Goal: Task Accomplishment & Management: Complete application form

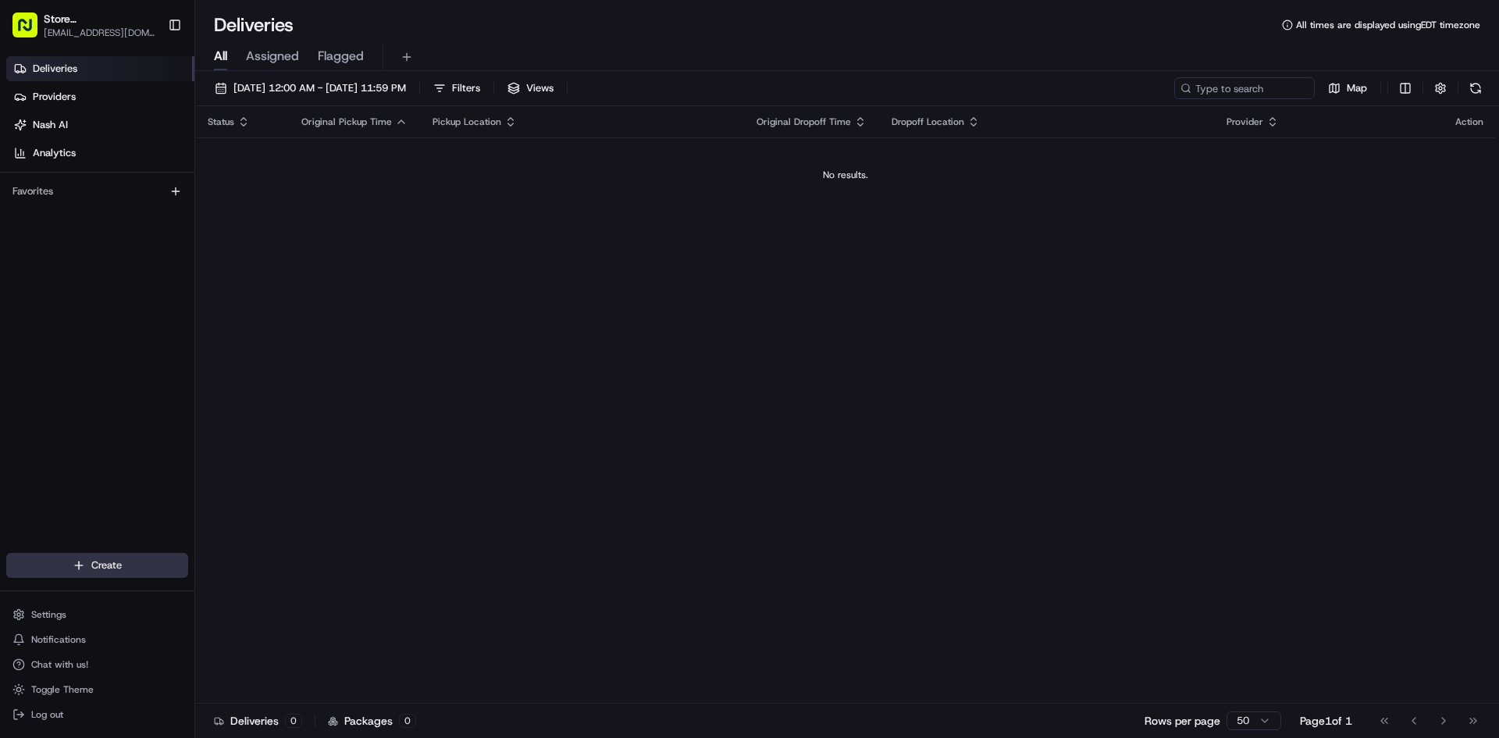
click at [140, 567] on html "Store [GEOGRAPHIC_DATA], [GEOGRAPHIC_DATA] (Just Salad) [EMAIL_ADDRESS][DOMAIN_…" at bounding box center [749, 369] width 1499 height 738
click at [257, 589] on link "Delivery" at bounding box center [282, 594] width 174 height 28
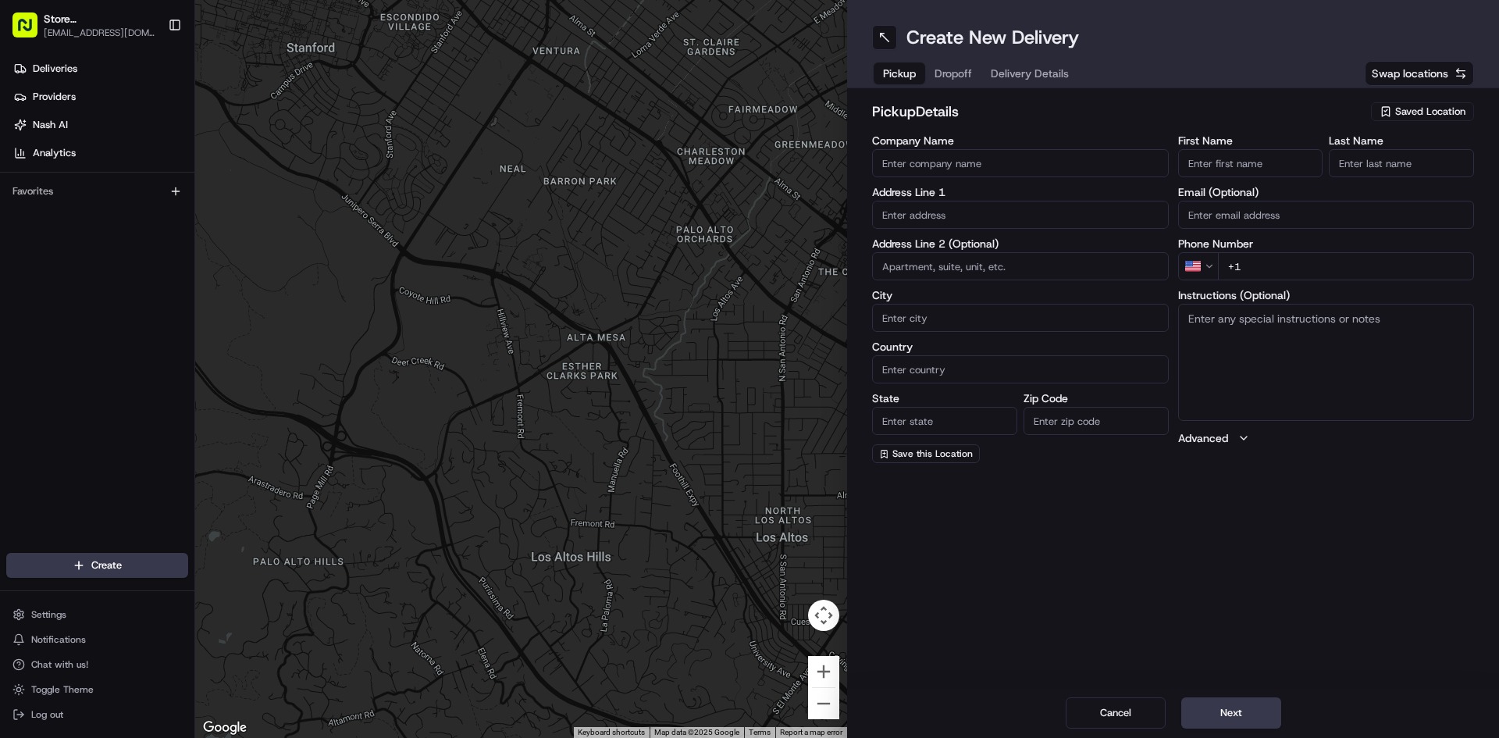
click at [941, 181] on div "Company Name Address Line 1 Address Line 2 (Optional) City Country State Zip Co…" at bounding box center [1020, 299] width 297 height 328
click at [948, 150] on div "Company Name" at bounding box center [1020, 156] width 297 height 42
type input "Just Salad"
type input "[STREET_ADDRESS]"
type input "[GEOGRAPHIC_DATA]"
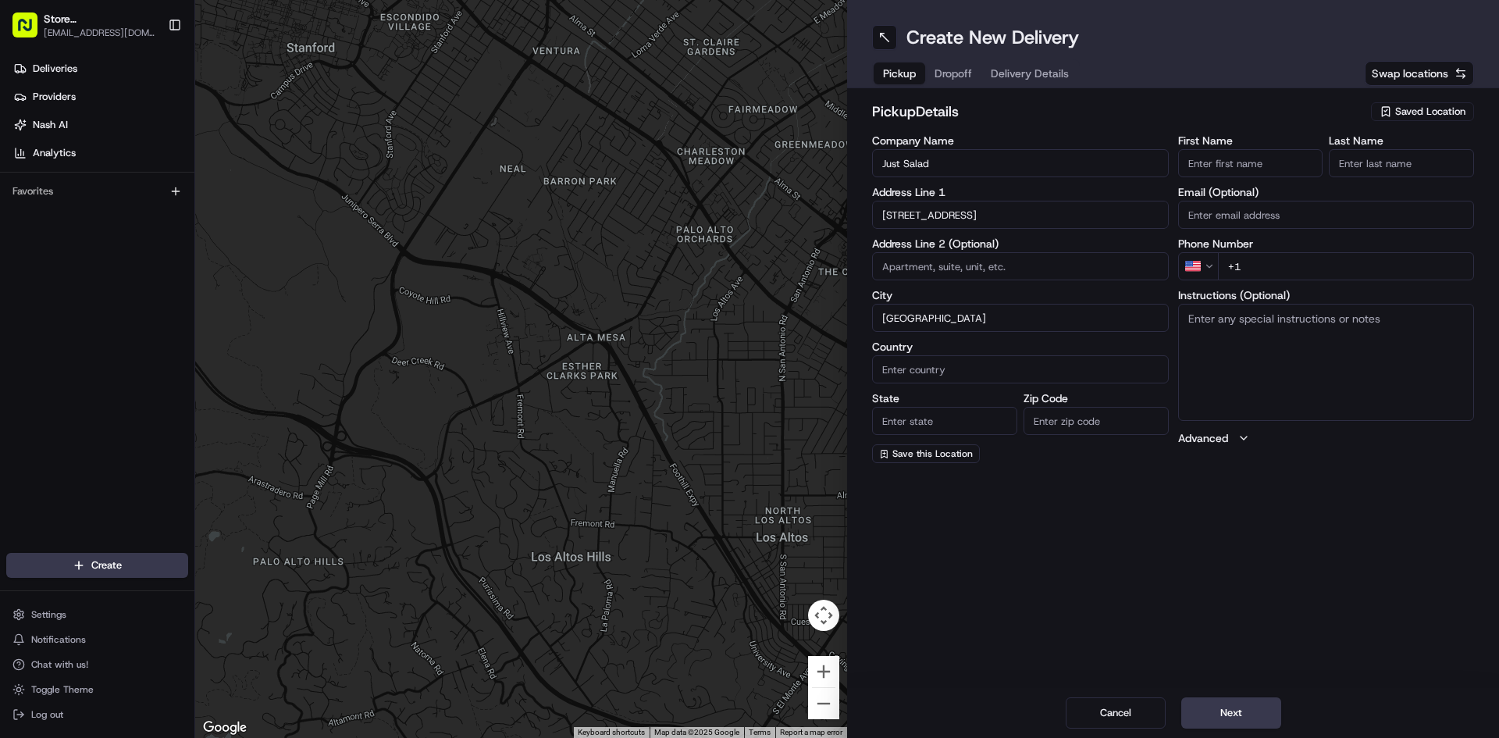
type input "[GEOGRAPHIC_DATA]"
type input "MA"
type input "02210"
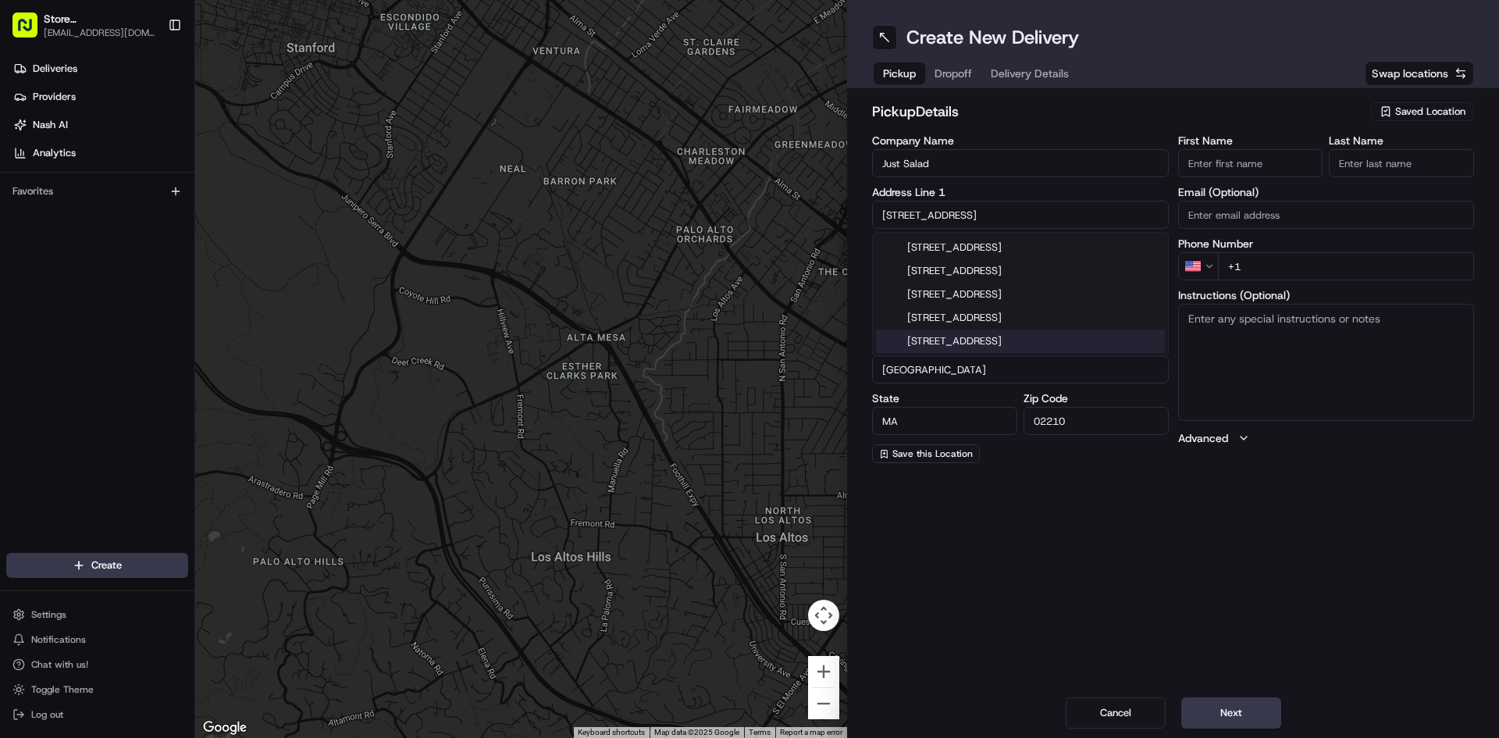
click at [1019, 597] on div "Create New Delivery Pickup Dropoff Delivery Details Swap locations pickup Detai…" at bounding box center [1173, 369] width 652 height 738
click at [1253, 171] on input "First Name" at bounding box center [1250, 163] width 145 height 28
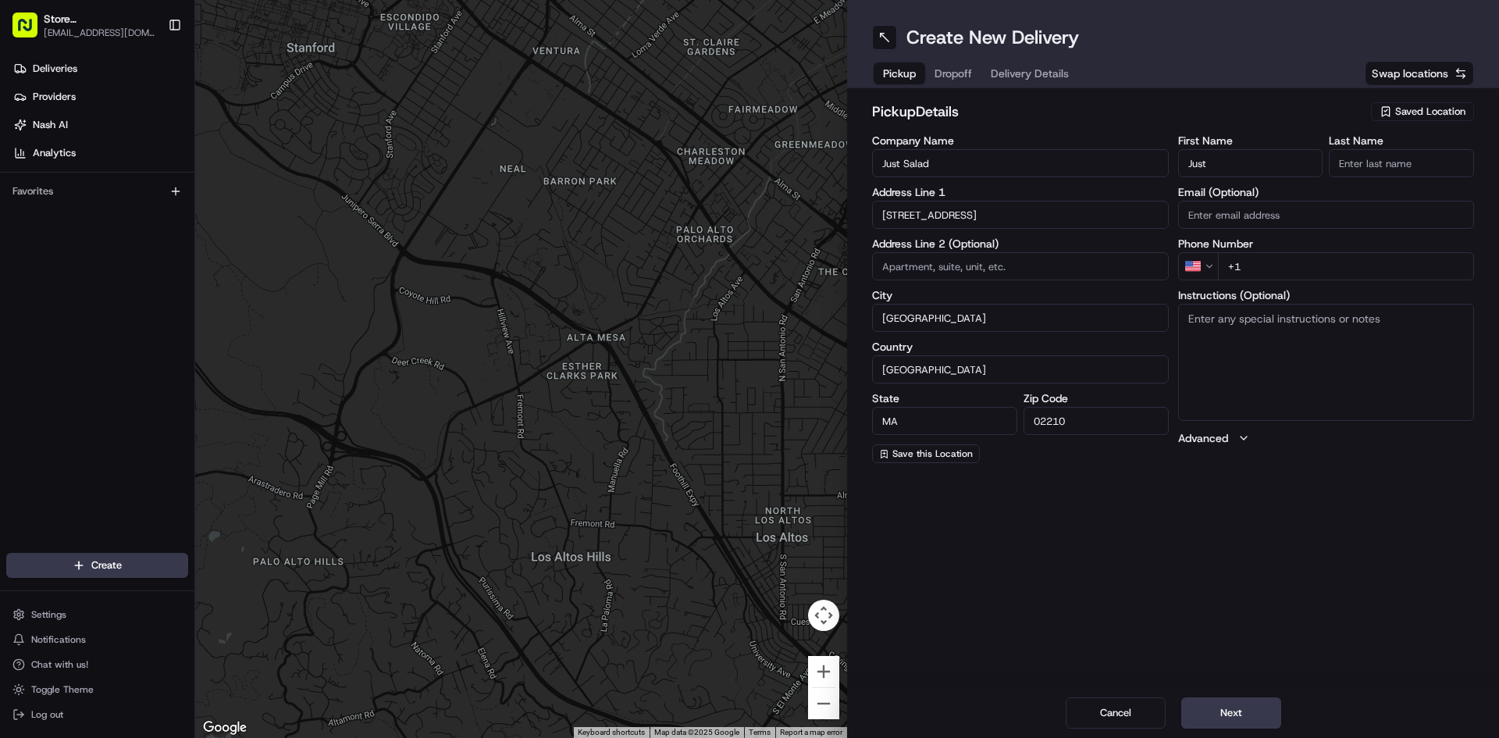
type input "Just"
click at [1386, 154] on input "Last Name" at bounding box center [1400, 163] width 145 height 28
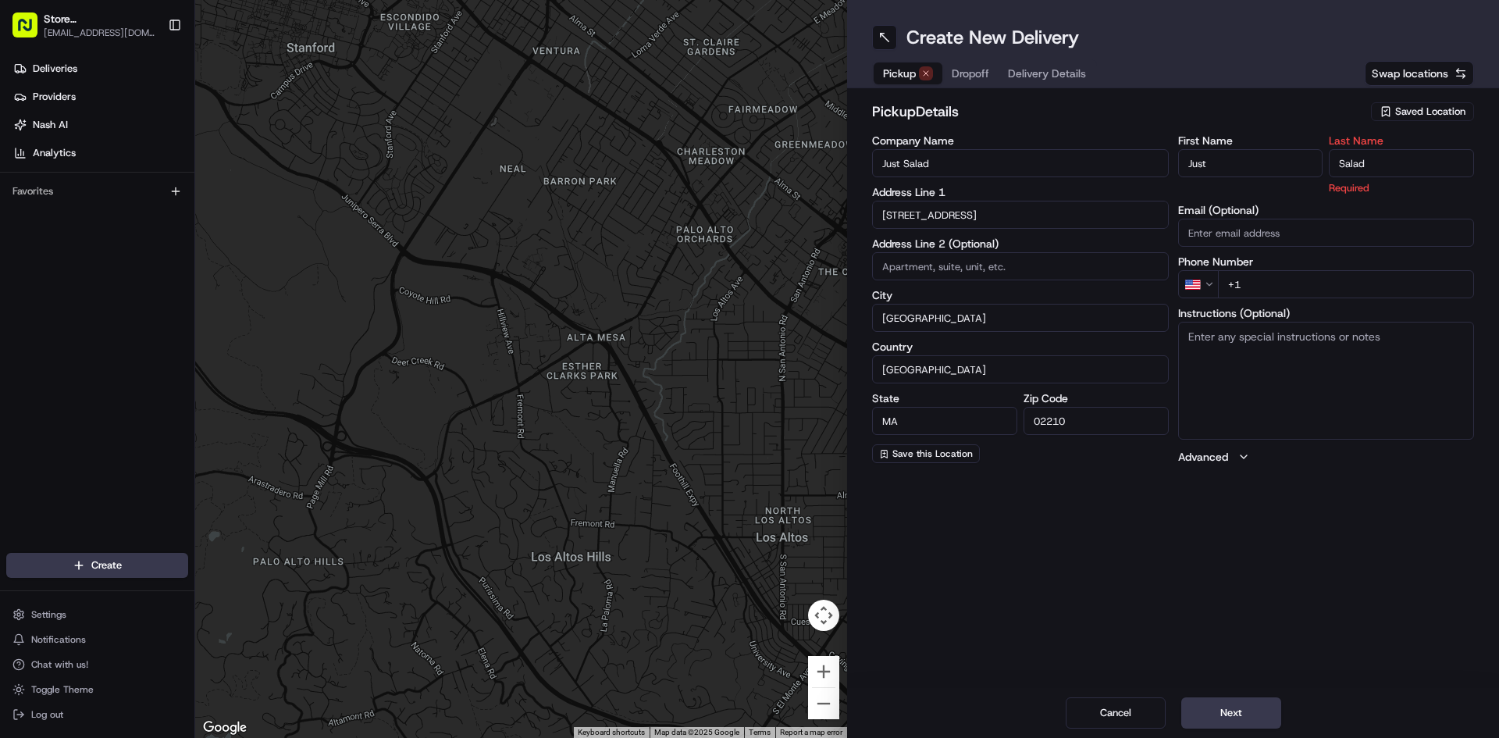
type input "Salad"
click at [1361, 284] on div "First Name Just Last Name Salad Required Email (Optional) Phone Number US +1 In…" at bounding box center [1326, 299] width 297 height 329
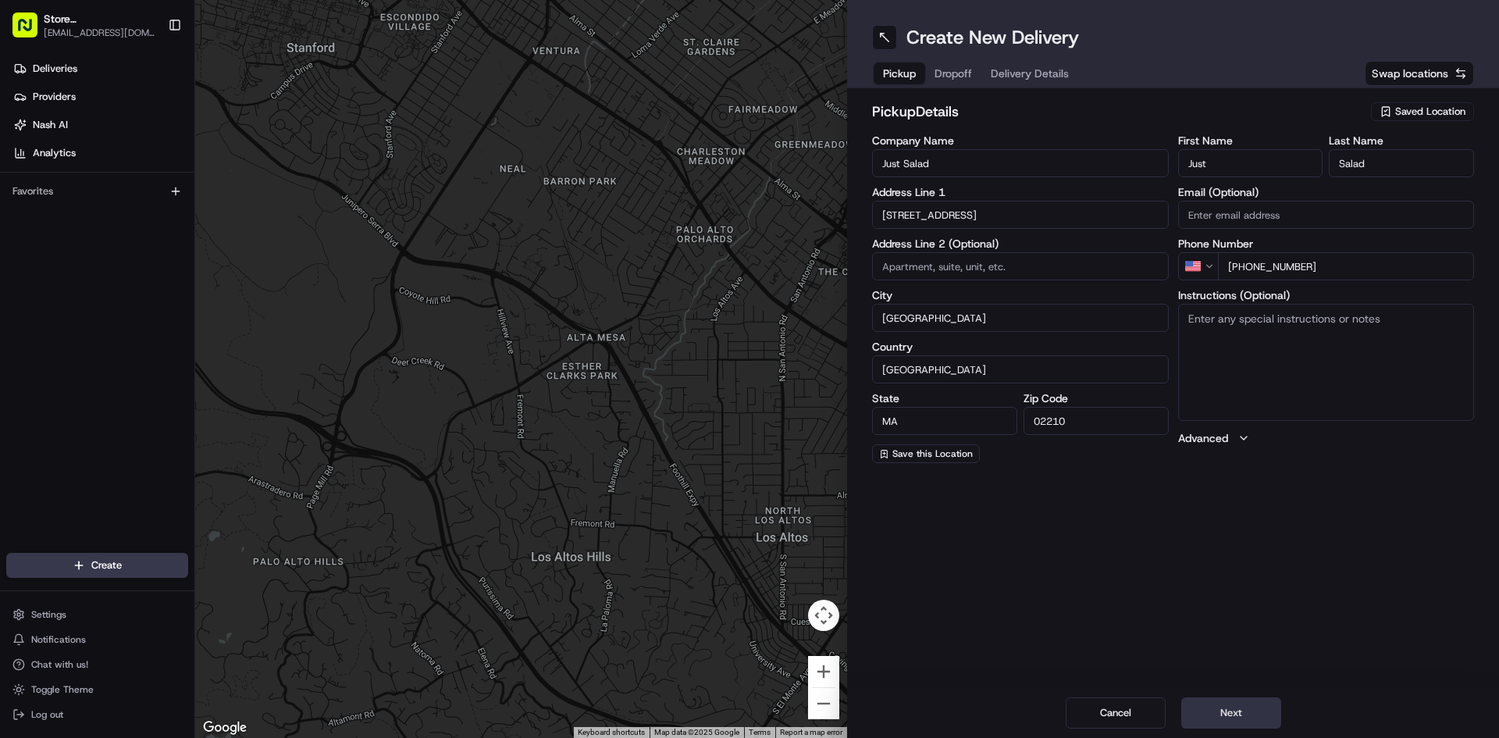
type input "[PHONE_NUMBER]"
drag, startPoint x: 1232, startPoint y: 723, endPoint x: 1229, endPoint y: 715, distance: 8.4
click at [1231, 720] on button "Next" at bounding box center [1231, 712] width 100 height 31
click at [980, 165] on input "Company Name" at bounding box center [1020, 163] width 297 height 28
type input "AMFAM"
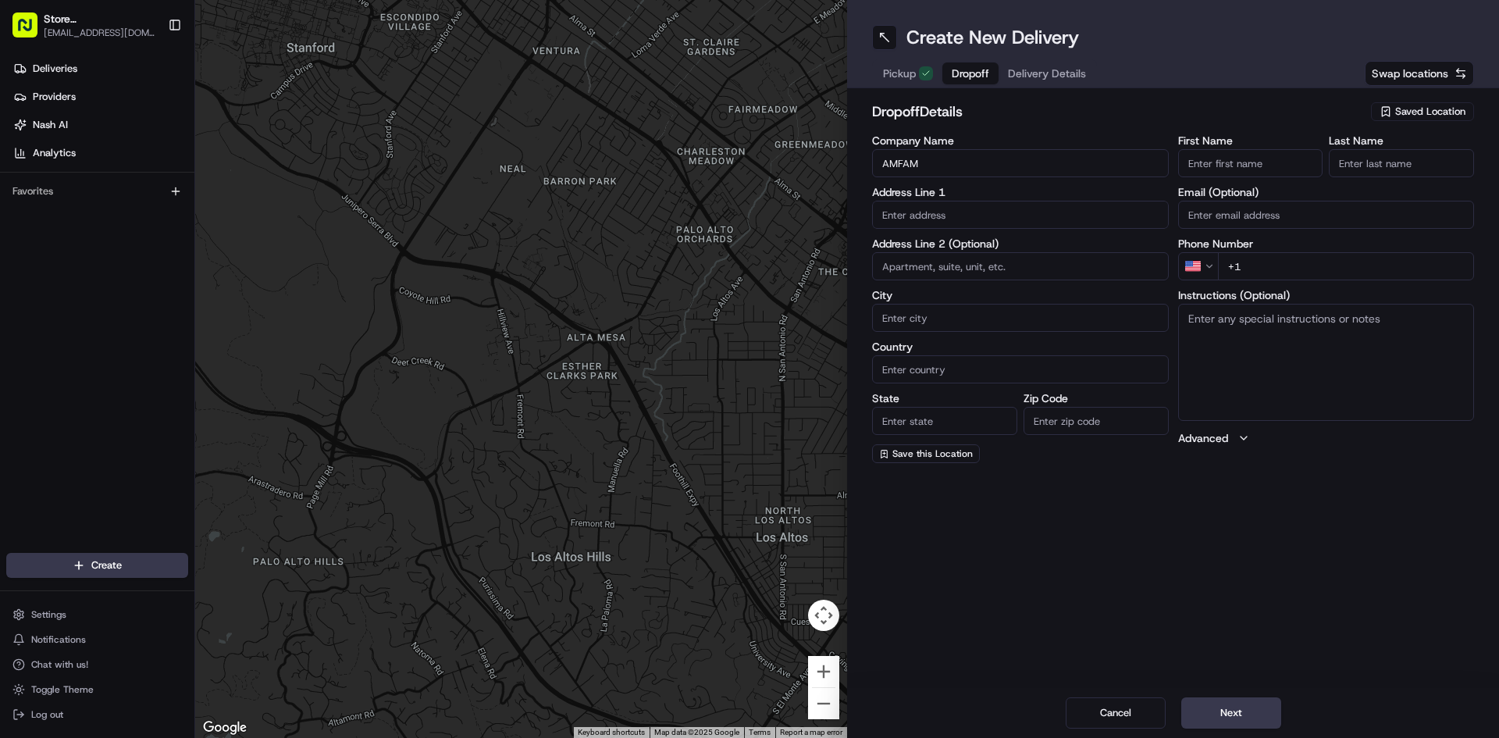
click at [963, 213] on input "text" at bounding box center [1020, 215] width 297 height 28
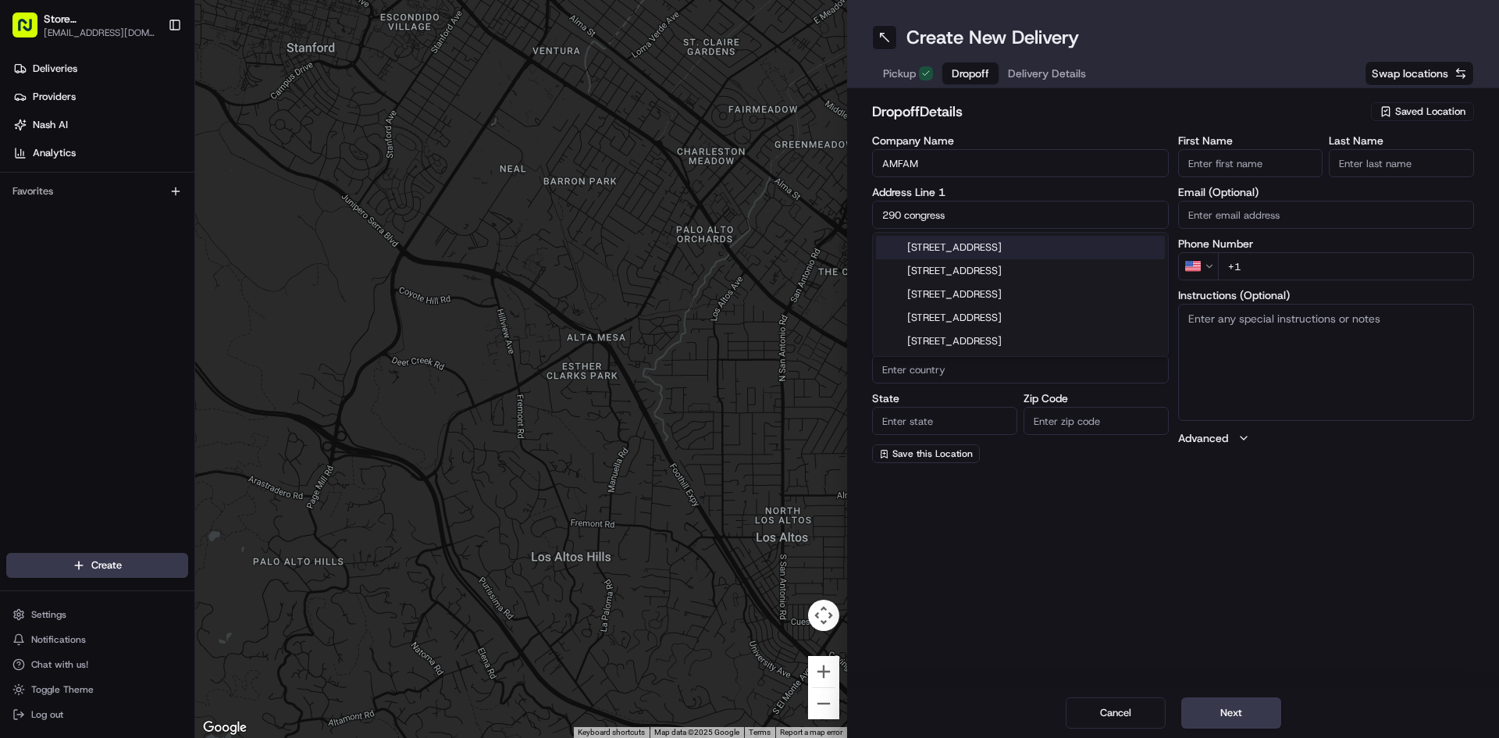
click at [1019, 244] on div "[STREET_ADDRESS]" at bounding box center [1020, 247] width 289 height 23
type input "Atlantic Wharf, [GEOGRAPHIC_DATA], [STREET_ADDRESS]"
type input "[GEOGRAPHIC_DATA]"
type input "MA"
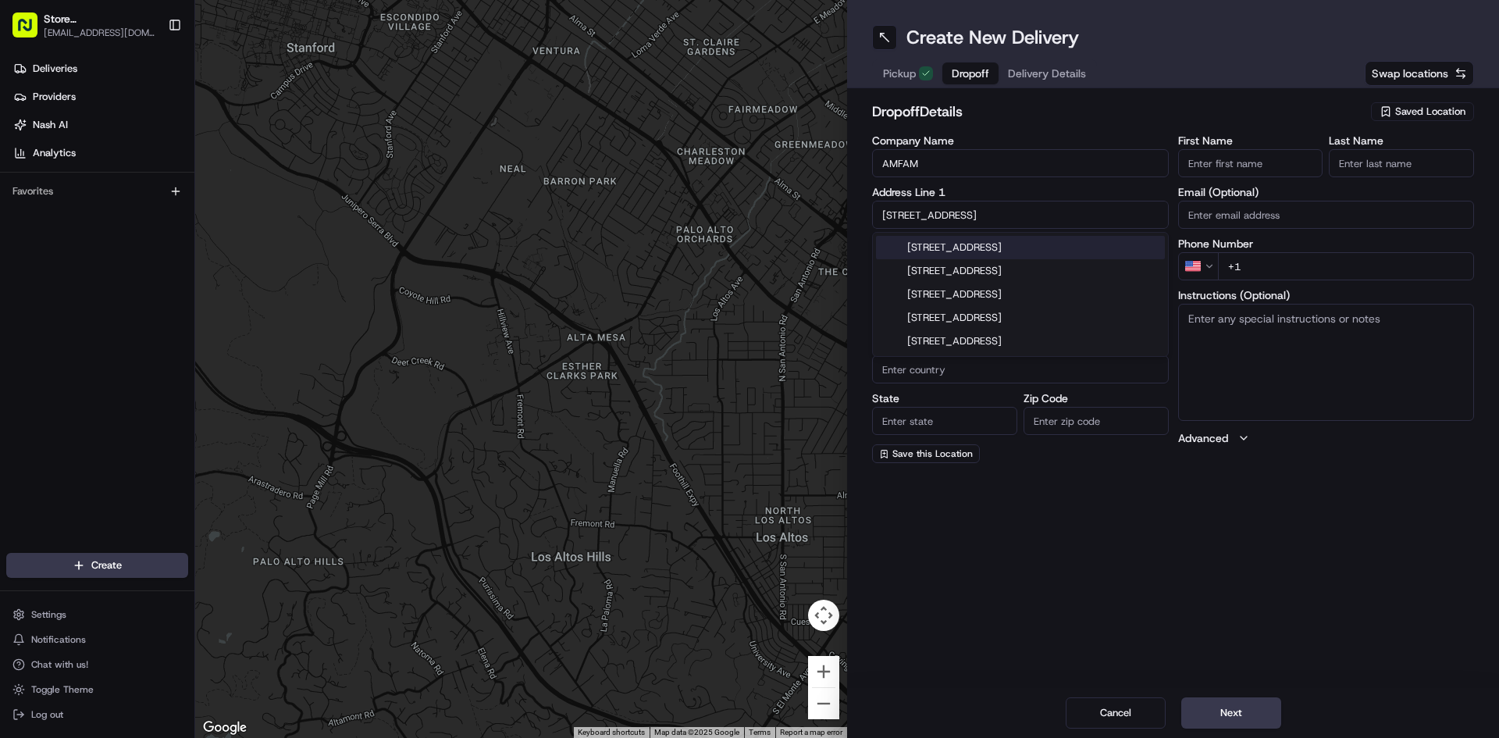
type input "02210"
type input "[STREET_ADDRESS]"
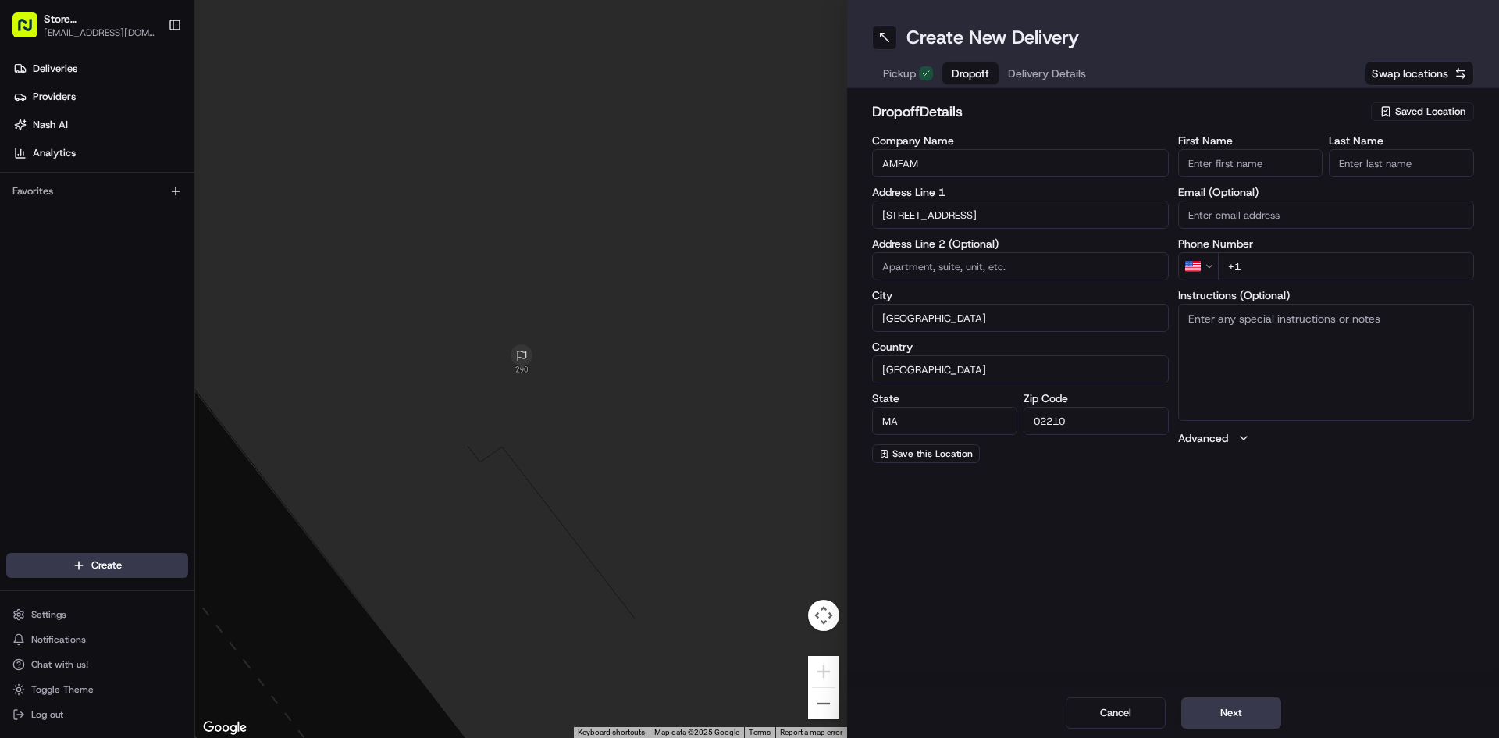
click at [1275, 170] on input "First Name" at bounding box center [1250, 163] width 145 height 28
click at [1101, 273] on input at bounding box center [1020, 266] width 297 height 28
type input "4th floor"
click at [1271, 167] on input "First Name" at bounding box center [1250, 163] width 145 height 28
type input "[PERSON_NAME]"
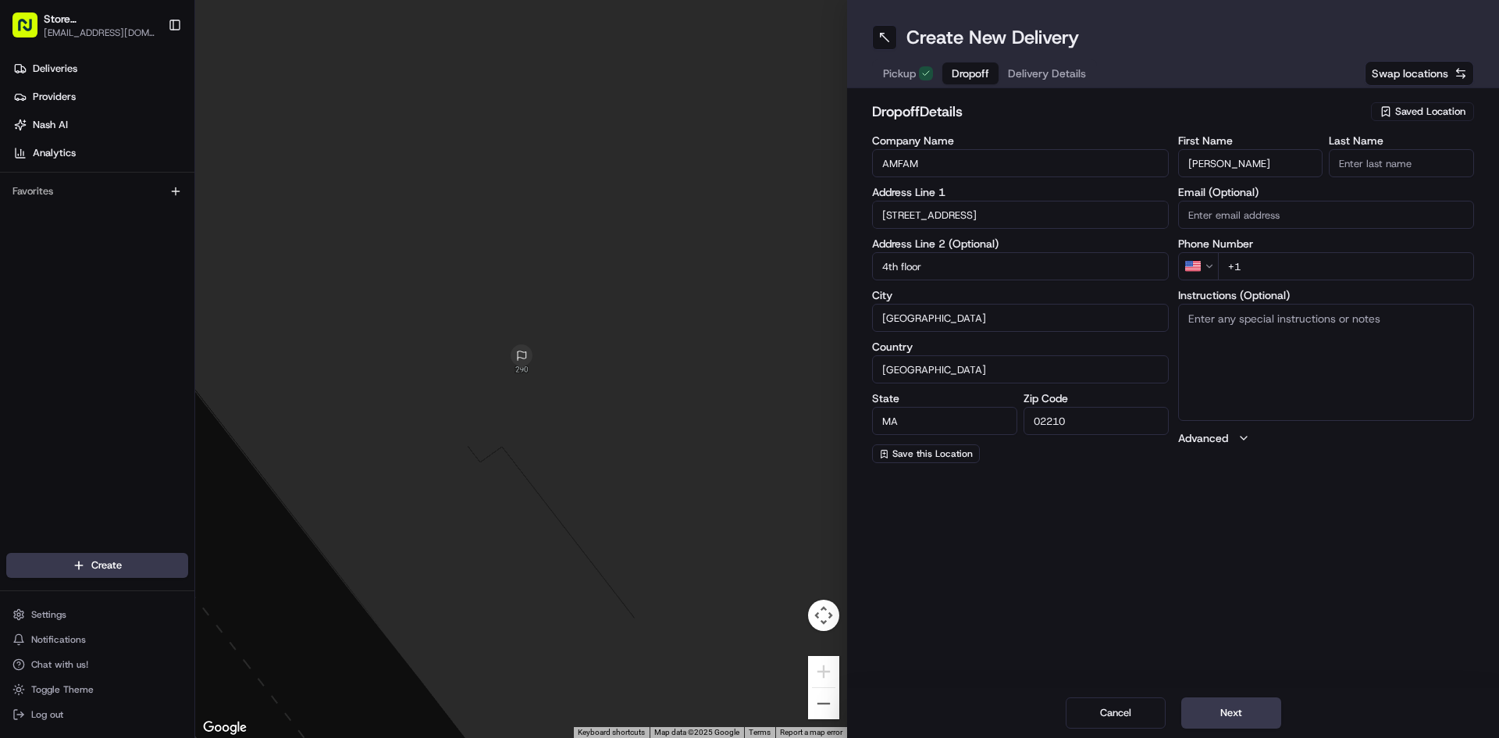
click at [1421, 172] on input "Last Name" at bounding box center [1400, 163] width 145 height 28
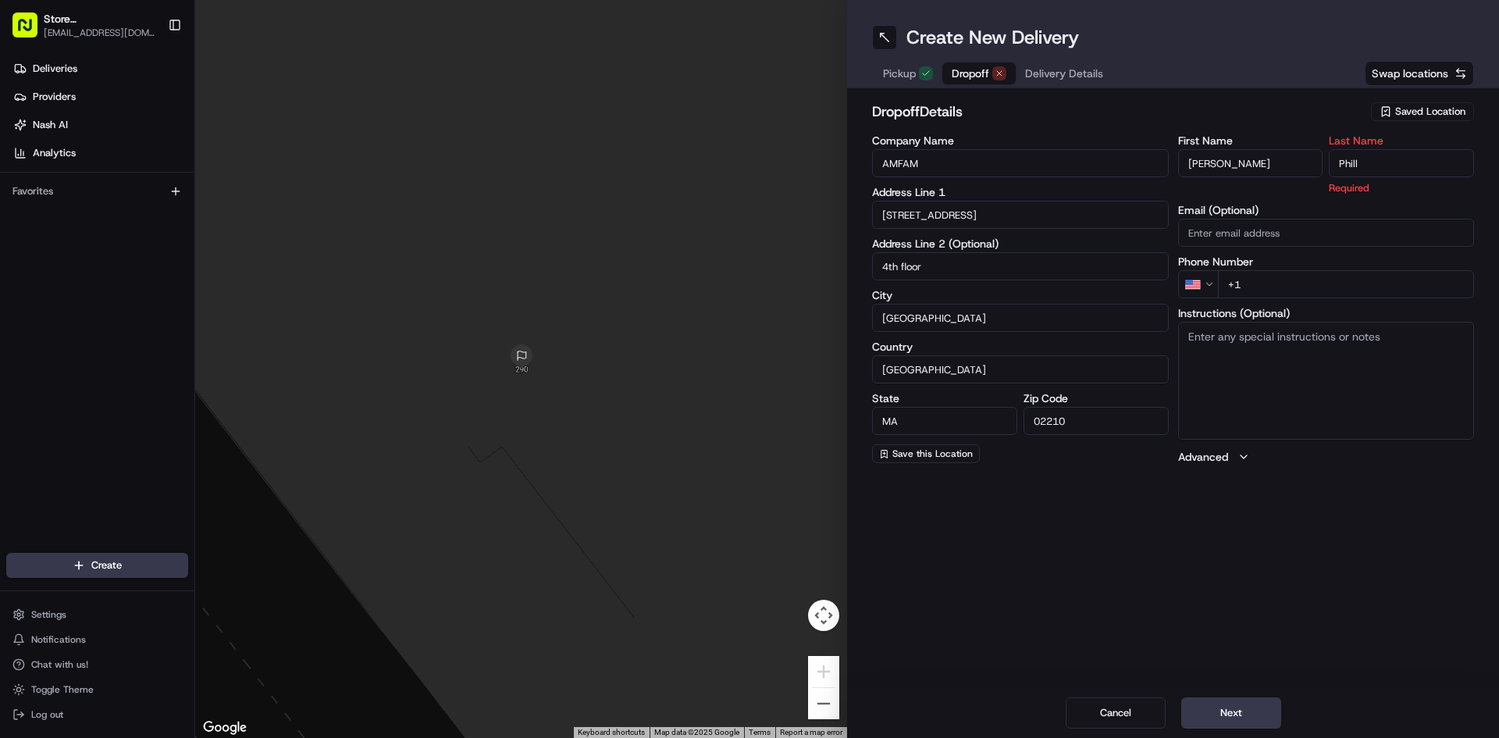
type input "[PERSON_NAME]"
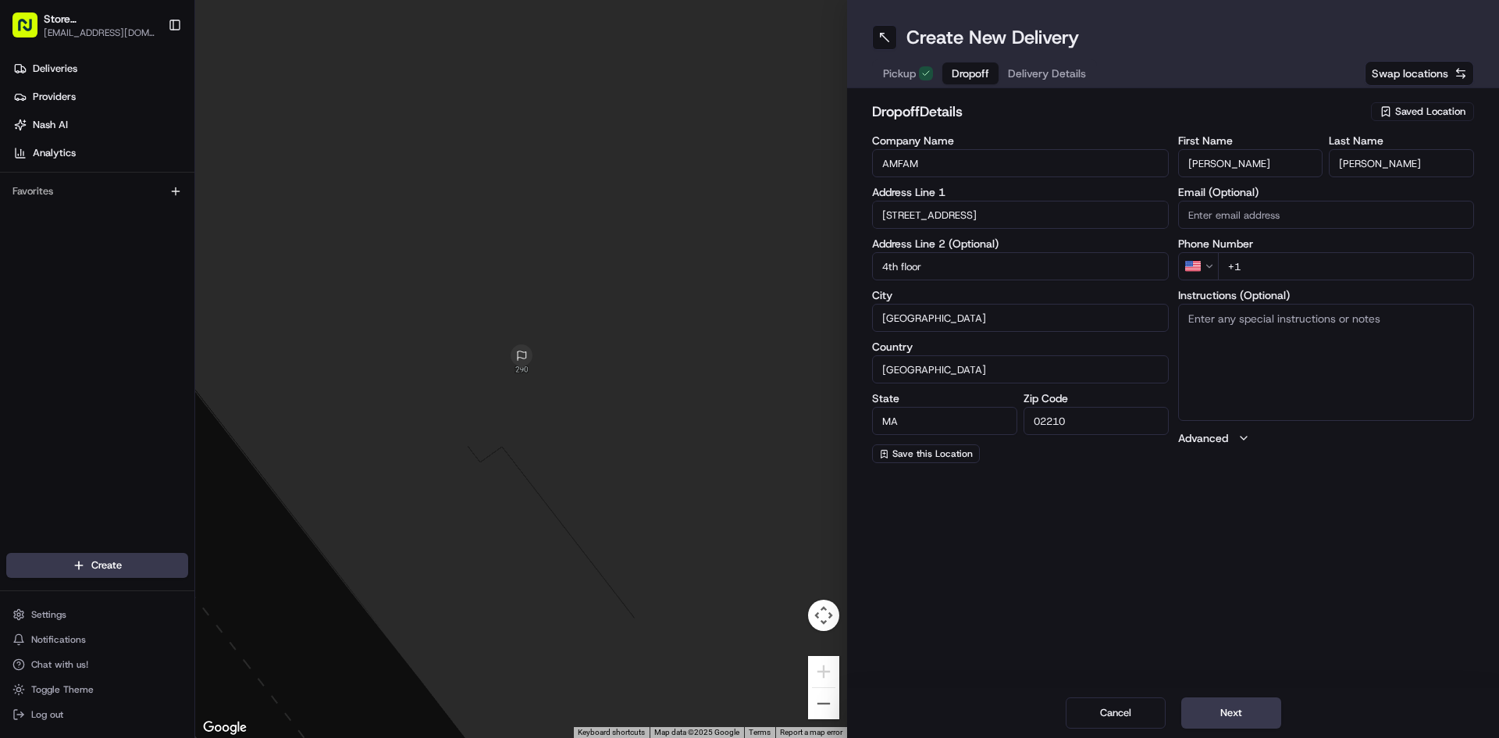
click at [1278, 278] on input "+1" at bounding box center [1346, 266] width 257 height 28
click at [1317, 272] on input "+1" at bounding box center [1346, 266] width 257 height 28
type input "[PHONE_NUMBER]"
click at [1306, 377] on textarea "Instructions (Optional)" at bounding box center [1326, 362] width 297 height 117
click at [1419, 329] on textarea "come through the loading dock, take the freight elevator to the 4th floor. plea…" at bounding box center [1326, 362] width 297 height 117
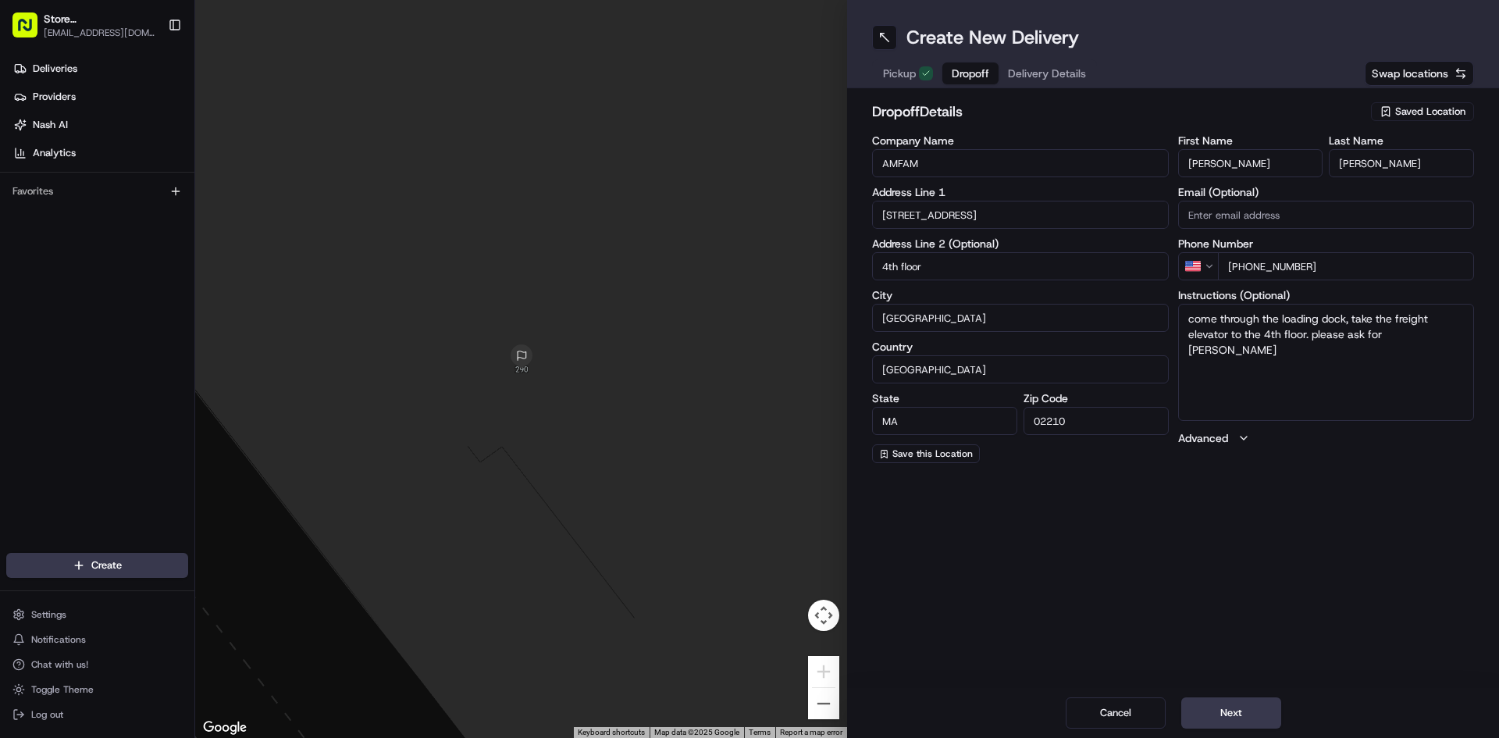
click at [1414, 337] on textarea "come through the loading dock, take the freight elevator to the 4th floor. plea…" at bounding box center [1326, 362] width 297 height 117
click at [1449, 330] on textarea "come through the loading dock, take the freight elevator to the 4th floor. plea…" at bounding box center [1326, 362] width 297 height 117
click at [1465, 336] on textarea "come through the loading dock, take the freight elevator to the 4th floor. plea…" at bounding box center [1326, 362] width 297 height 117
type textarea "come through the loading dock, take the freight elevator to the 4th floor. plea…"
click at [1270, 709] on button "Next" at bounding box center [1231, 712] width 100 height 31
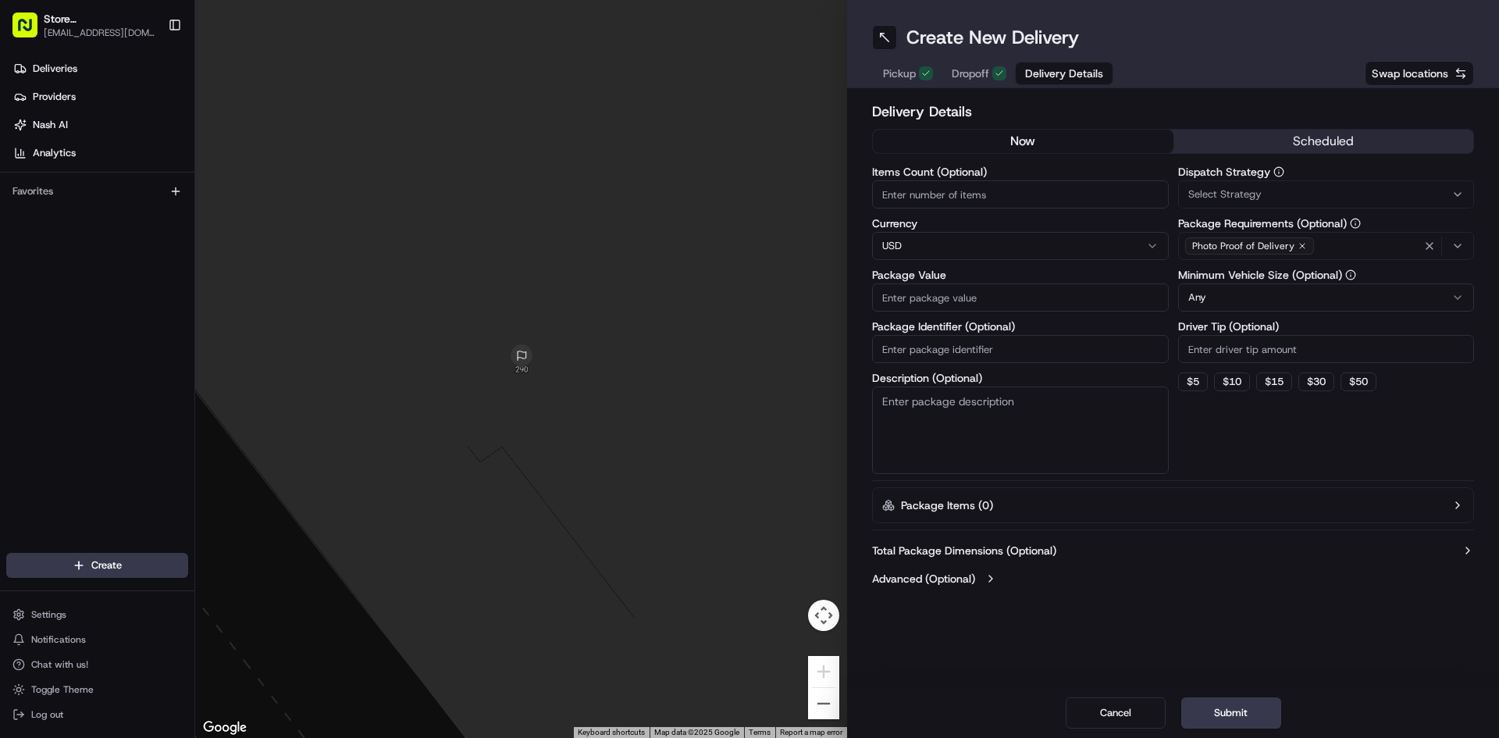
click at [1012, 185] on input "Items Count (Optional)" at bounding box center [1020, 194] width 297 height 28
type input "150"
click at [966, 293] on input "Package Value" at bounding box center [1020, 297] width 297 height 28
type input "2307"
click at [1422, 340] on input "Driver Tip (Optional)" at bounding box center [1326, 349] width 297 height 28
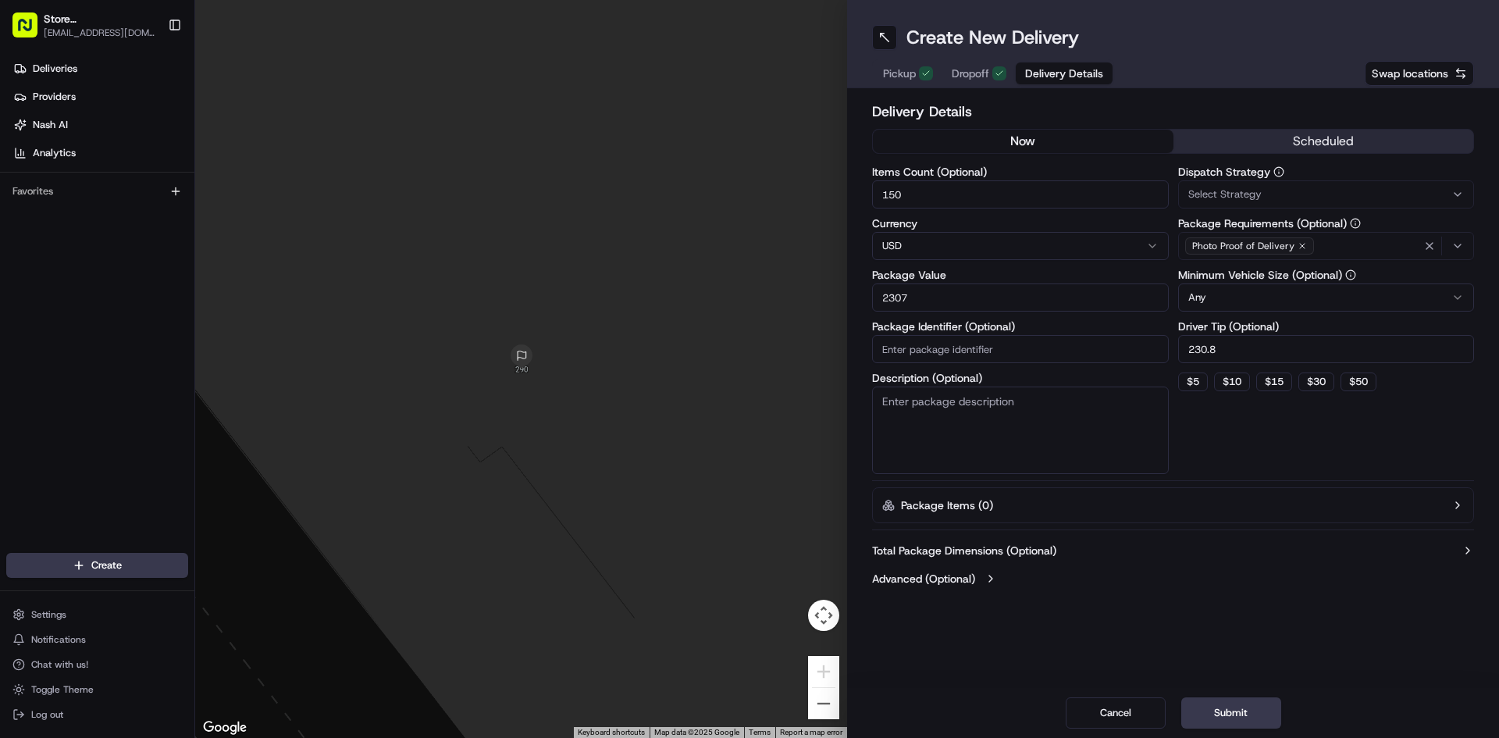
type input "230.8"
click at [1409, 451] on div "Dispatch Strategy Select Strategy Package Requirements (Optional) Photo Proof o…" at bounding box center [1326, 320] width 297 height 308
click at [1240, 301] on html "Store [GEOGRAPHIC_DATA], [GEOGRAPHIC_DATA] (Just Salad) [EMAIL_ADDRESS][DOMAIN_…" at bounding box center [749, 369] width 1499 height 738
drag, startPoint x: 1229, startPoint y: 440, endPoint x: 1225, endPoint y: 457, distance: 17.0
click at [1245, 716] on button "Submit" at bounding box center [1231, 712] width 100 height 31
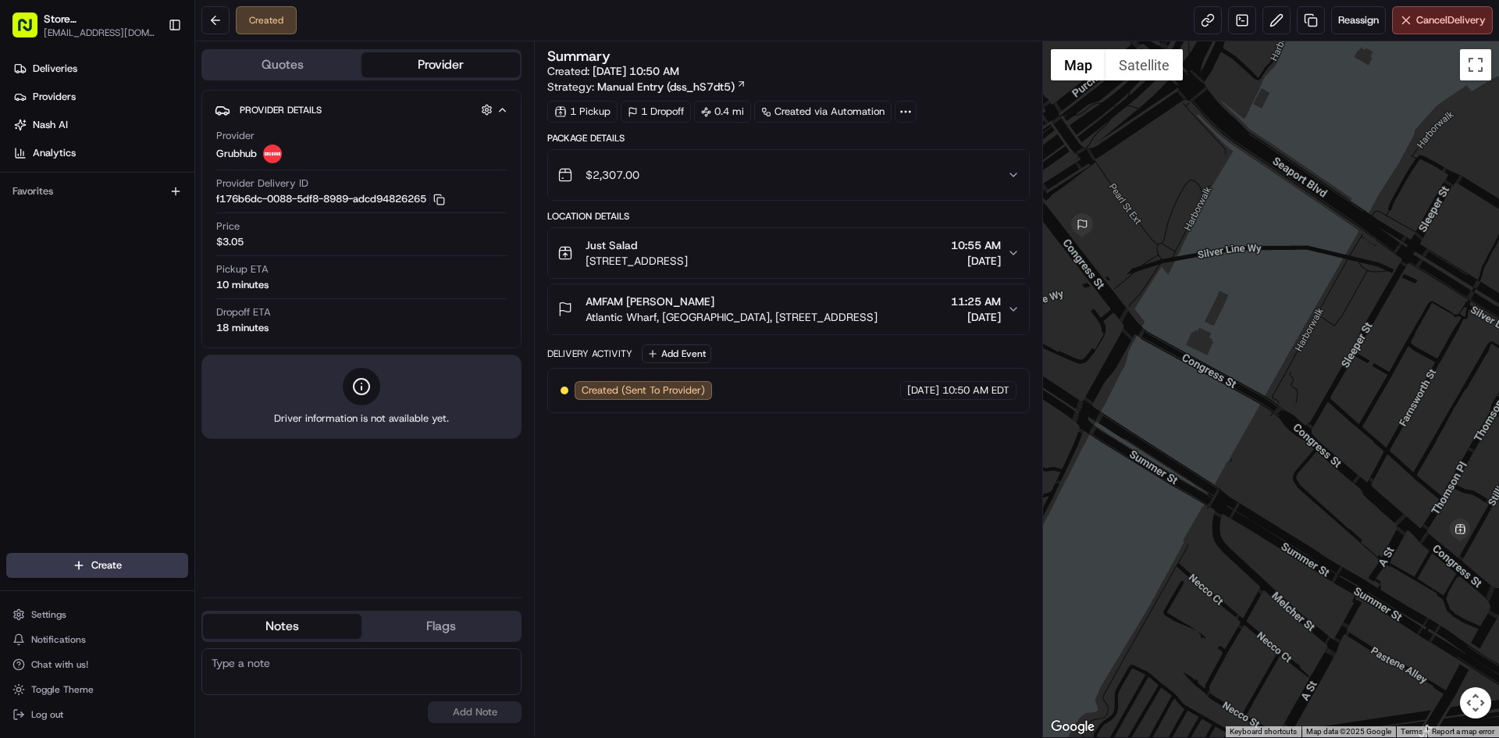
click at [997, 164] on div "$2,307.00" at bounding box center [781, 174] width 449 height 31
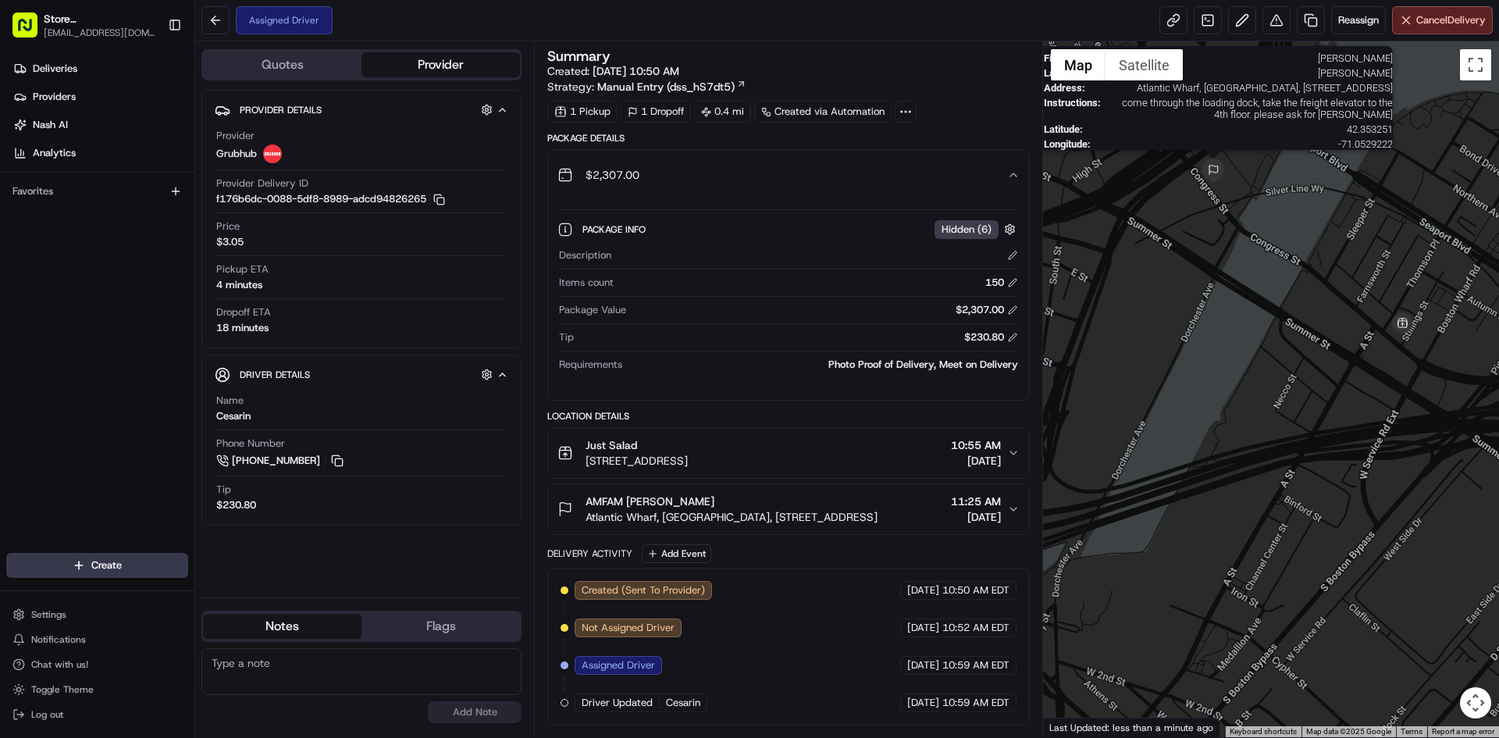
click at [1222, 169] on img at bounding box center [1212, 170] width 25 height 25
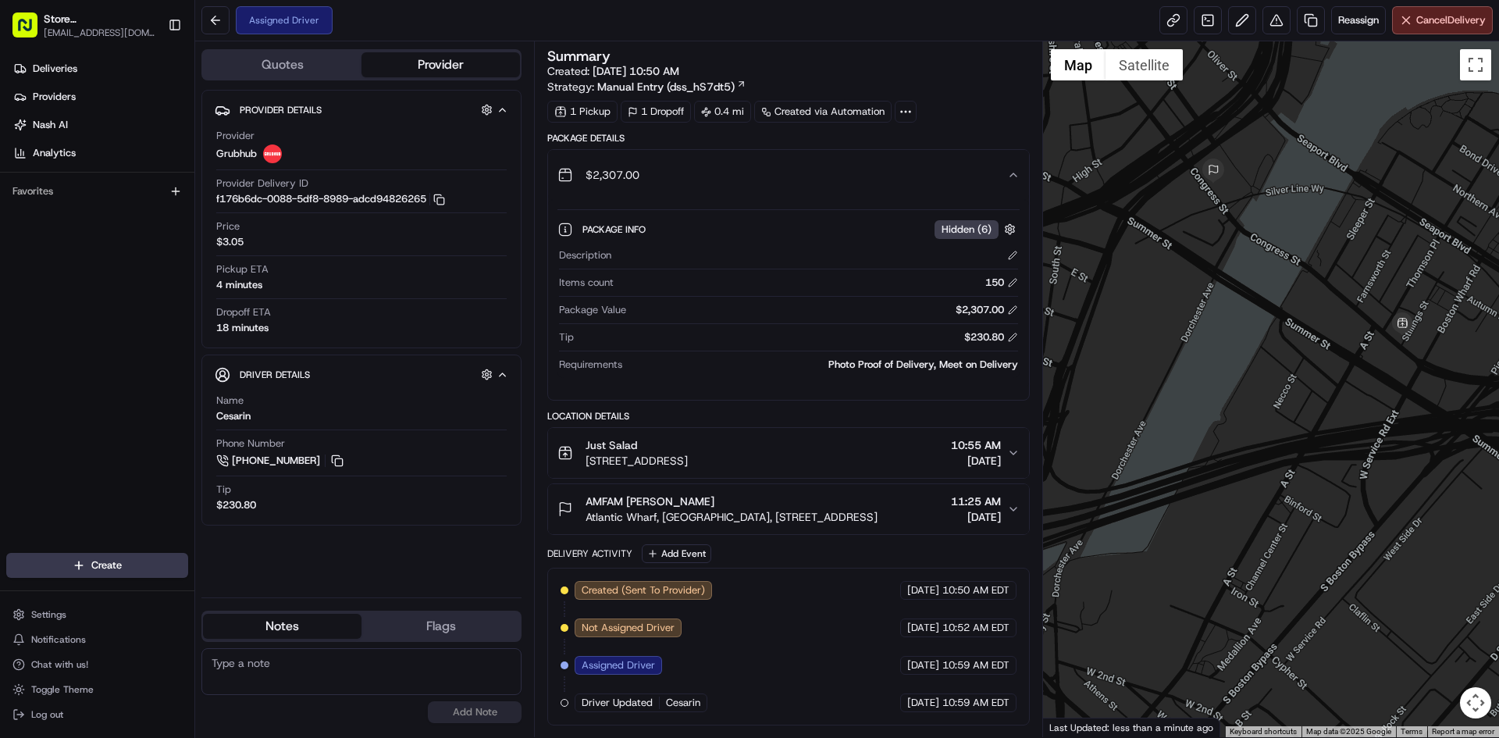
click at [1212, 278] on div "To navigate, press the arrow keys." at bounding box center [1271, 388] width 457 height 695
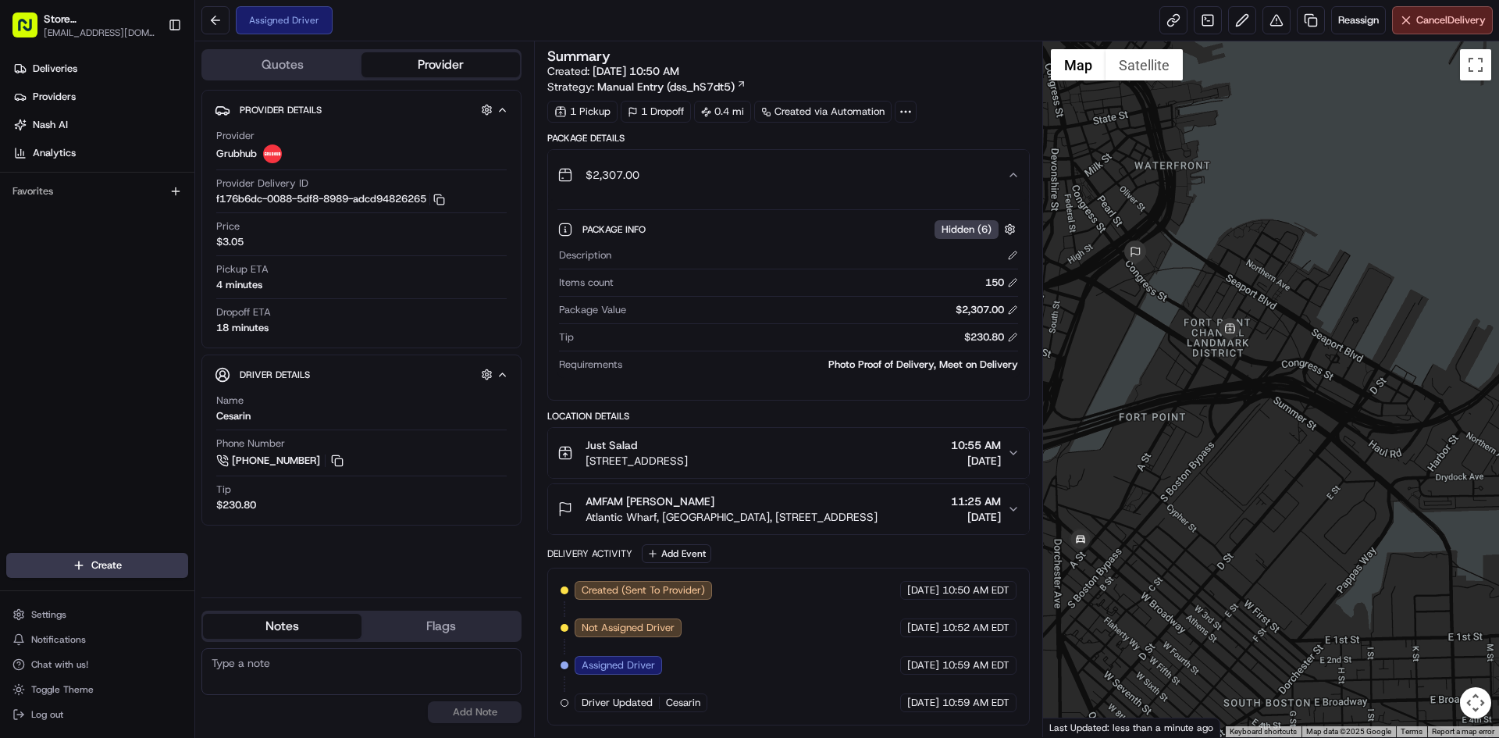
drag, startPoint x: 1307, startPoint y: 335, endPoint x: 1262, endPoint y: 320, distance: 46.9
click at [1257, 349] on div at bounding box center [1271, 388] width 457 height 695
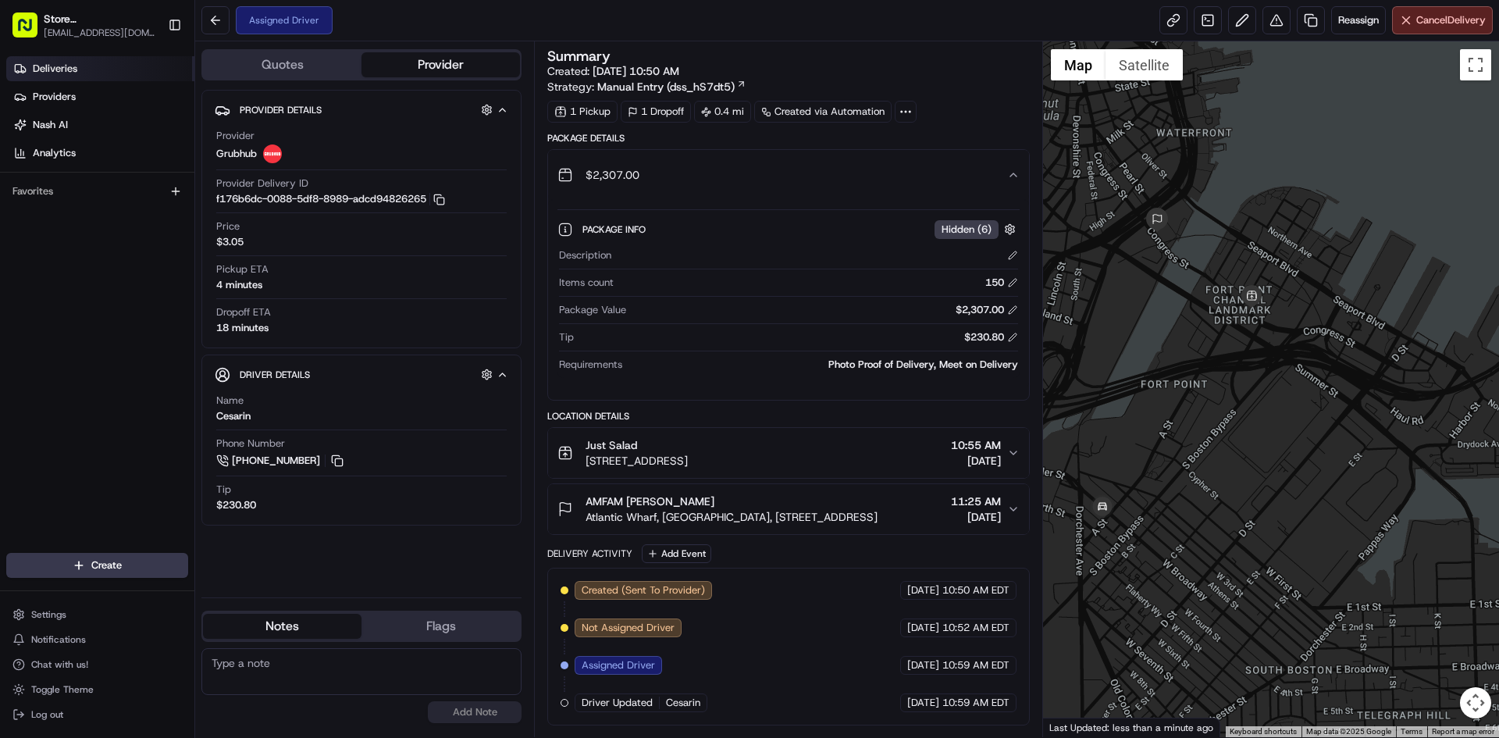
click at [66, 69] on span "Deliveries" at bounding box center [55, 69] width 44 height 14
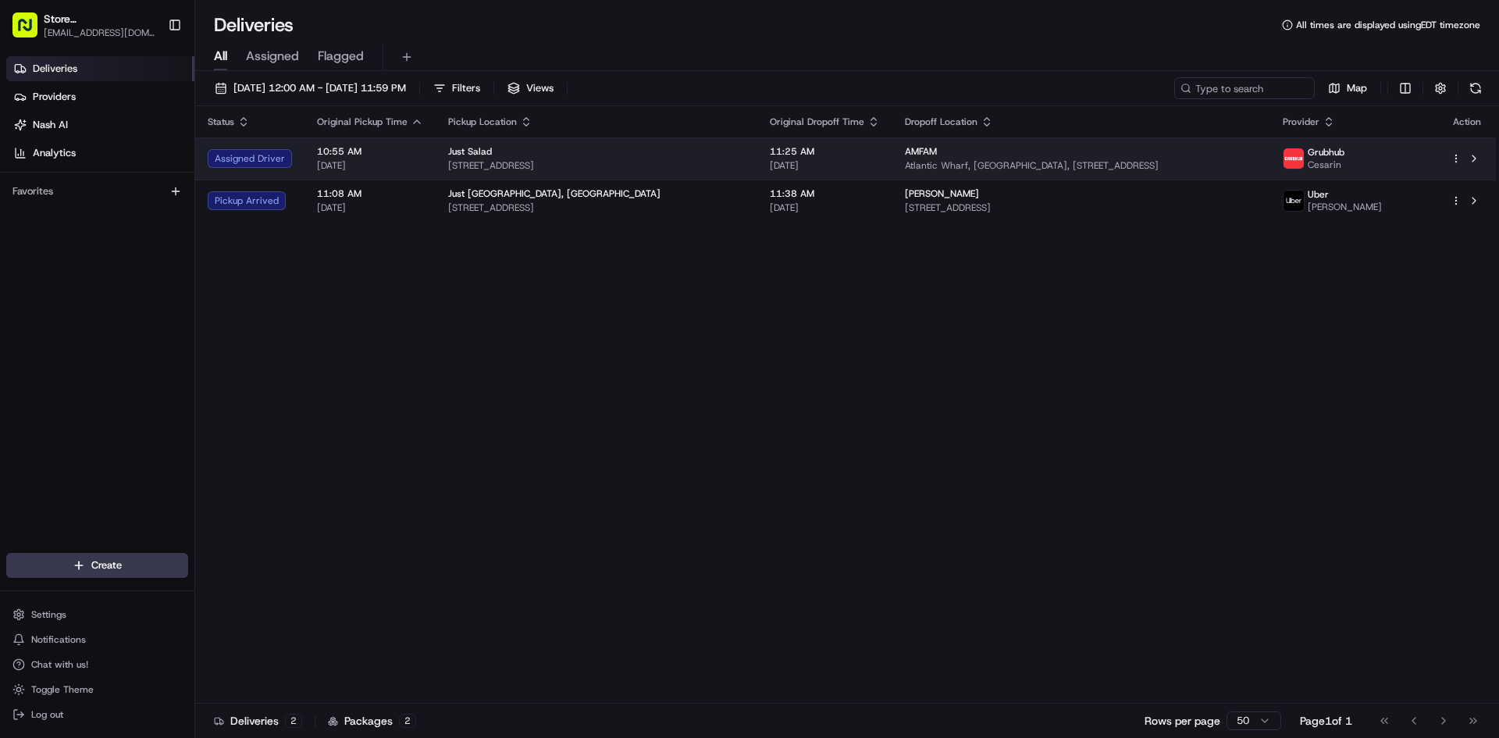
click at [770, 160] on span "[DATE]" at bounding box center [825, 165] width 110 height 12
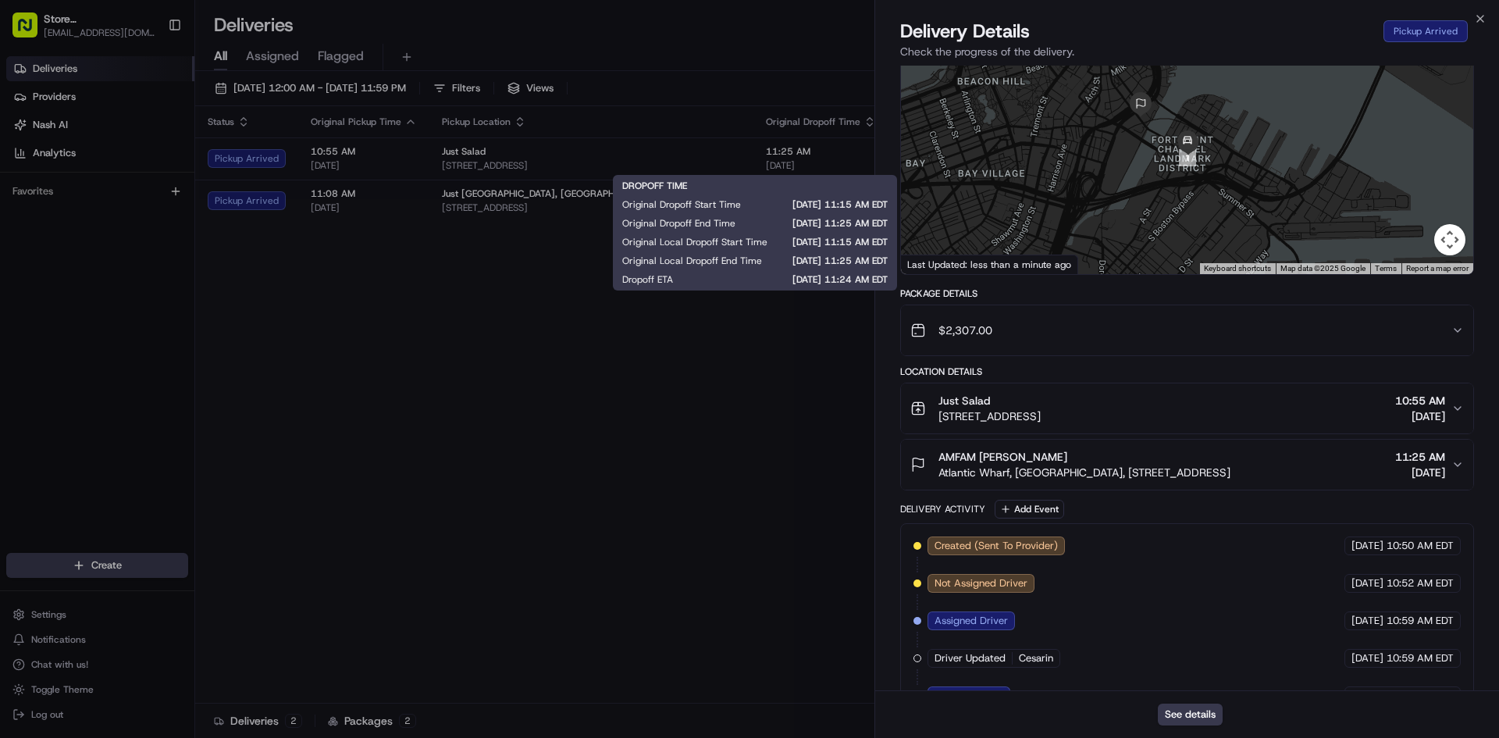
scroll to position [161, 0]
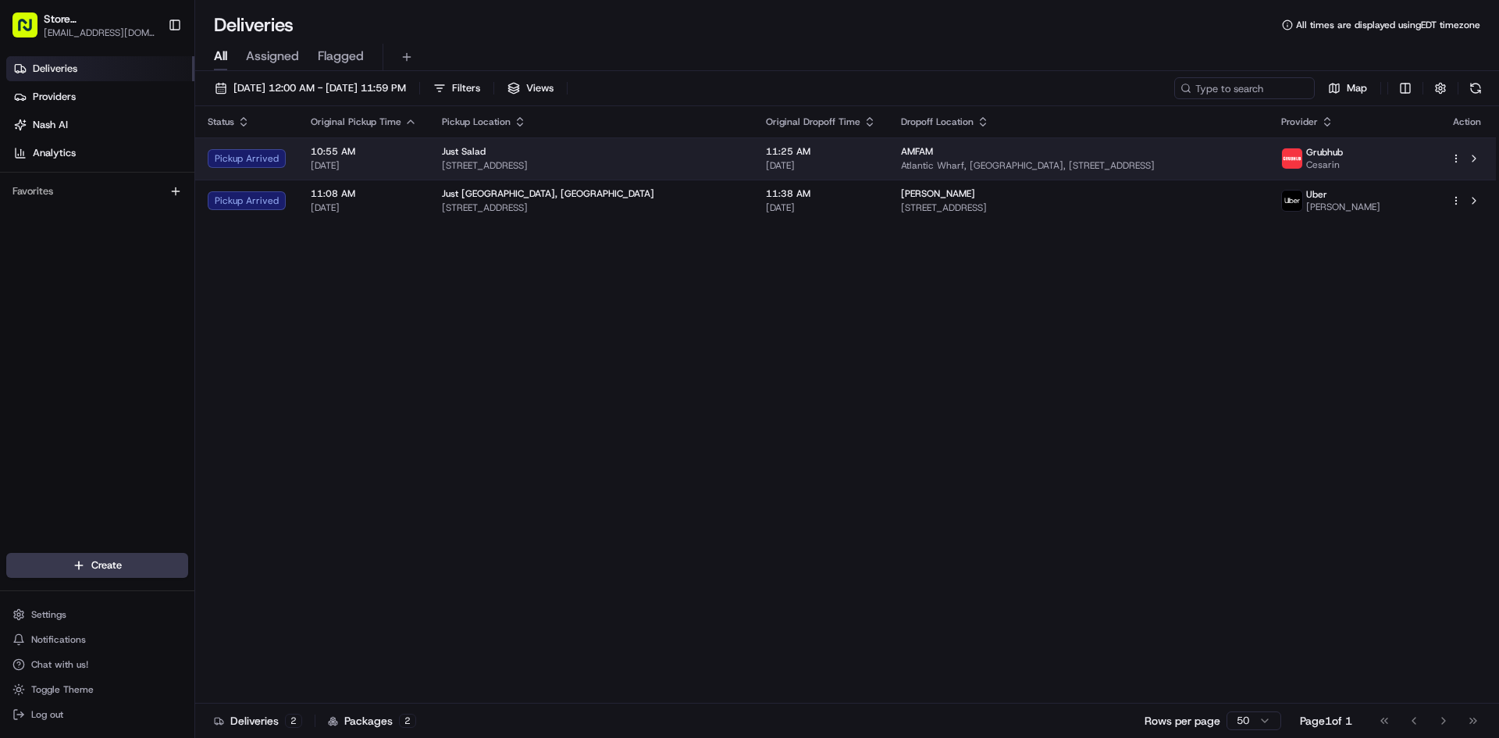
click at [1013, 155] on div "AMFAM" at bounding box center [1078, 151] width 355 height 12
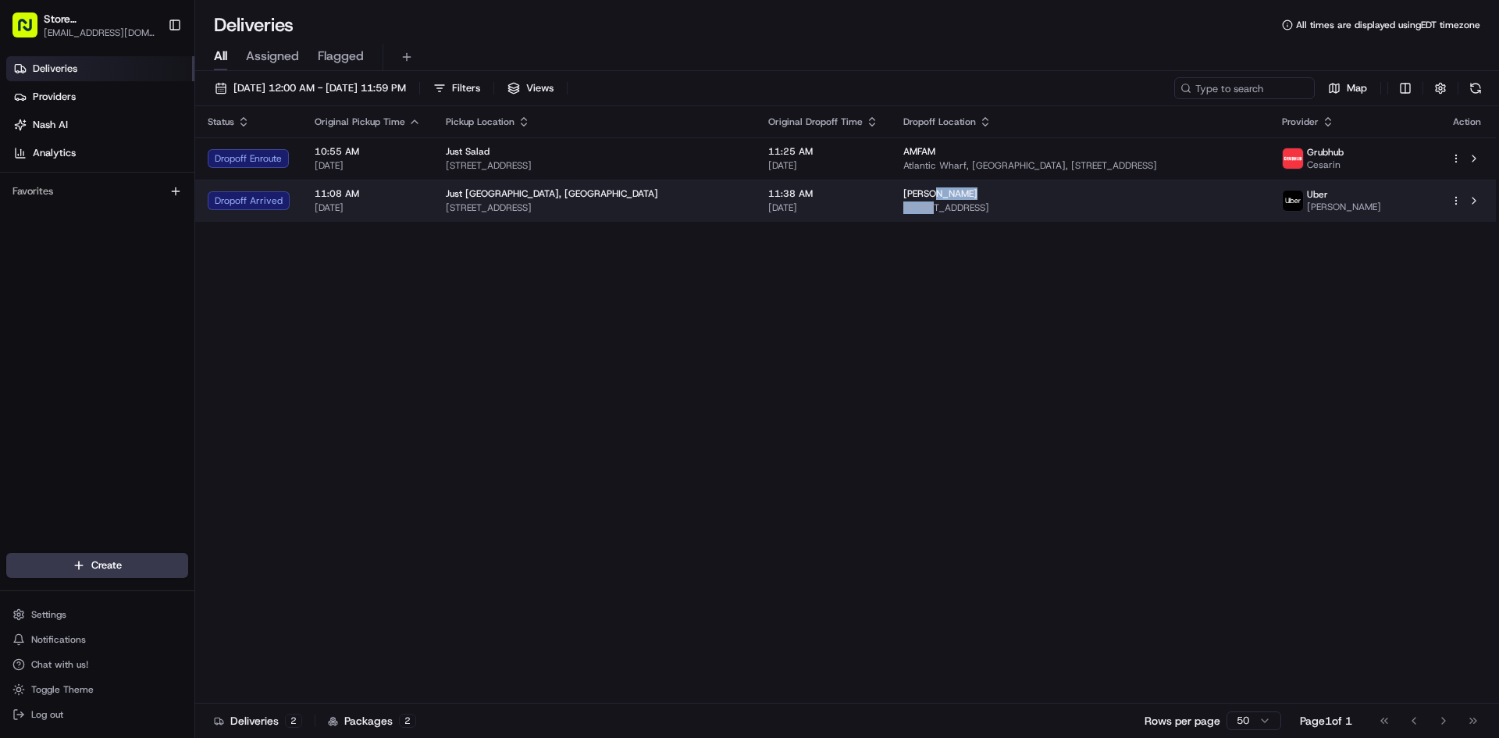
drag, startPoint x: 880, startPoint y: 208, endPoint x: 882, endPoint y: 185, distance: 22.7
click at [891, 185] on td "[PERSON_NAME] P [STREET_ADDRESS]" at bounding box center [1080, 201] width 379 height 42
click at [427, 191] on td "11:08 AM [DATE]" at bounding box center [367, 201] width 131 height 42
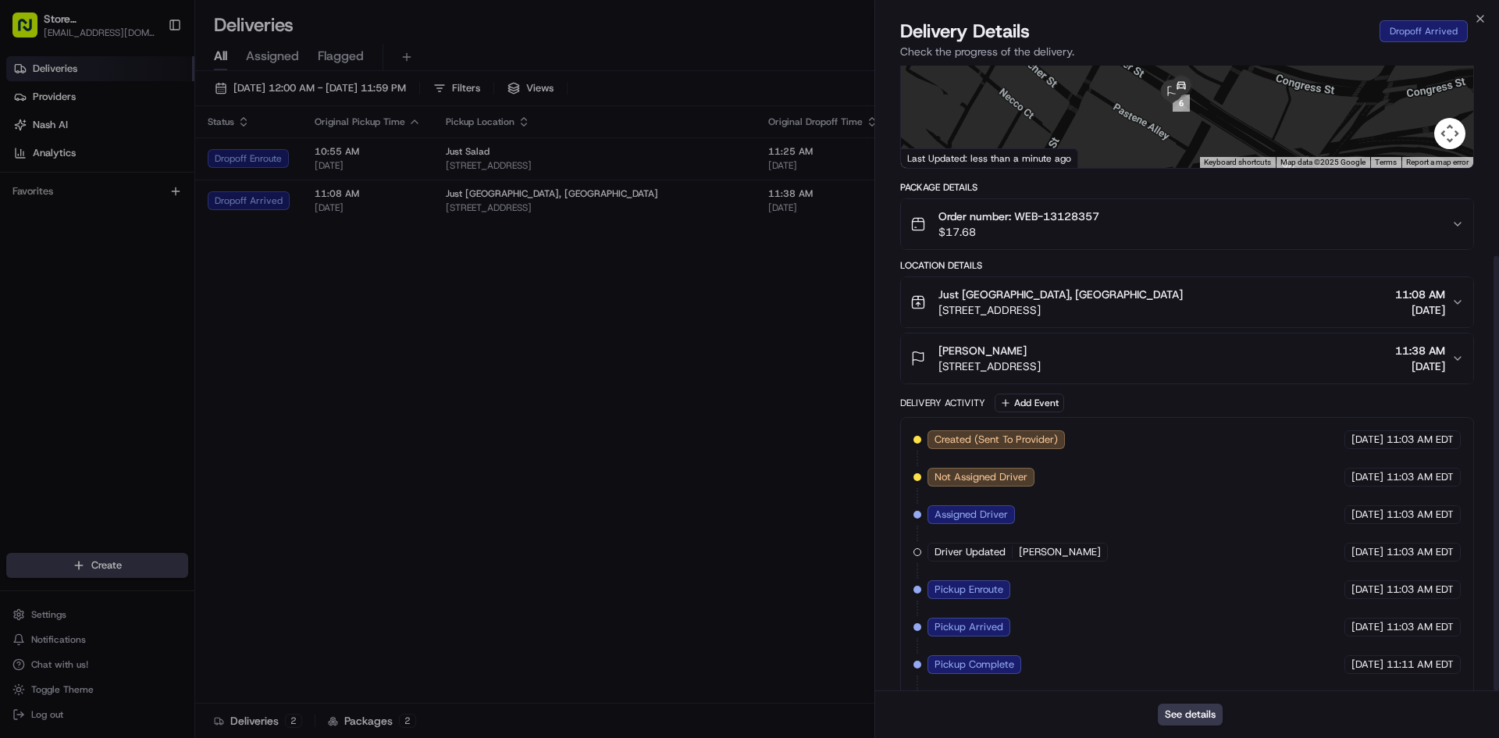
scroll to position [273, 0]
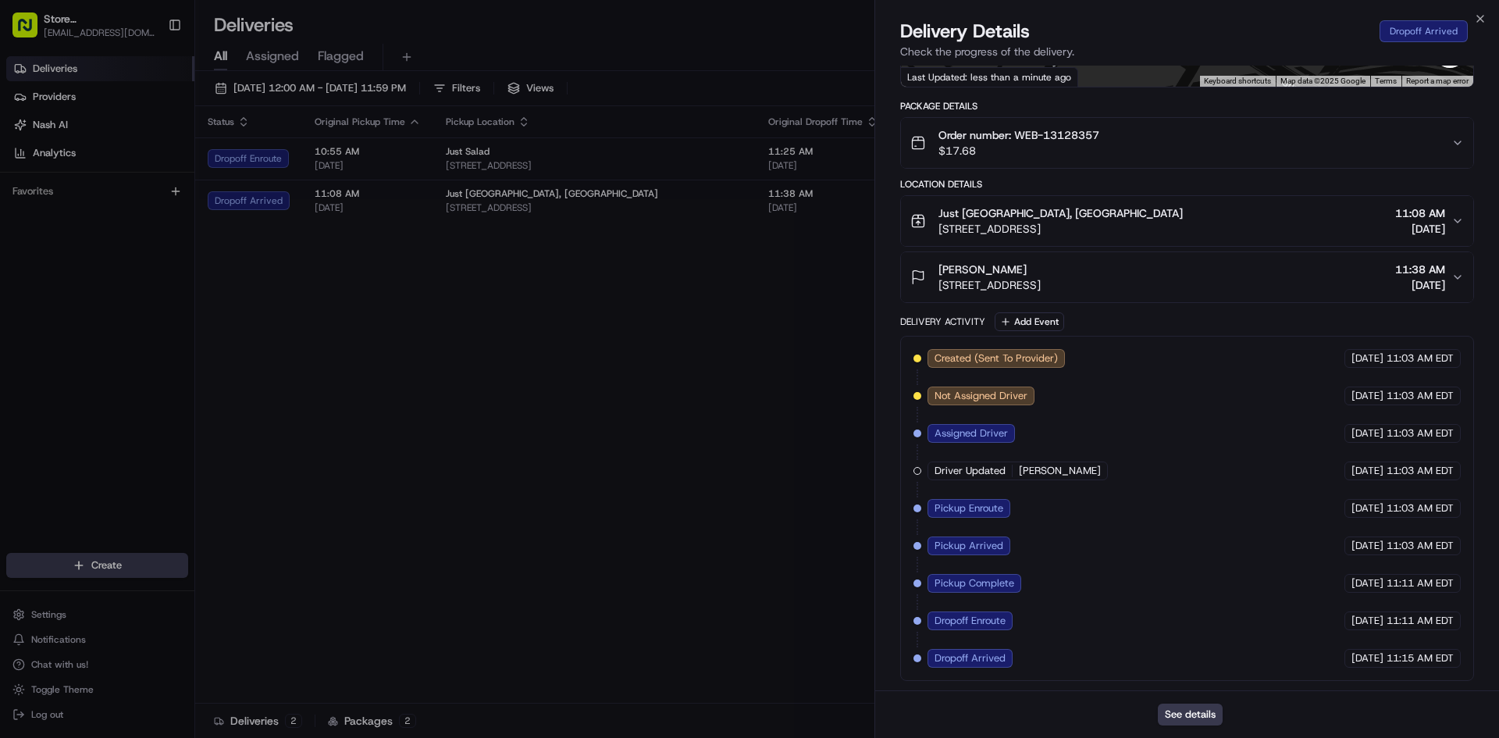
click at [1015, 283] on span "[STREET_ADDRESS]" at bounding box center [989, 285] width 102 height 16
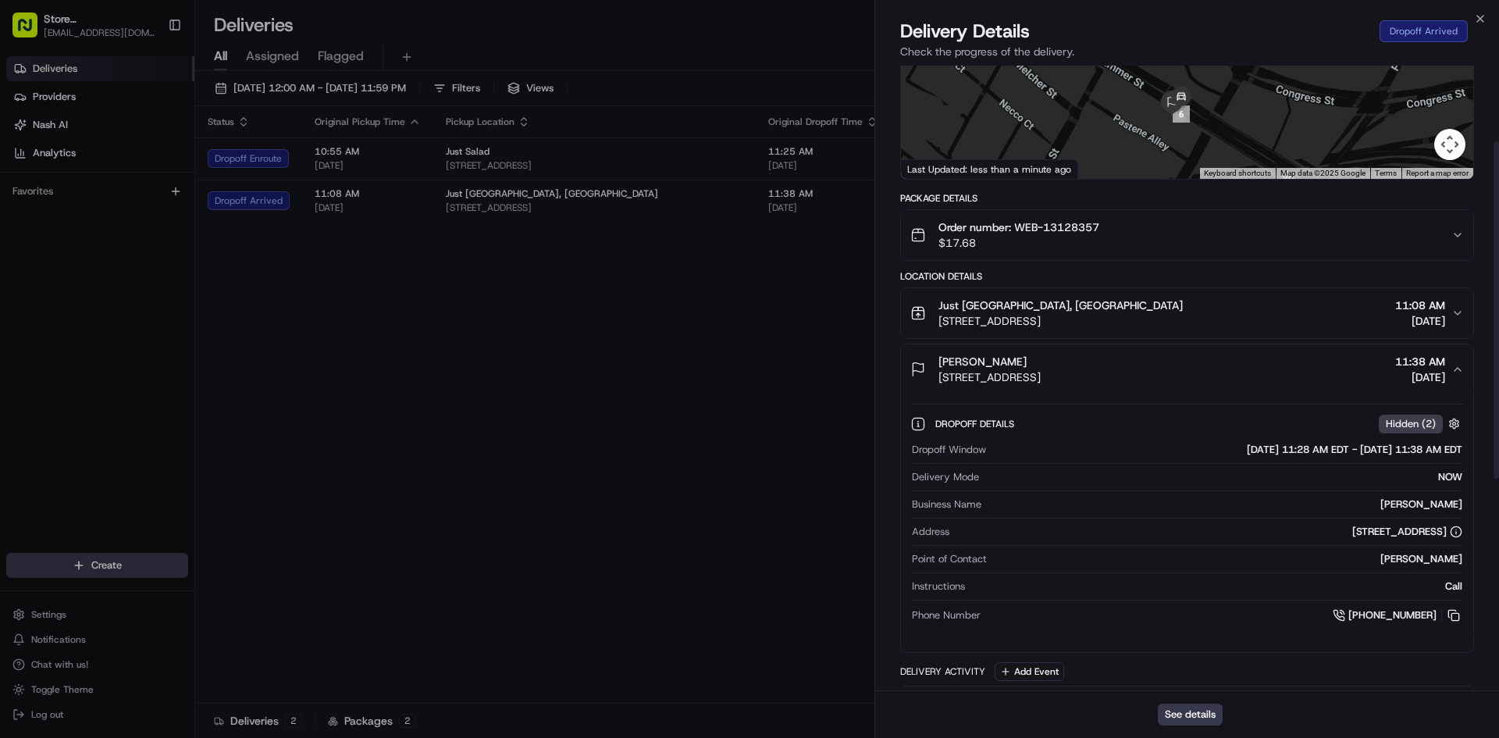
scroll to position [140, 0]
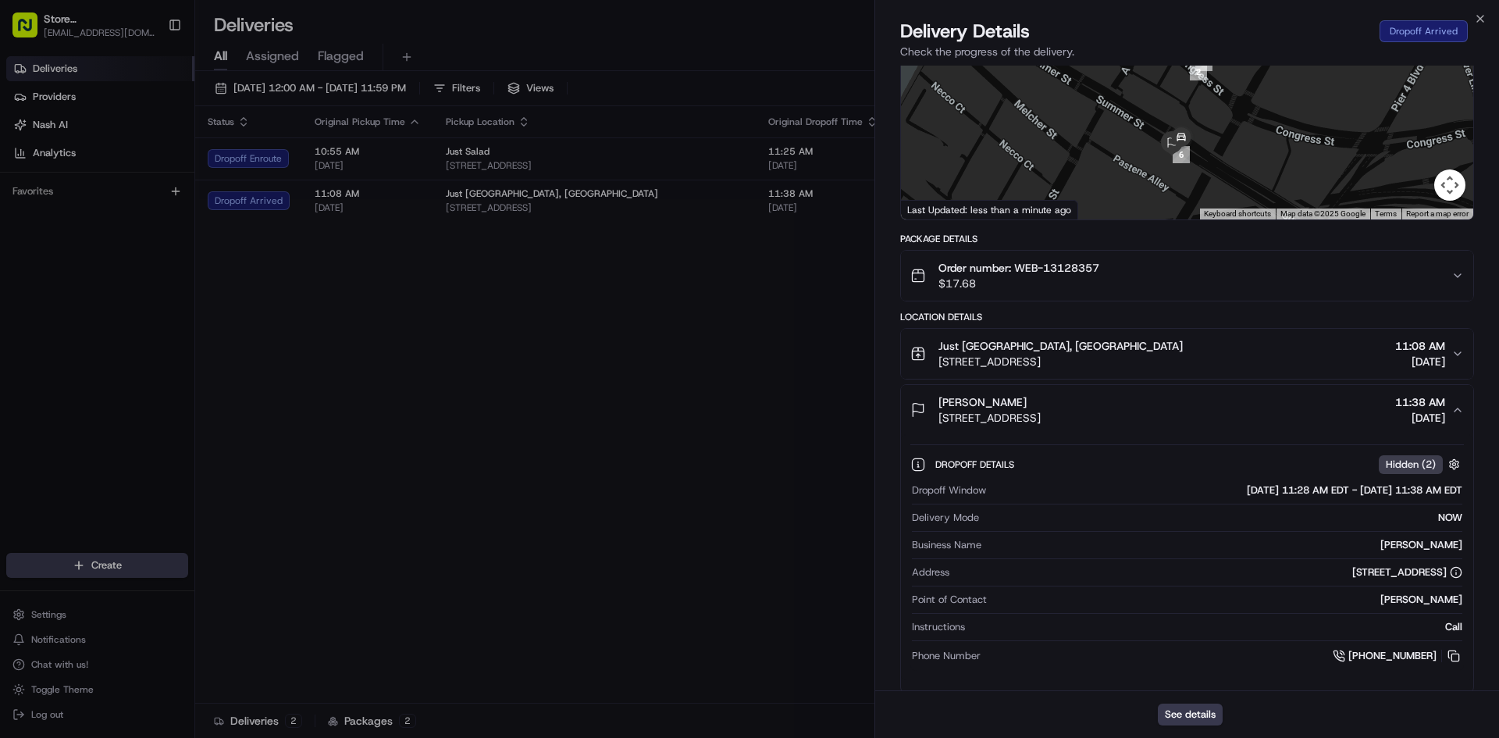
click at [1236, 276] on div "Order number: WEB-13128357 $17.68" at bounding box center [1180, 275] width 541 height 31
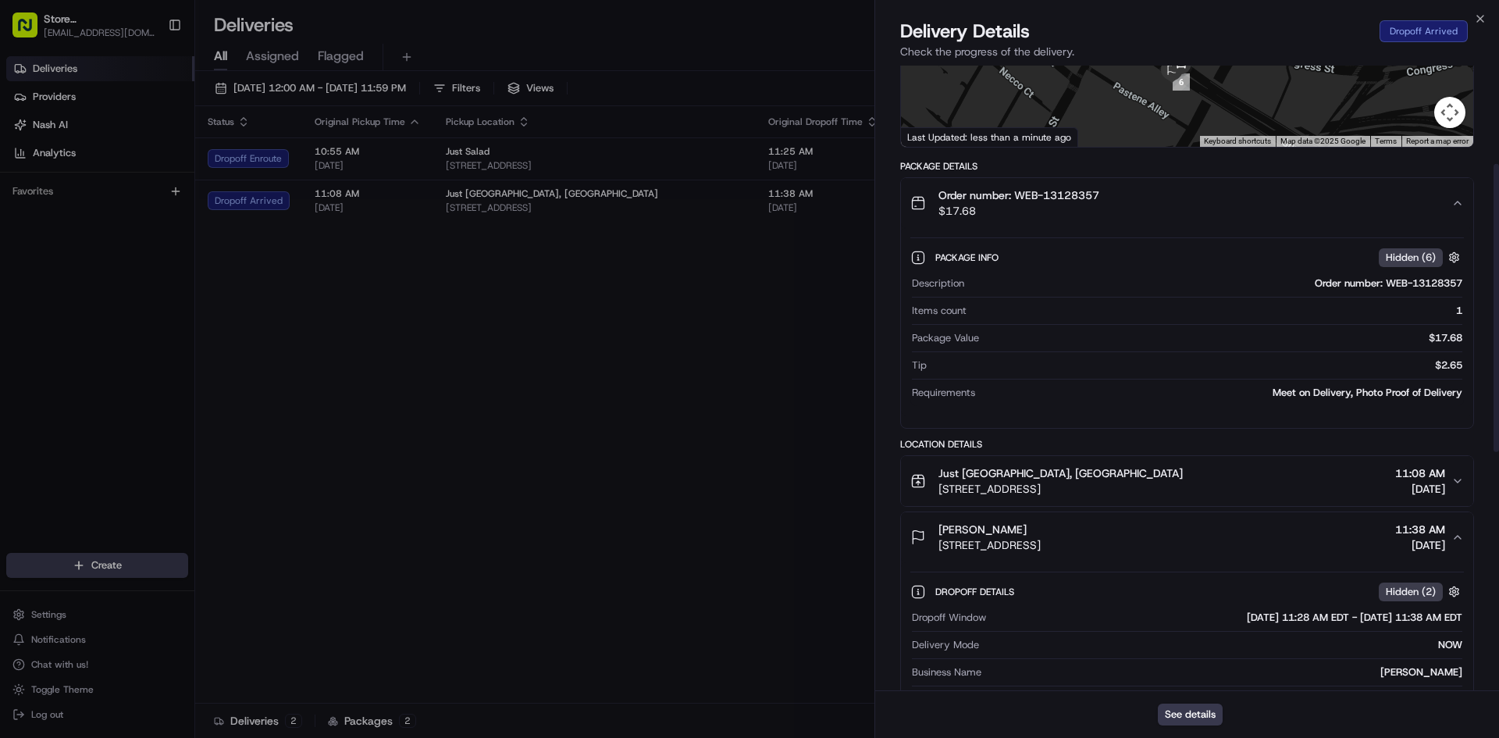
scroll to position [297, 0]
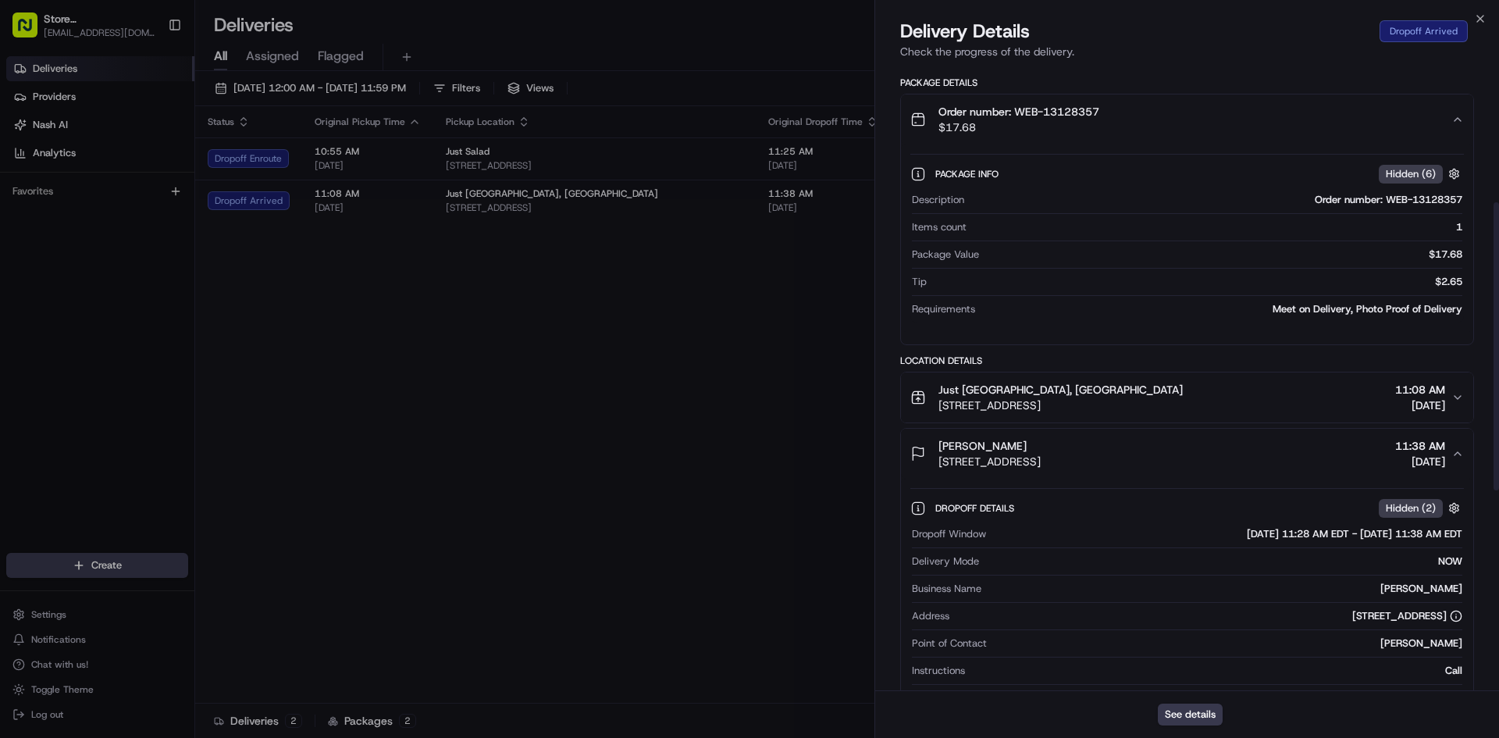
click at [1269, 386] on div "Just [GEOGRAPHIC_DATA], [GEOGRAPHIC_DATA] [STREET_ADDRESS] 11:08 AM [DATE]" at bounding box center [1180, 397] width 541 height 31
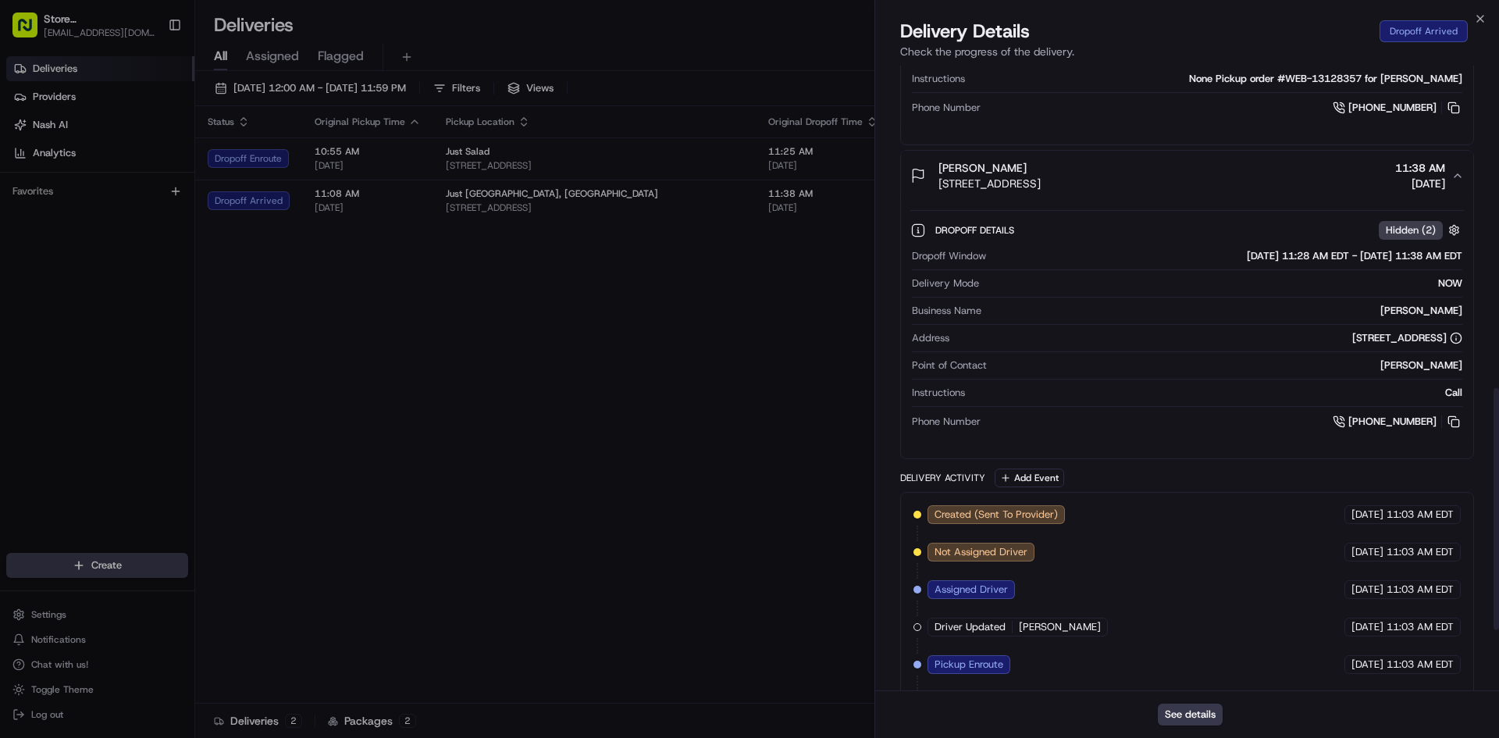
scroll to position [988, 0]
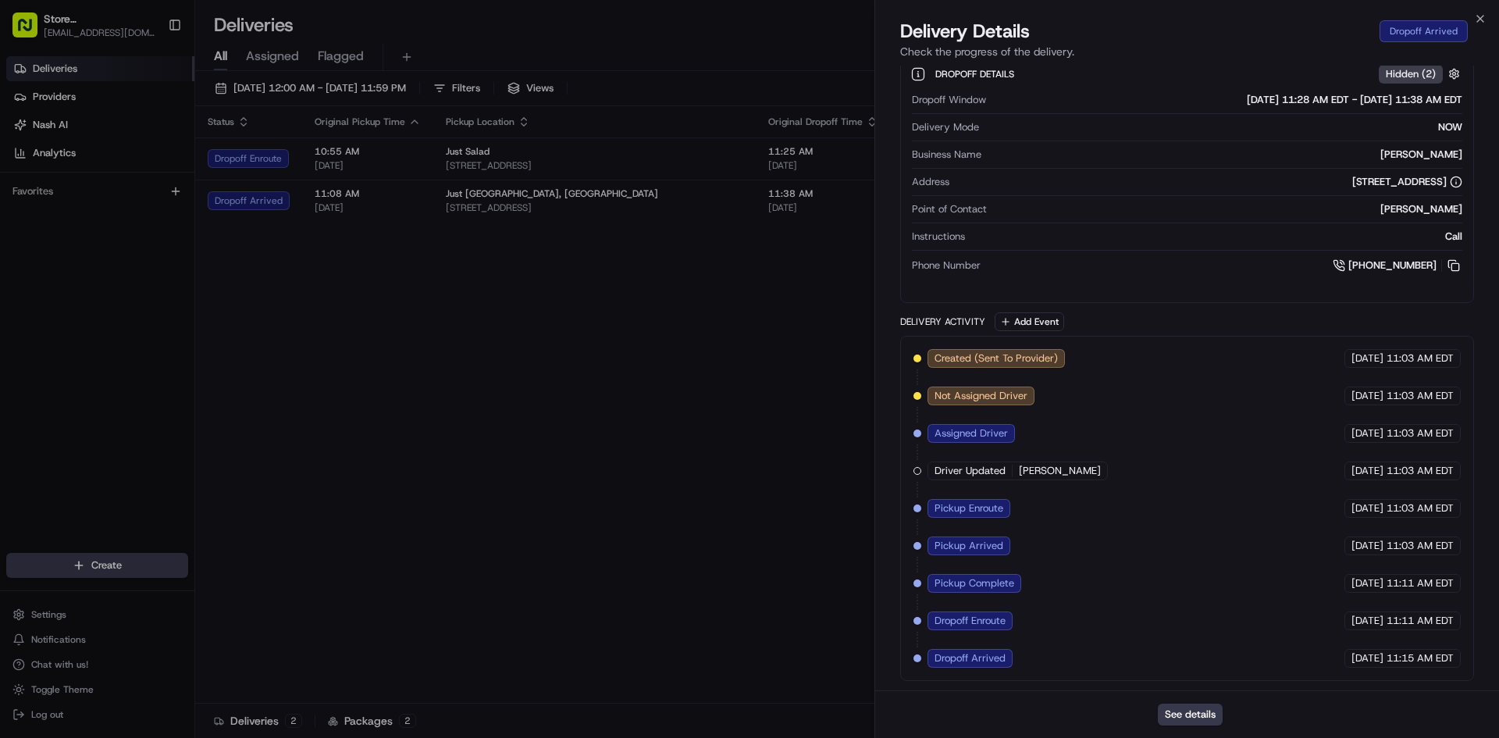
click at [1043, 471] on span "[PERSON_NAME]" at bounding box center [1060, 471] width 82 height 14
drag, startPoint x: 574, startPoint y: 402, endPoint x: 565, endPoint y: 394, distance: 12.2
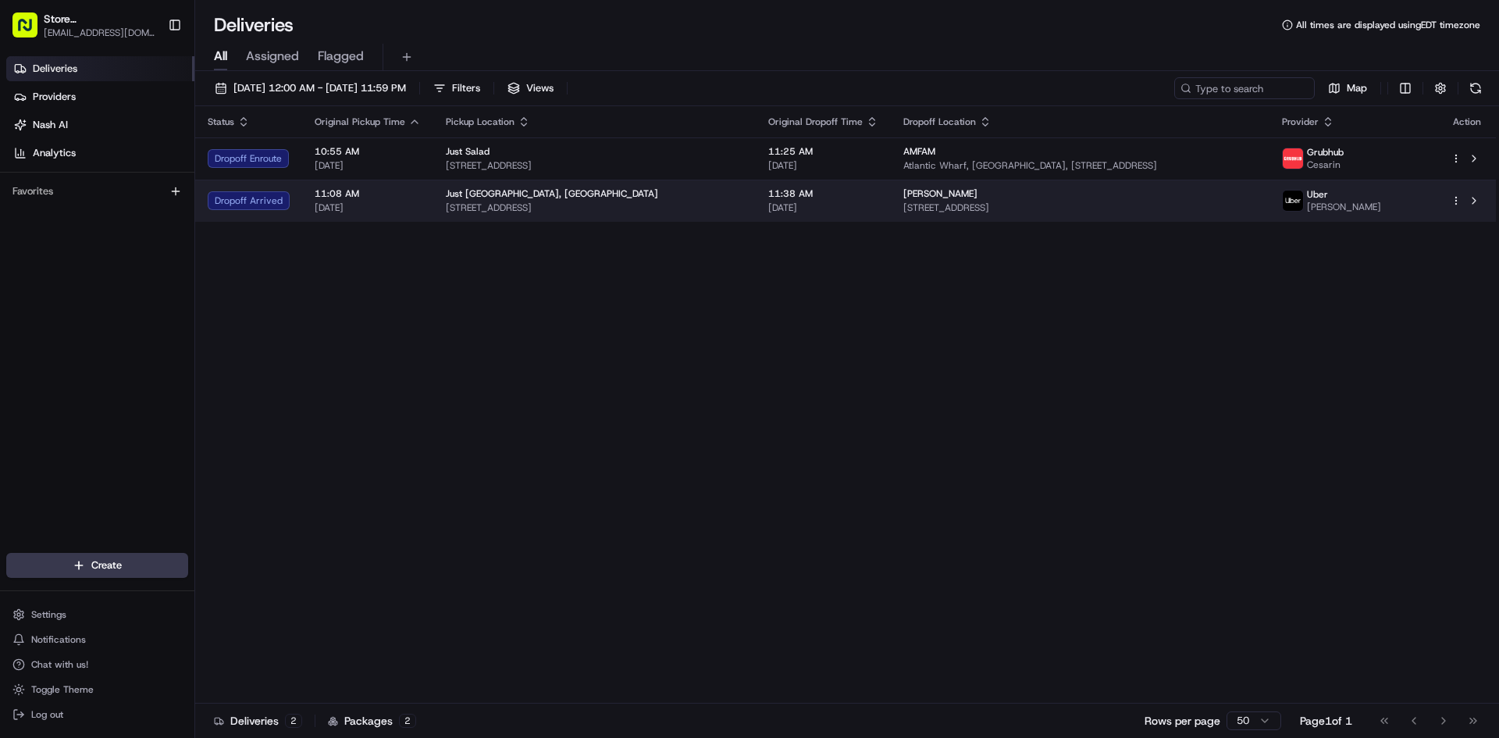
click at [768, 208] on span "[DATE]" at bounding box center [823, 207] width 110 height 12
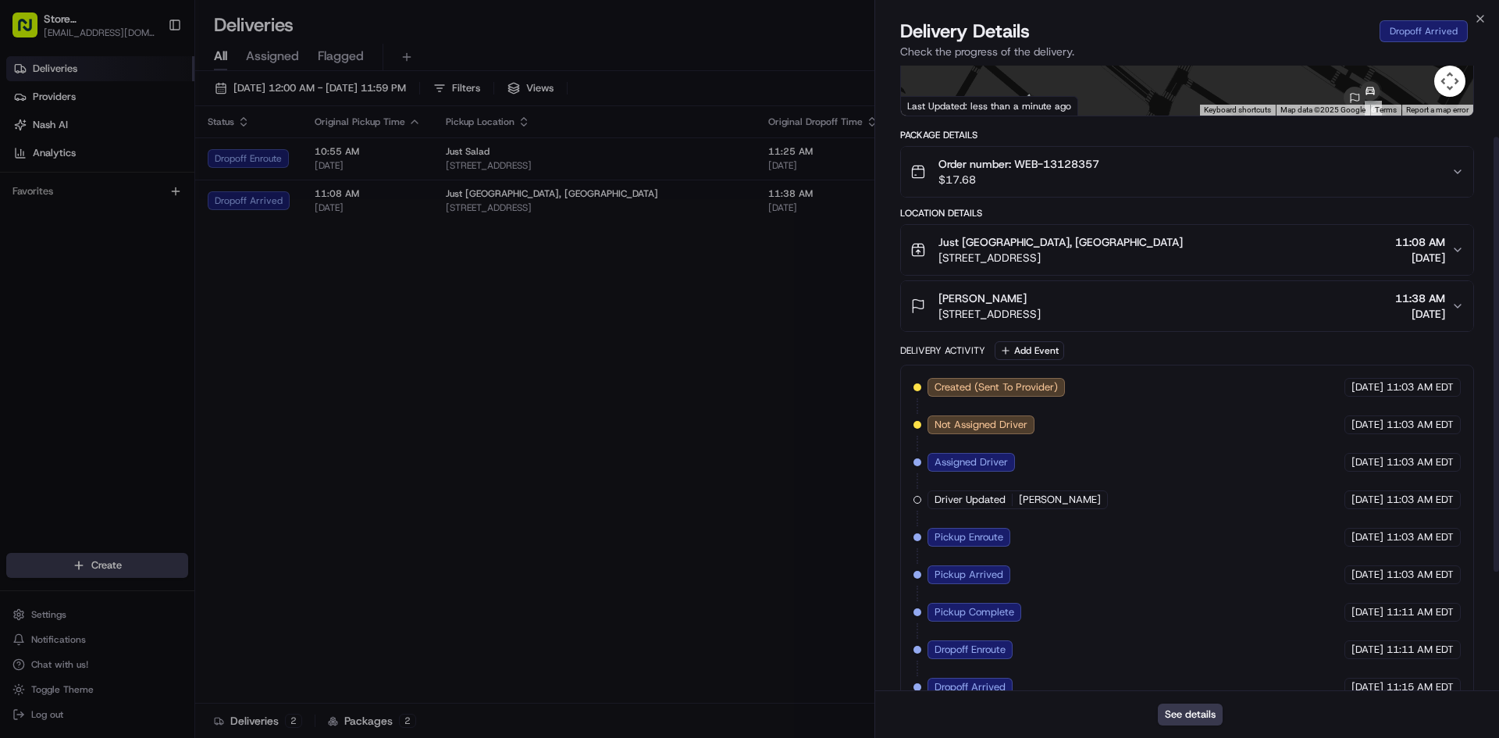
scroll to position [273, 0]
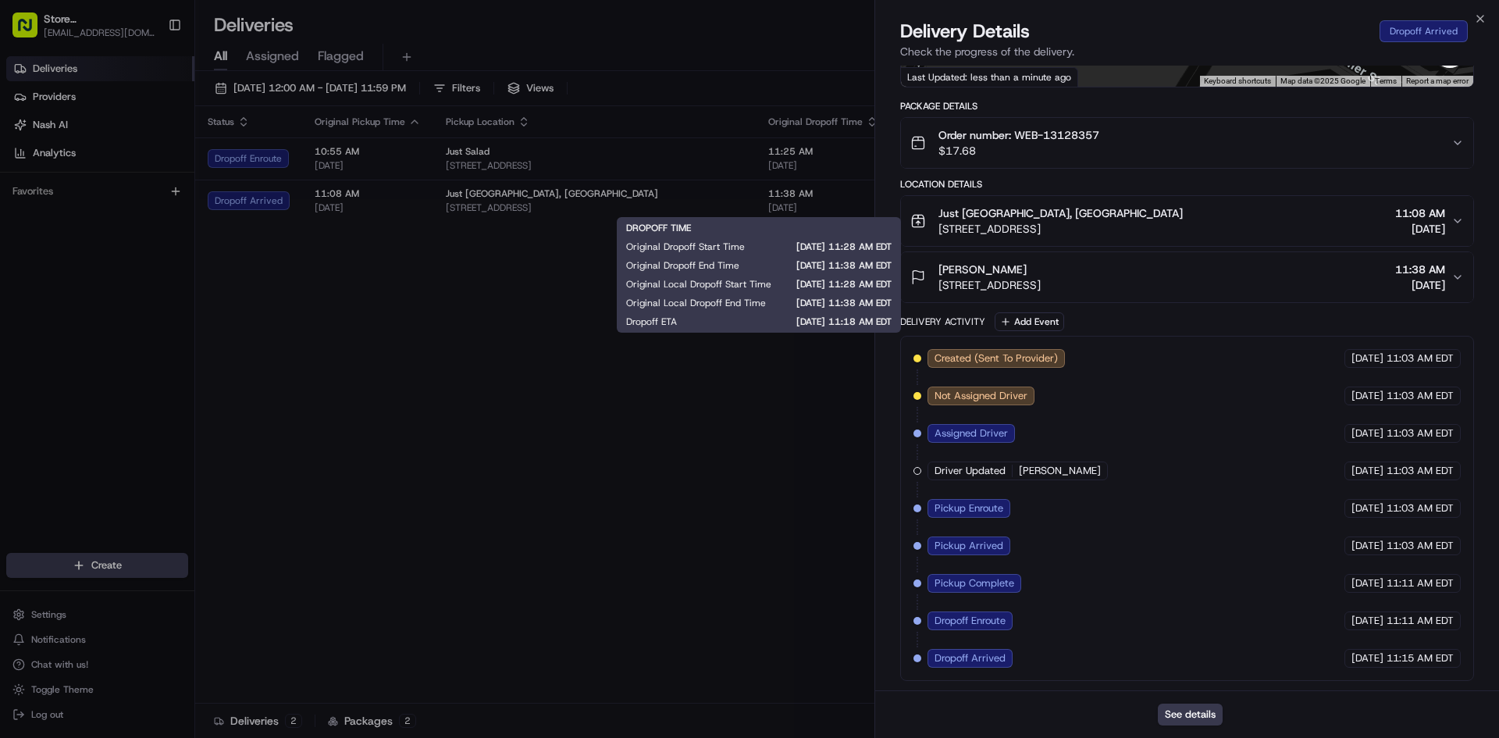
drag, startPoint x: 434, startPoint y: 13, endPoint x: 505, endPoint y: 18, distance: 71.2
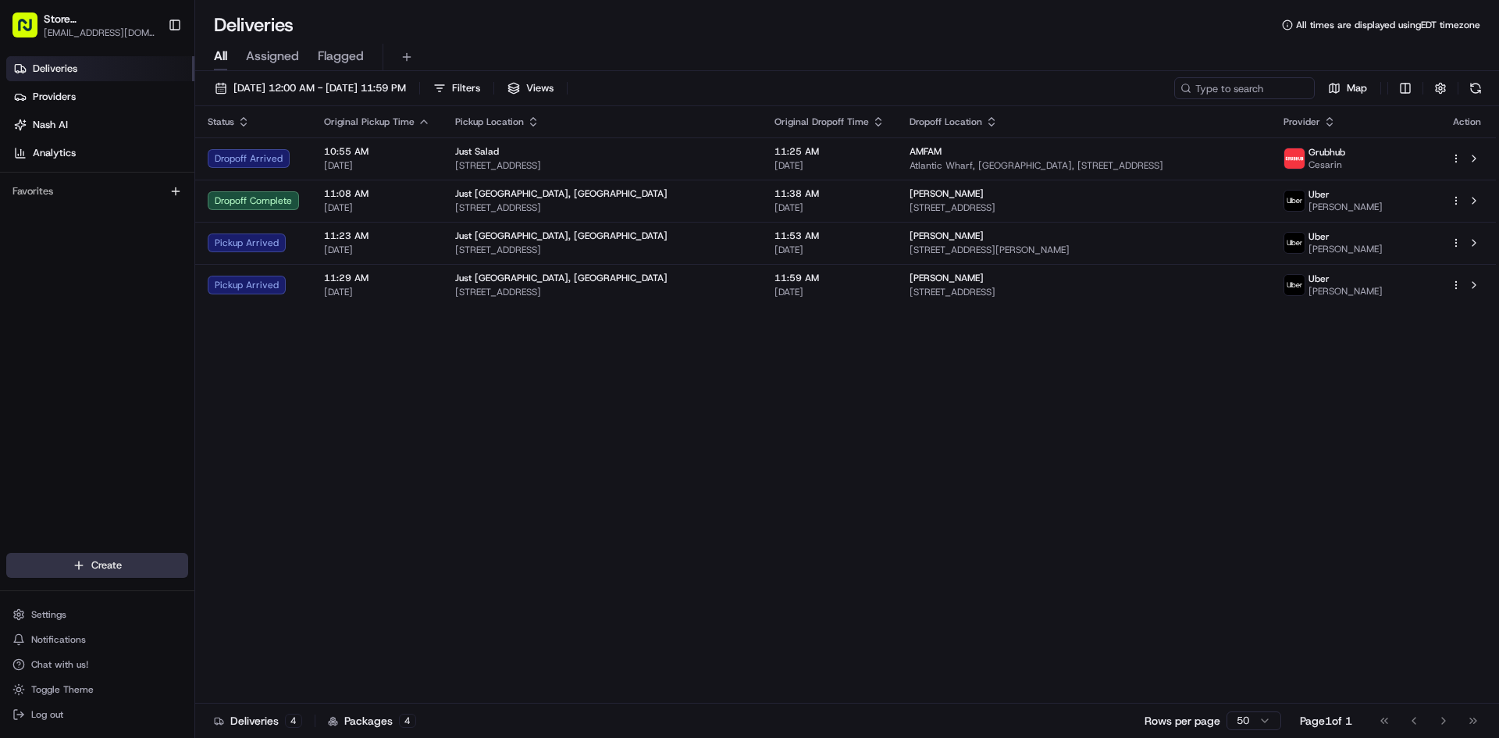
click at [26, 574] on html "Store [GEOGRAPHIC_DATA], [GEOGRAPHIC_DATA] (Just Salad) [EMAIL_ADDRESS][DOMAIN_…" at bounding box center [749, 369] width 1499 height 738
click at [269, 595] on link "Delivery" at bounding box center [282, 594] width 174 height 28
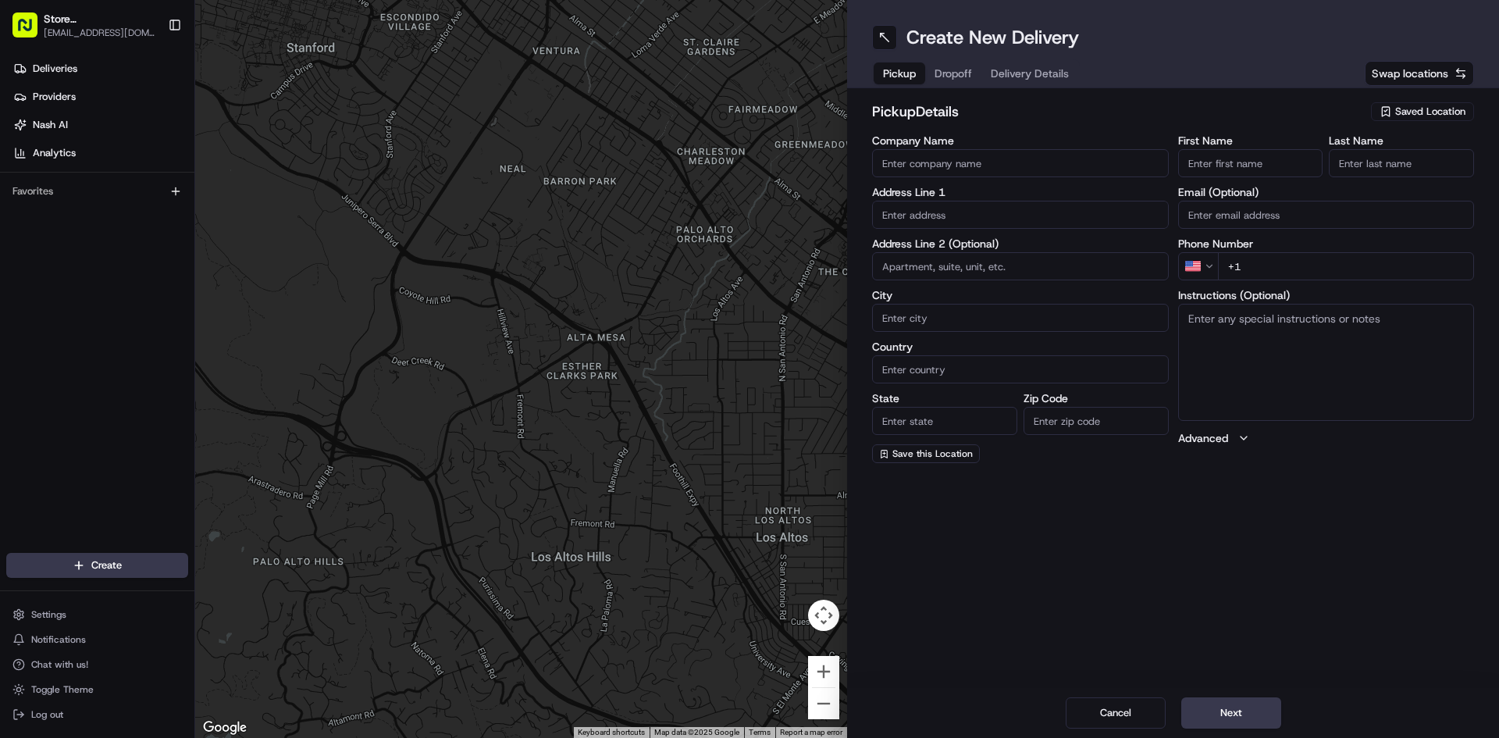
click at [933, 170] on input "Company Name" at bounding box center [1020, 163] width 297 height 28
type input "Just Salad"
type input "[STREET_ADDRESS]"
type input "[GEOGRAPHIC_DATA]"
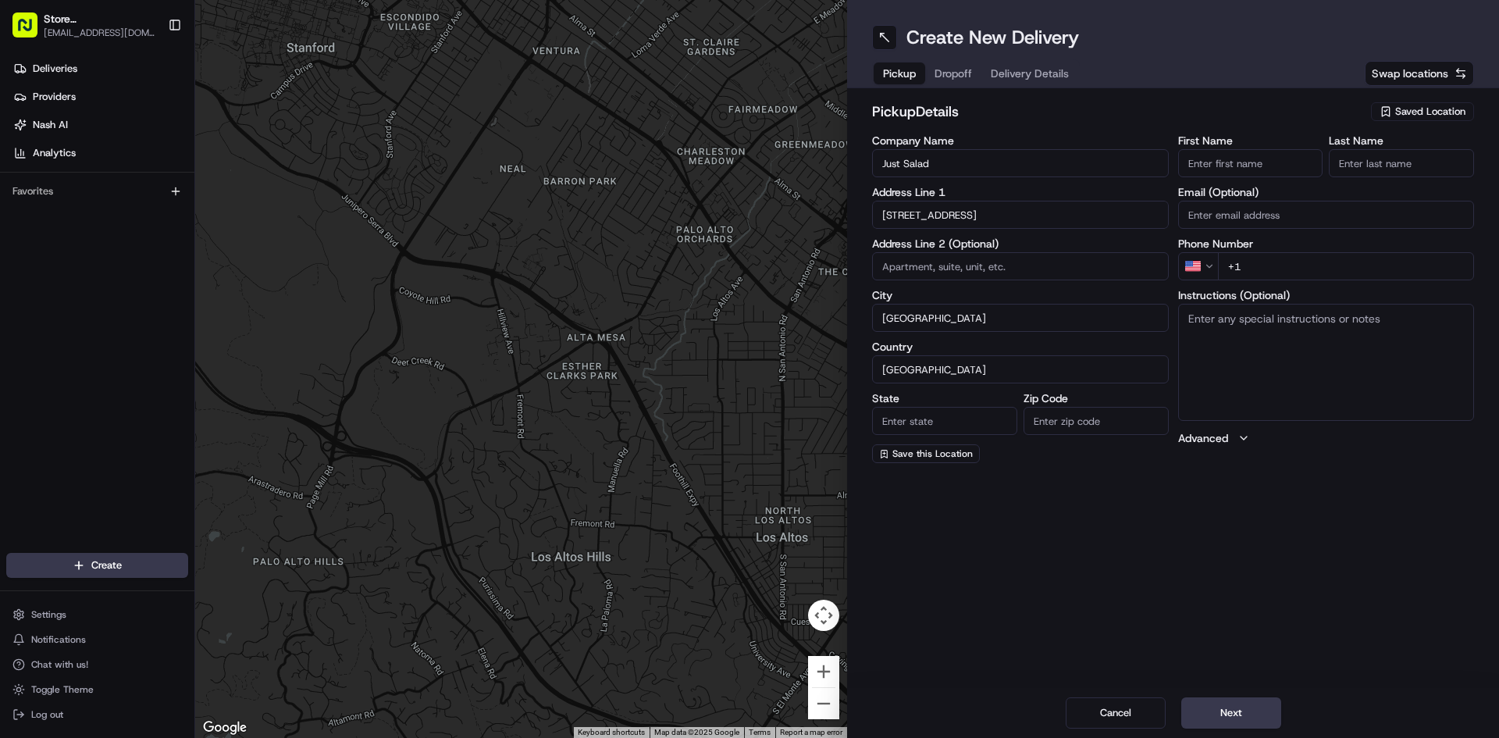
type input "MA"
type input "02210"
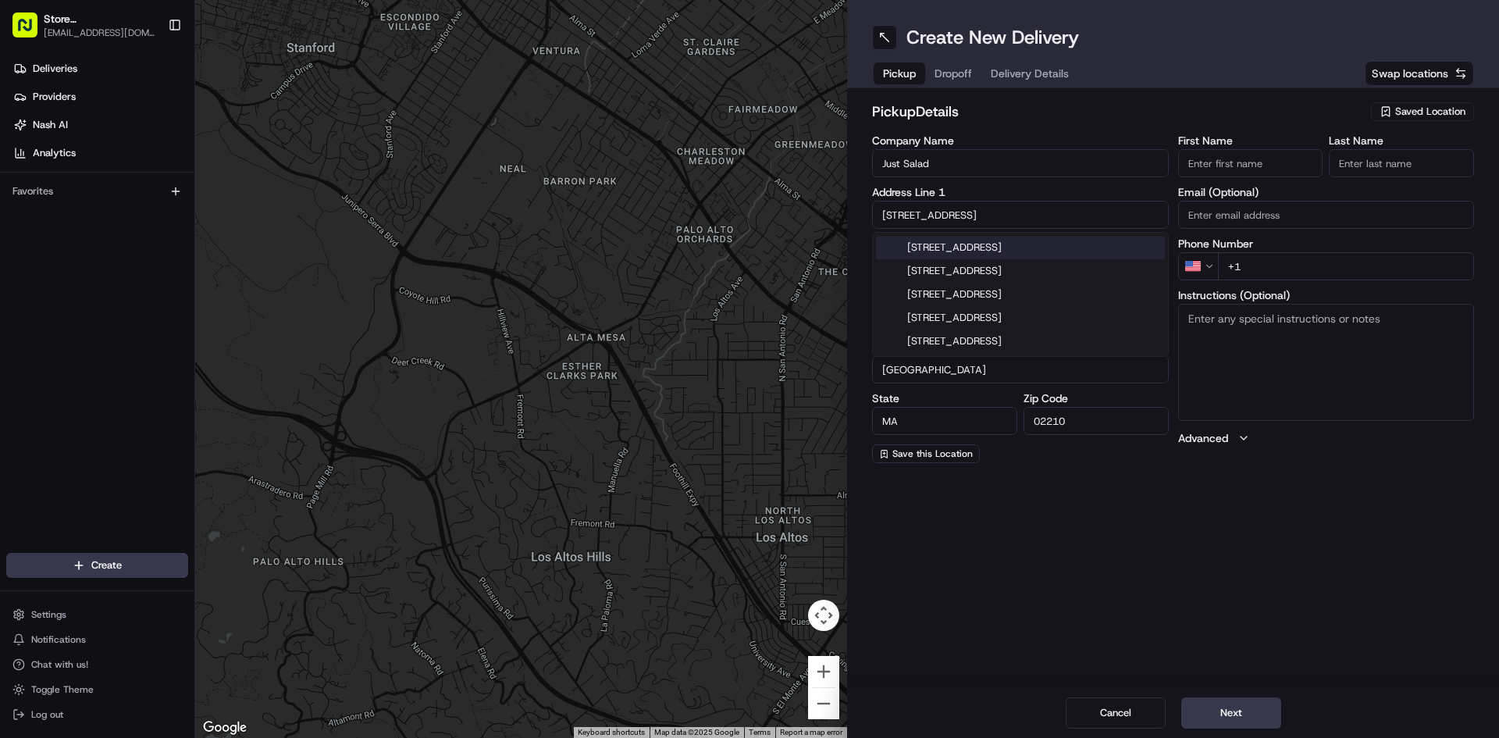
click at [1184, 158] on input "First Name" at bounding box center [1250, 163] width 145 height 28
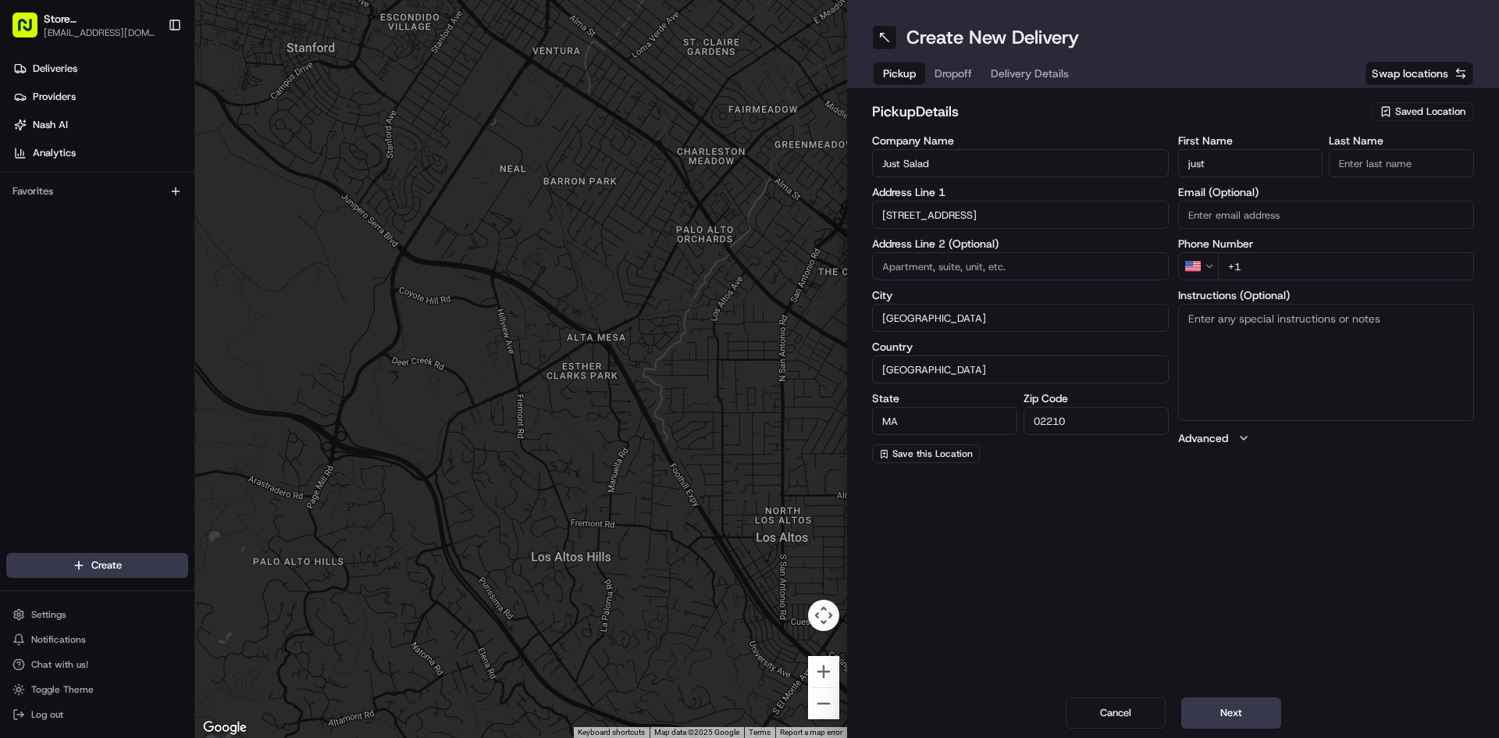
type input "just"
click at [1418, 170] on input "Last Name" at bounding box center [1400, 163] width 145 height 28
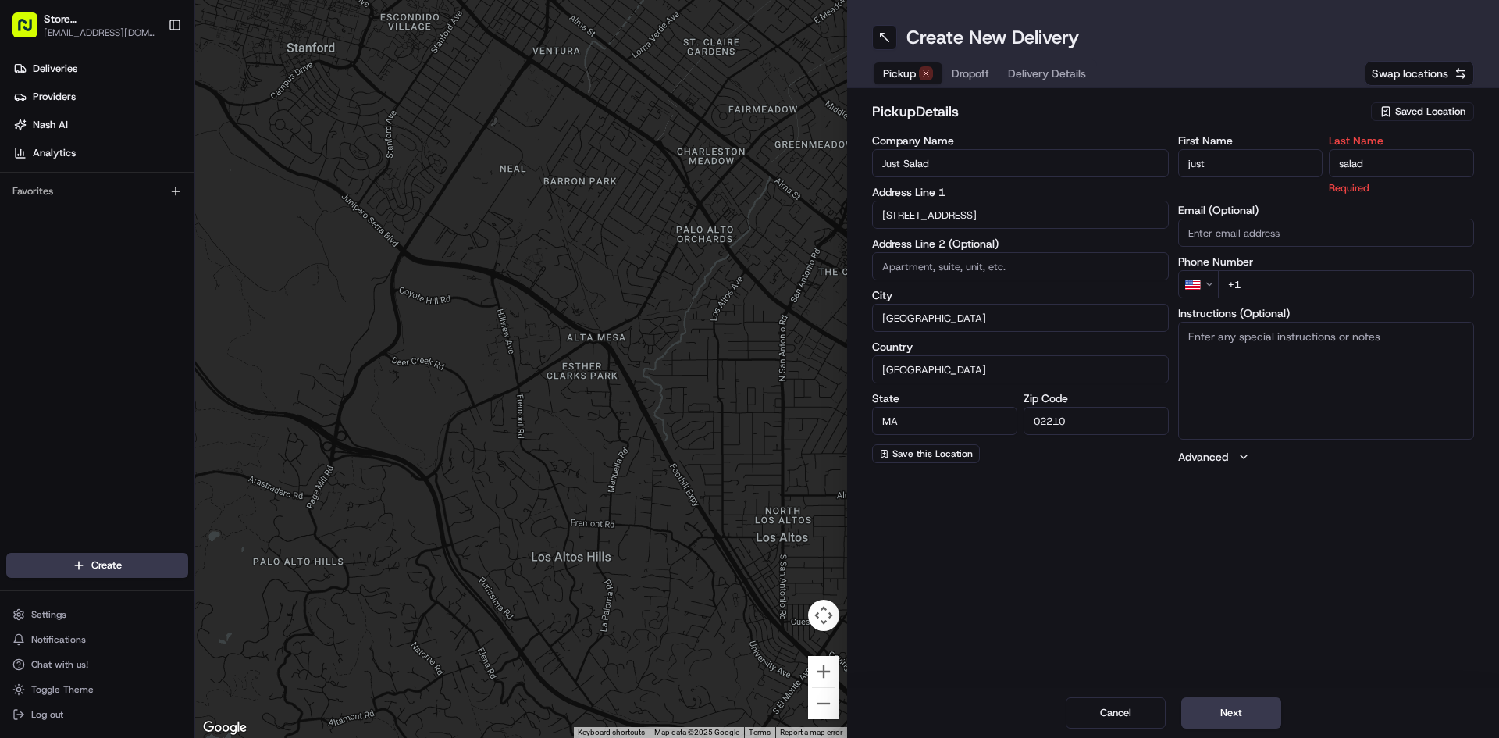
type input "salad"
click at [1373, 290] on div "First Name just Last Name salad Required Email (Optional) Phone Number US +1 In…" at bounding box center [1326, 299] width 297 height 329
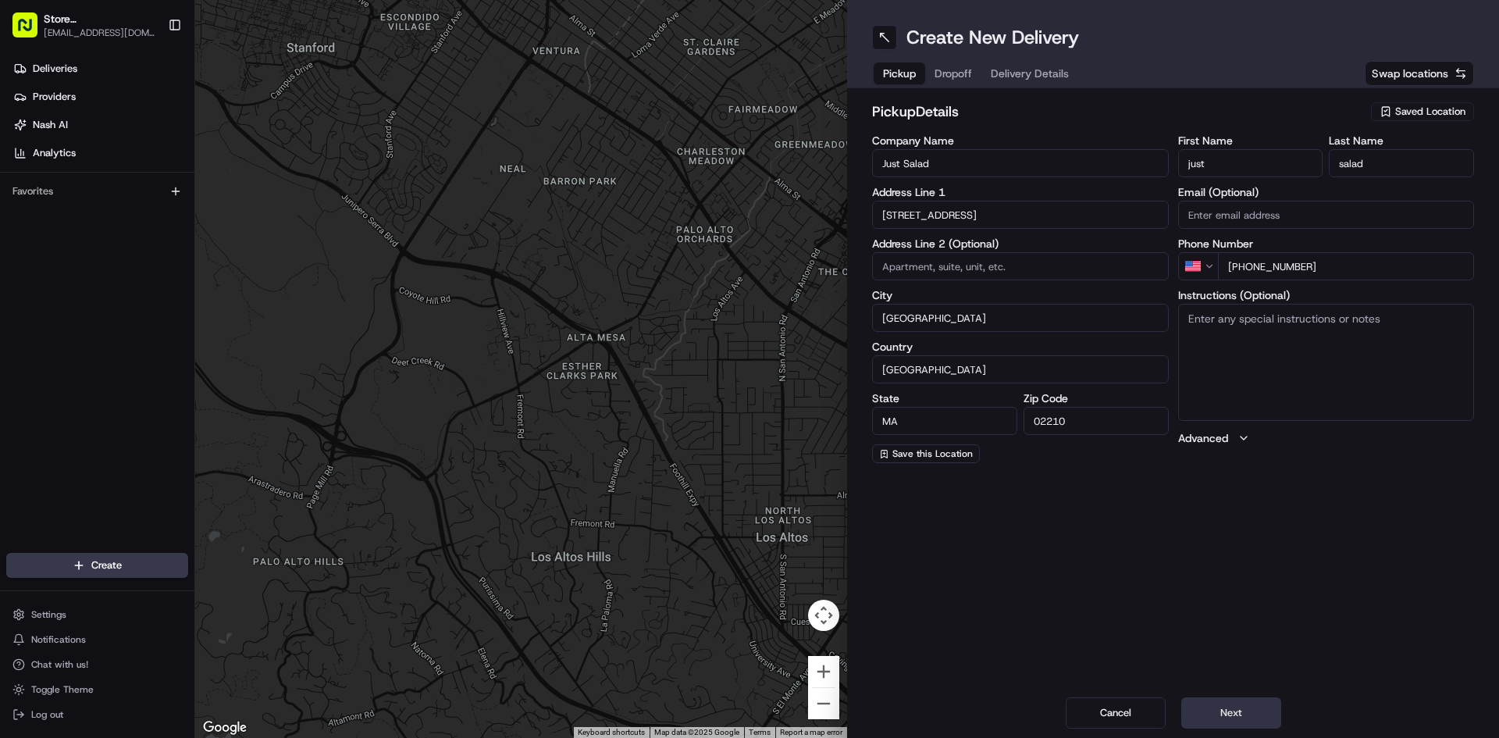
type input "[PHONE_NUMBER]"
click at [1230, 707] on button "Next" at bounding box center [1231, 712] width 100 height 31
click at [1032, 156] on input "Company Name" at bounding box center [1020, 163] width 297 height 28
type input "Servier Pharmaceuticals"
click at [896, 229] on div "Company Name Servier Pharmaceuticals Address Line 1 Address Line 2 (Optional) C…" at bounding box center [1020, 299] width 297 height 328
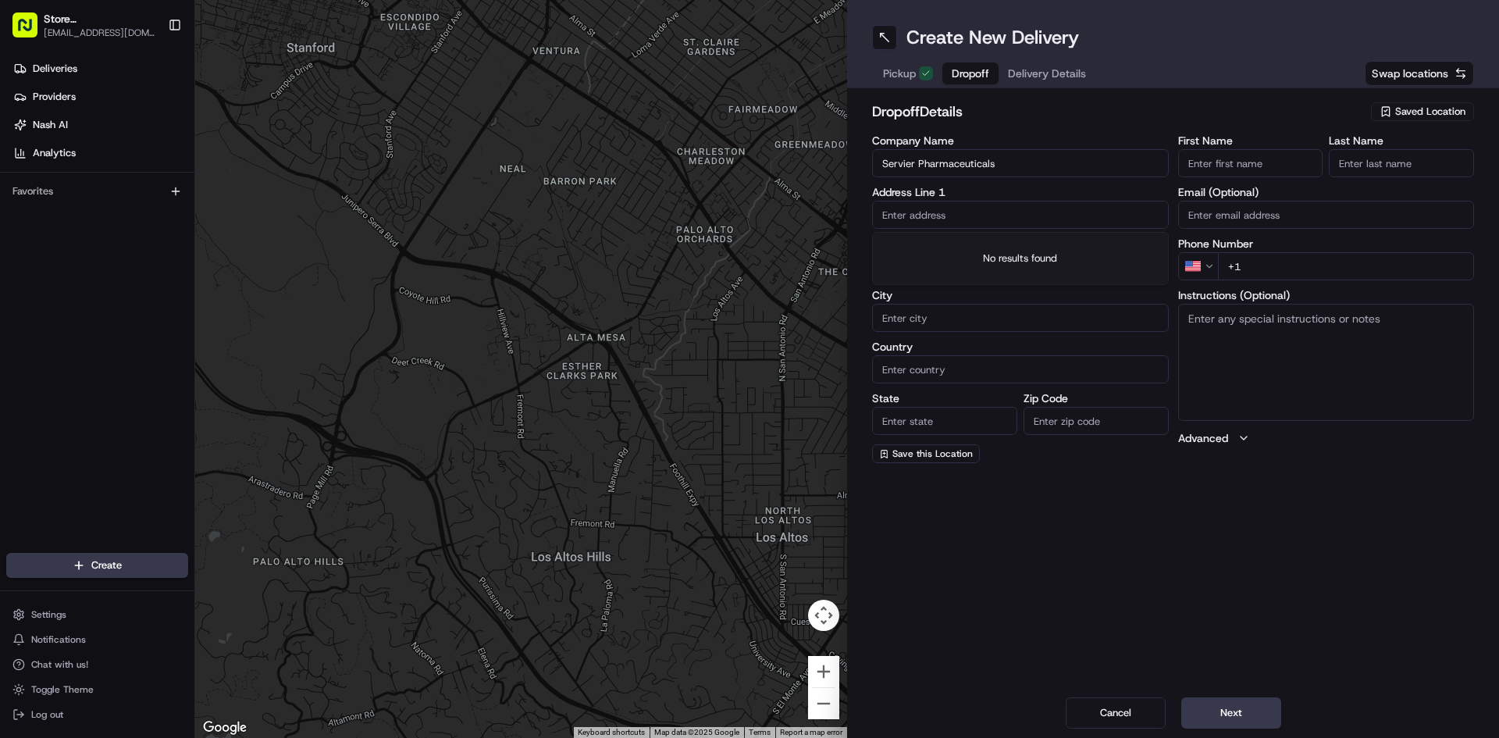
click at [898, 225] on input "text" at bounding box center [1020, 215] width 297 height 28
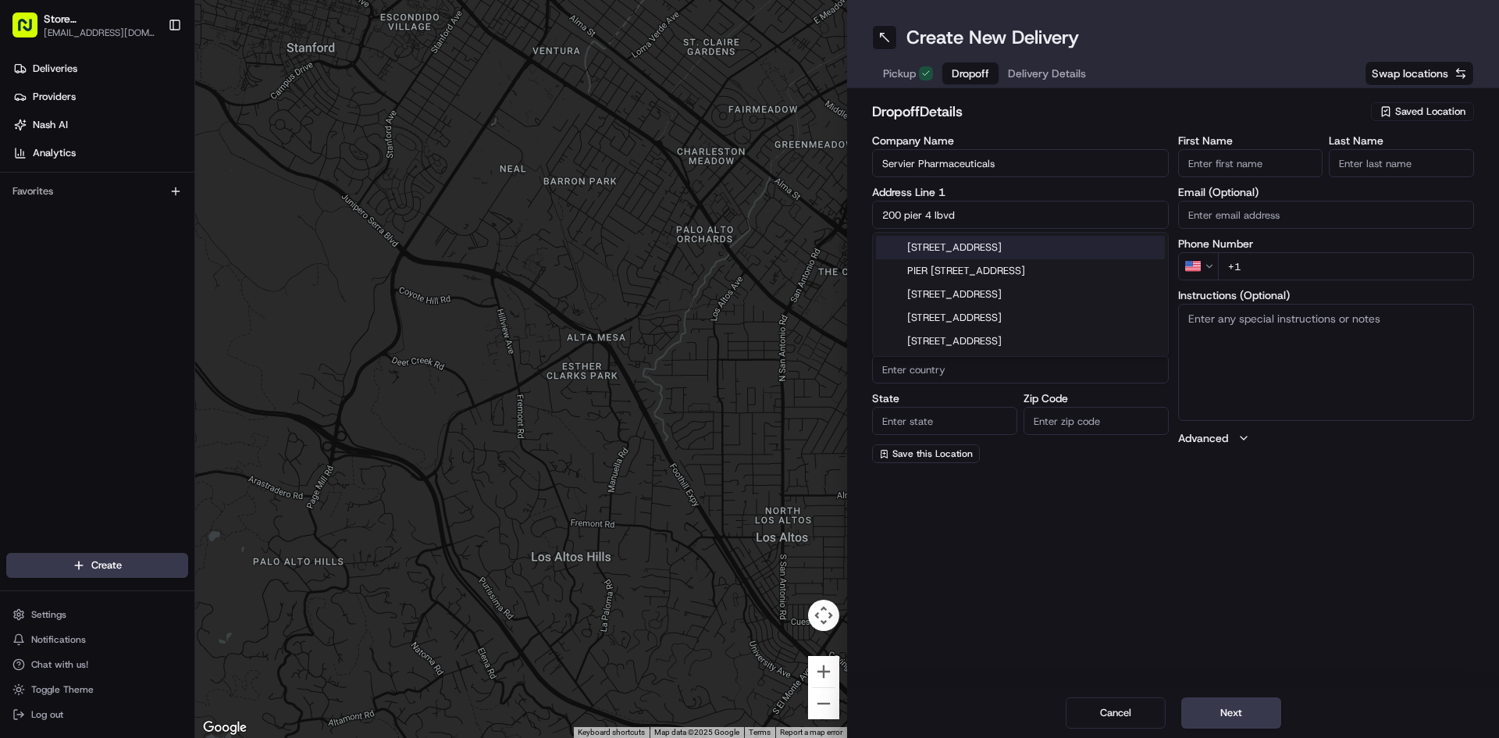
click at [925, 242] on div "[STREET_ADDRESS]" at bounding box center [1020, 247] width 289 height 23
type input "[STREET_ADDRESS]"
type input "[GEOGRAPHIC_DATA]"
type input "MA"
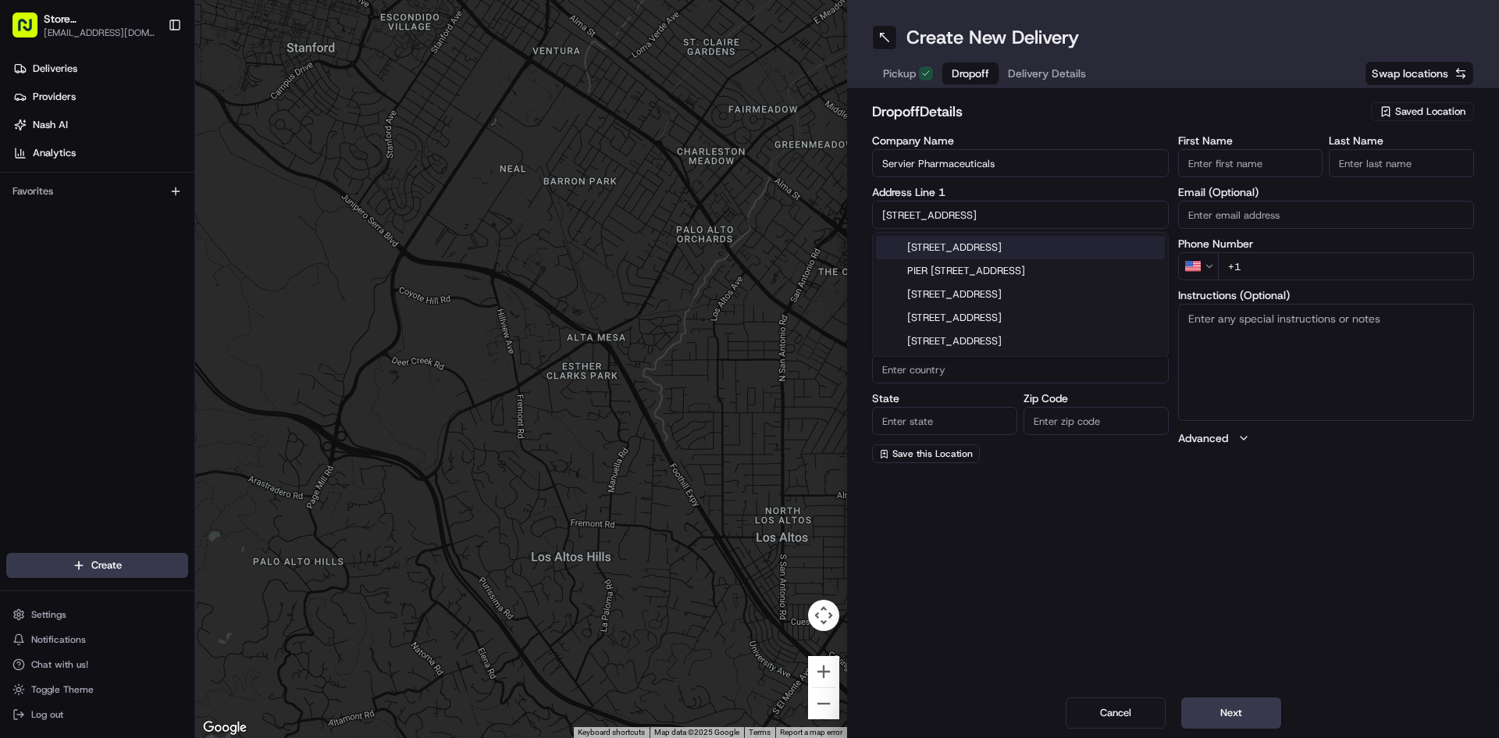
type input "02210"
type input "[STREET_ADDRESS]"
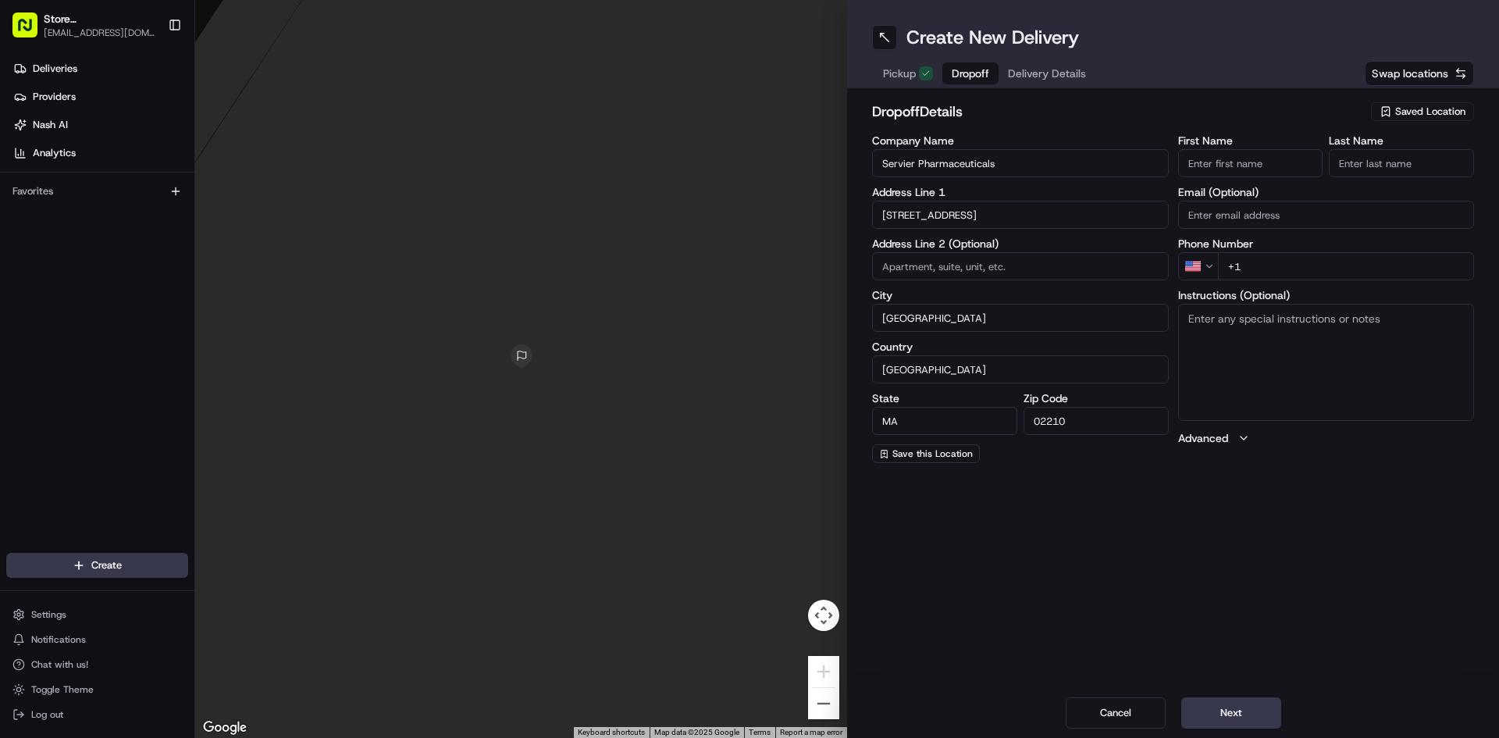
click at [1220, 168] on input "First Name" at bounding box center [1250, 163] width 145 height 28
type input "[PERSON_NAME]"
click at [1390, 153] on input "Last Name" at bounding box center [1400, 163] width 145 height 28
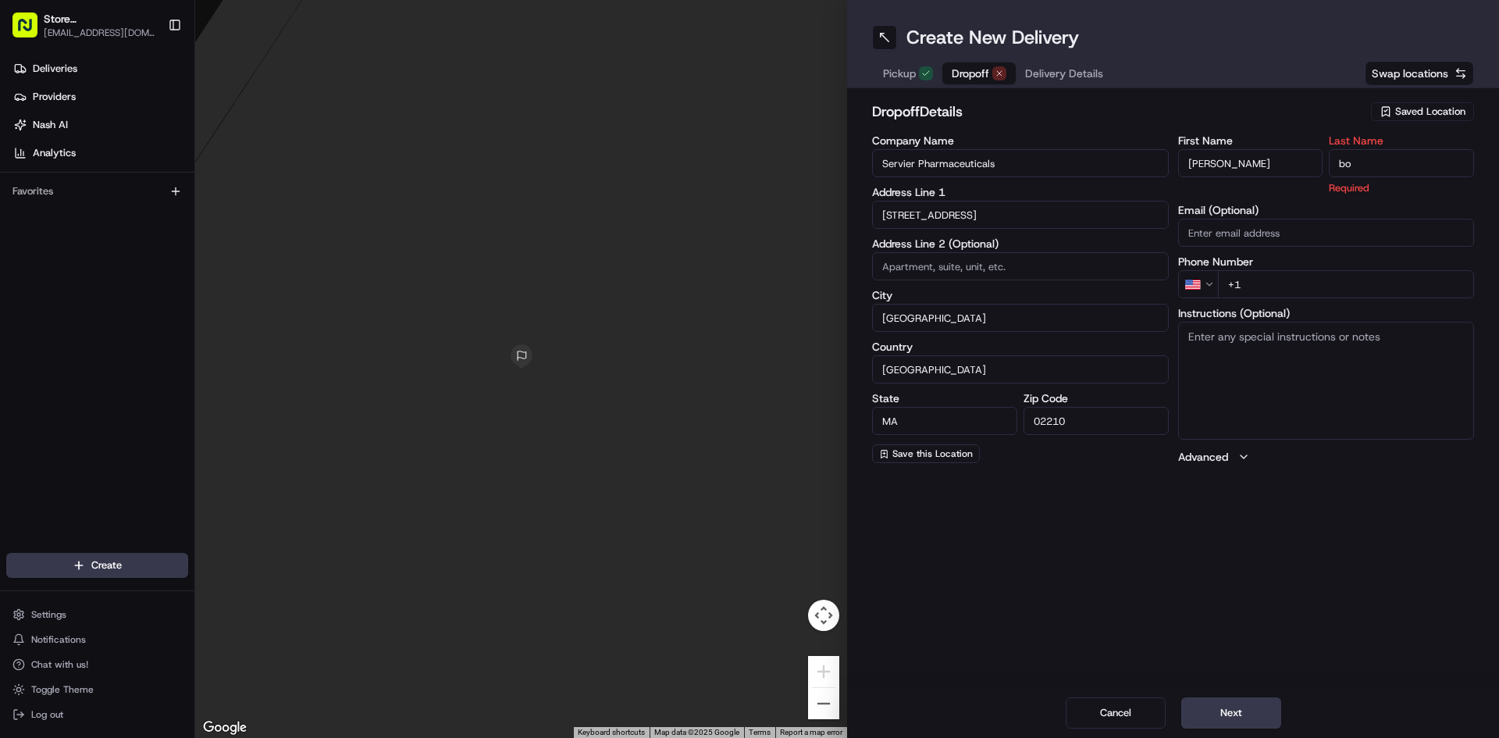
type input "Borstel"
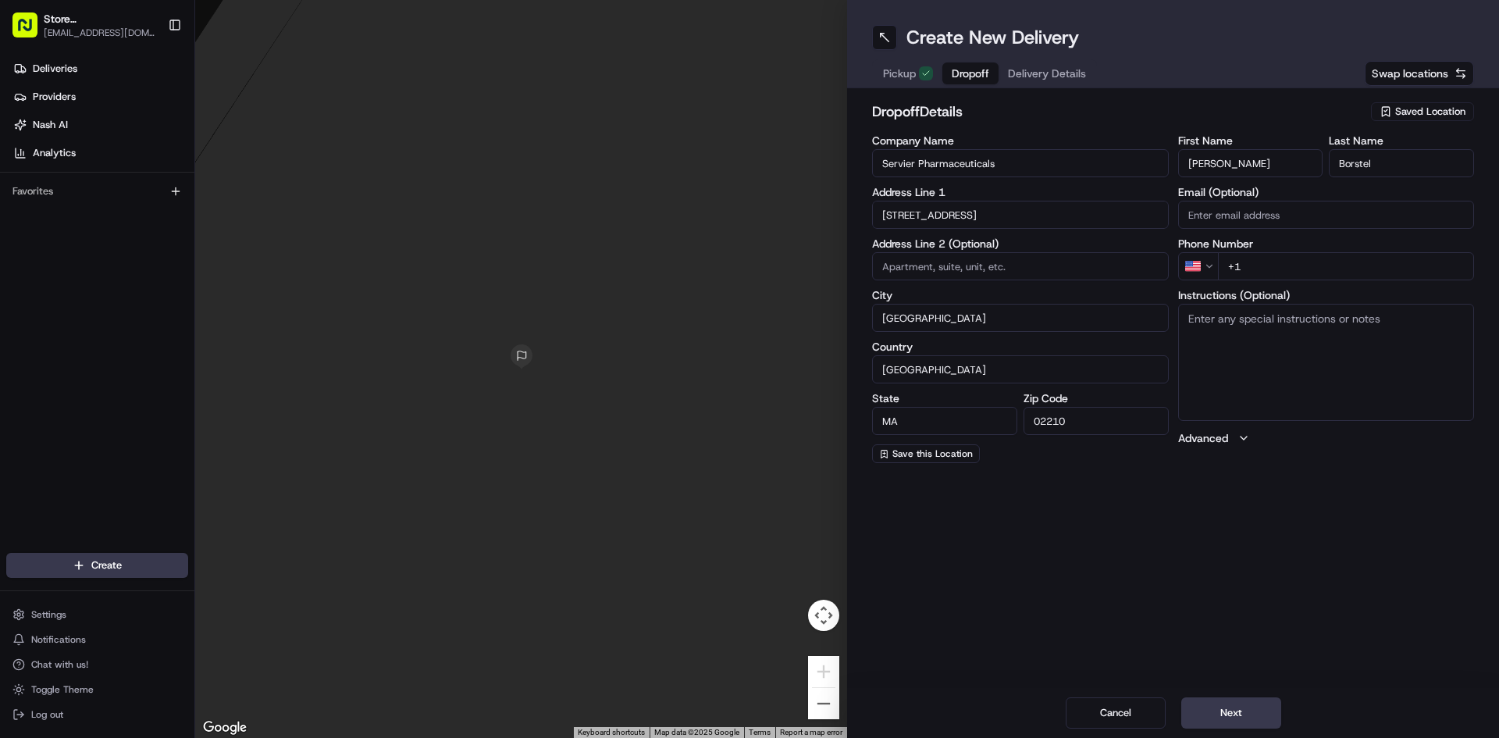
click at [1318, 289] on div "First Name [PERSON_NAME] Last Name Borstel Email (Optional) Phone Number US +1 …" at bounding box center [1326, 299] width 297 height 328
type input "[PHONE_NUMBER]"
click at [1291, 361] on textarea "Instructions (Optional)" at bounding box center [1326, 362] width 297 height 117
click at [1238, 712] on button "Next" at bounding box center [1231, 712] width 100 height 31
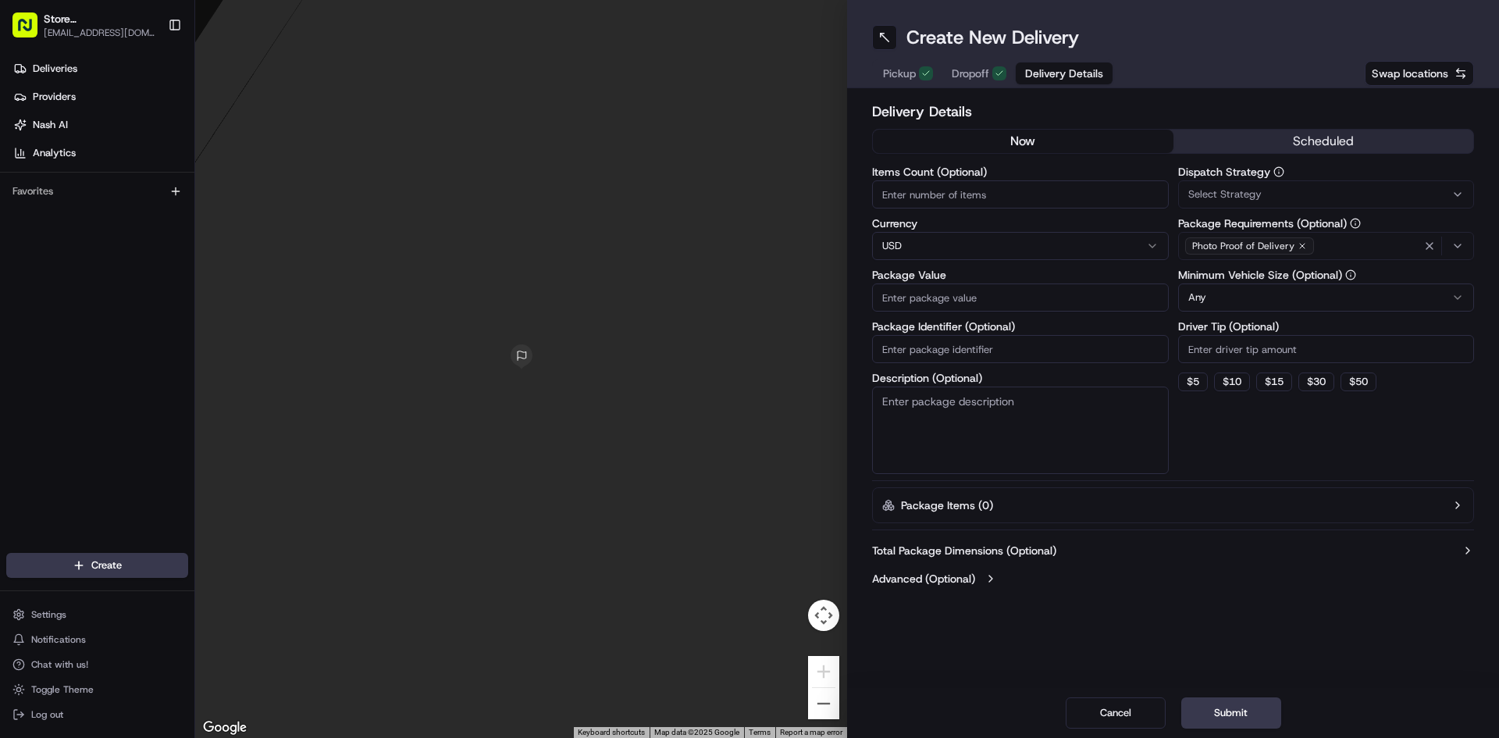
click at [1065, 290] on input "Package Value" at bounding box center [1020, 297] width 297 height 28
type input "188"
click at [1288, 347] on input "Driver Tip (Optional)" at bounding box center [1326, 349] width 297 height 28
type input "28.34"
click at [1278, 297] on html "Store [GEOGRAPHIC_DATA], [GEOGRAPHIC_DATA] (Just Salad) [EMAIL_ADDRESS][DOMAIN_…" at bounding box center [749, 369] width 1499 height 738
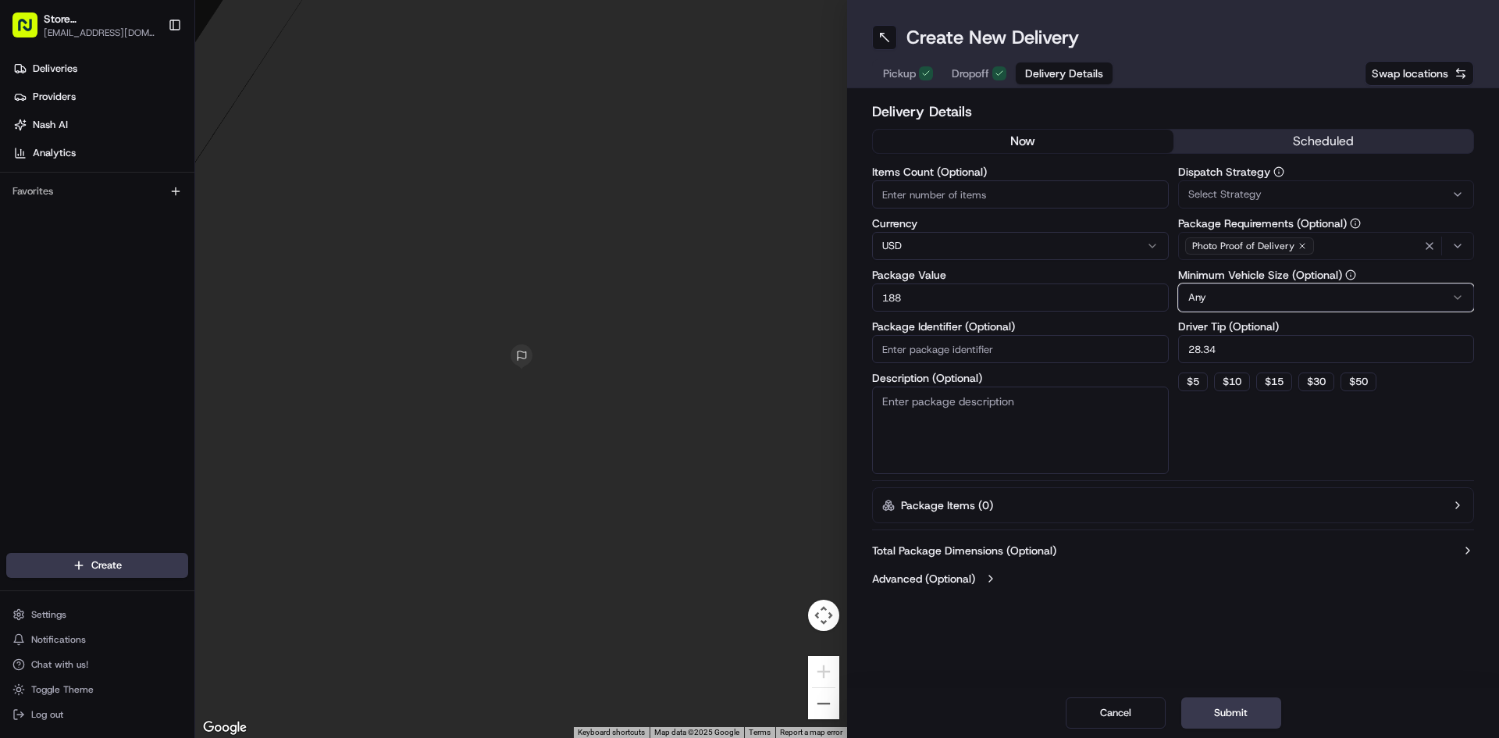
click at [1228, 557] on html "Store [GEOGRAPHIC_DATA], [GEOGRAPHIC_DATA] (Just Salad) [EMAIL_ADDRESS][DOMAIN_…" at bounding box center [749, 369] width 1499 height 738
drag, startPoint x: 1225, startPoint y: 718, endPoint x: 1204, endPoint y: 715, distance: 21.3
click at [1224, 717] on button "Submit" at bounding box center [1231, 712] width 100 height 31
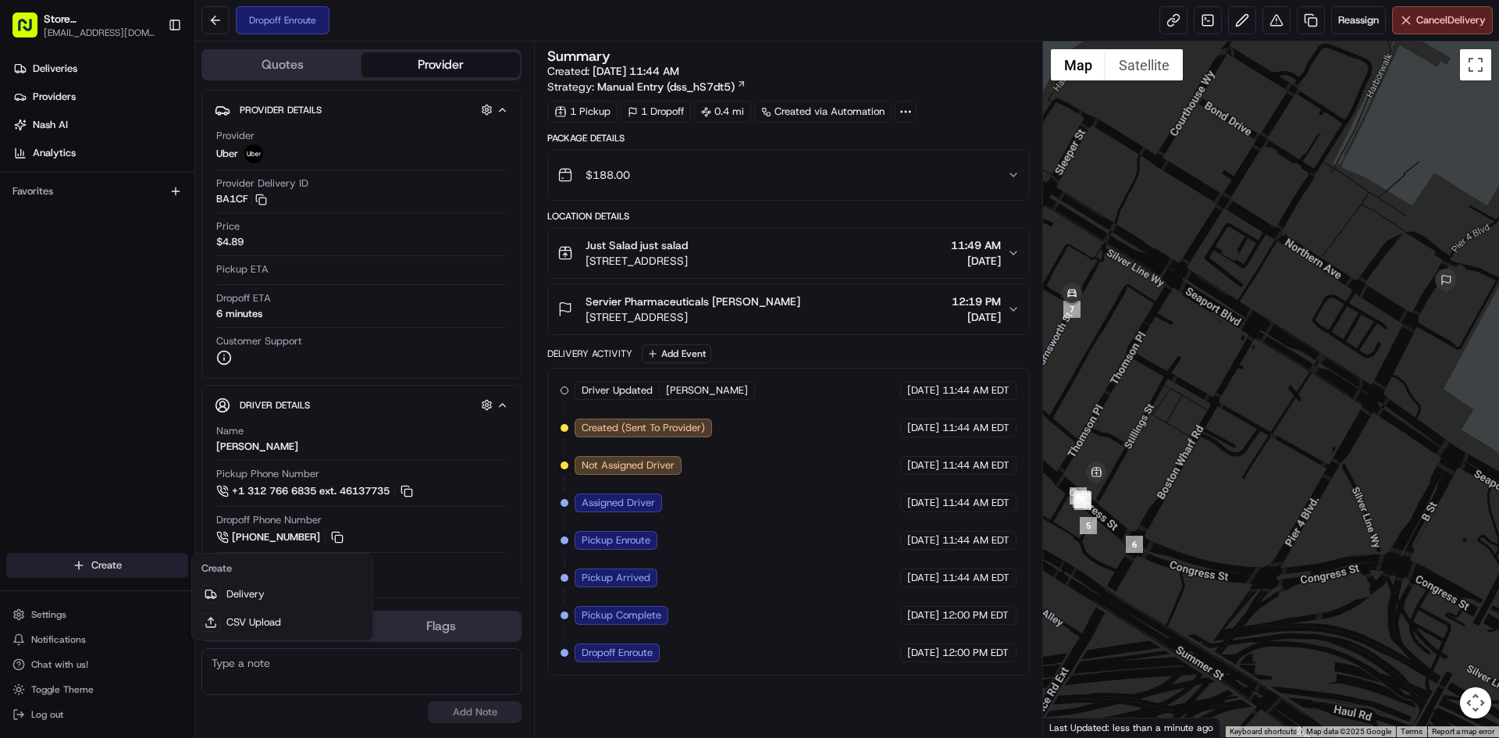
click at [120, 557] on html "Store [GEOGRAPHIC_DATA], [GEOGRAPHIC_DATA] (Just Salad) [EMAIL_ADDRESS][DOMAIN_…" at bounding box center [749, 369] width 1499 height 738
click at [121, 564] on html "Store [GEOGRAPHIC_DATA], [GEOGRAPHIC_DATA] (Just Salad) [EMAIL_ADDRESS][DOMAIN_…" at bounding box center [749, 369] width 1499 height 738
click at [112, 561] on html "Store [GEOGRAPHIC_DATA], [GEOGRAPHIC_DATA] (Just Salad) [EMAIL_ADDRESS][DOMAIN_…" at bounding box center [749, 369] width 1499 height 738
click at [209, 594] on icon at bounding box center [210, 594] width 12 height 12
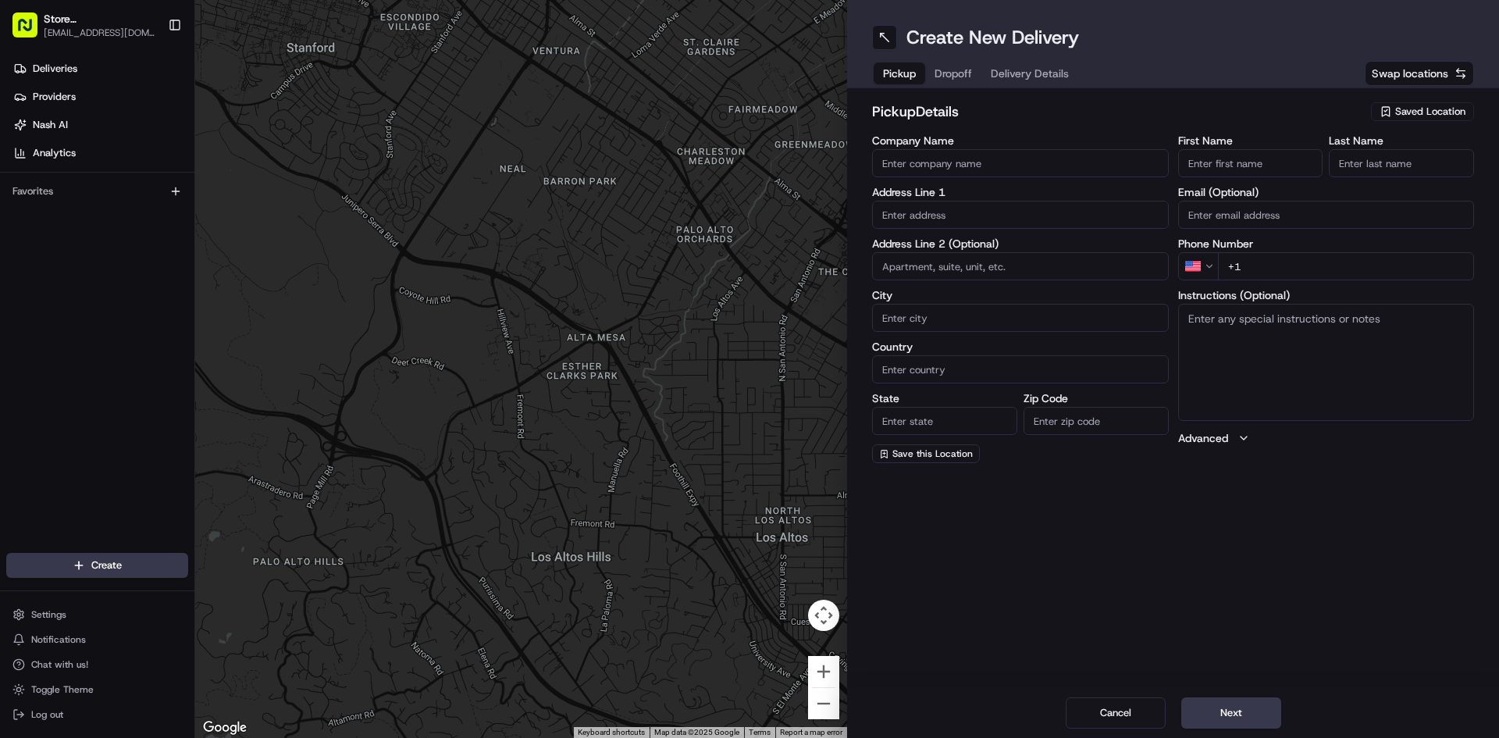
click at [918, 165] on input "Company Name" at bounding box center [1020, 163] width 297 height 28
type input "just salad"
click at [921, 201] on input "text" at bounding box center [1020, 215] width 297 height 28
type input "[STREET_ADDRESS][PERSON_NAME]"
type input "[GEOGRAPHIC_DATA]"
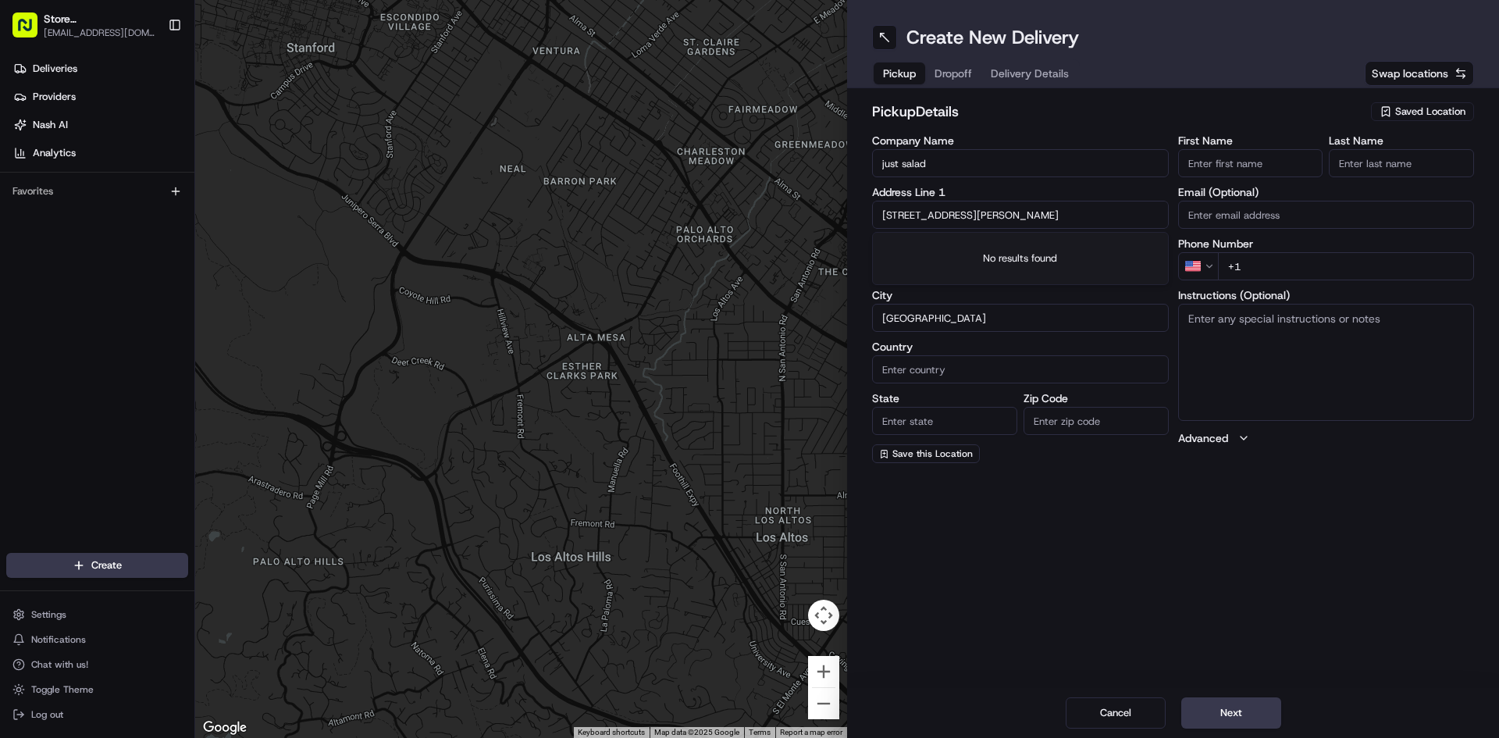
type input "[GEOGRAPHIC_DATA]"
type input "MA"
type input "02141"
type input "[PERSON_NAME]"
type input "j"
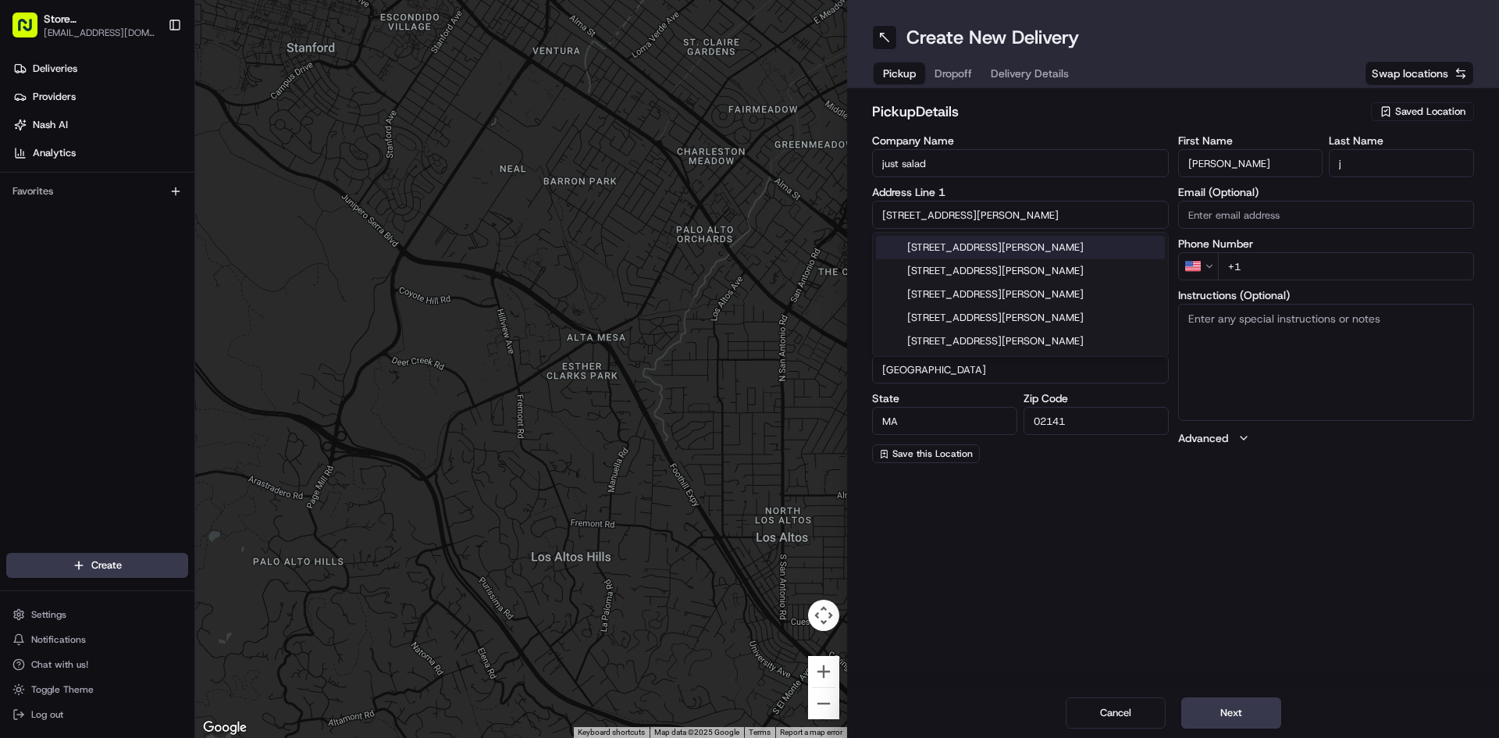
click at [1300, 259] on input "+1" at bounding box center [1346, 266] width 257 height 28
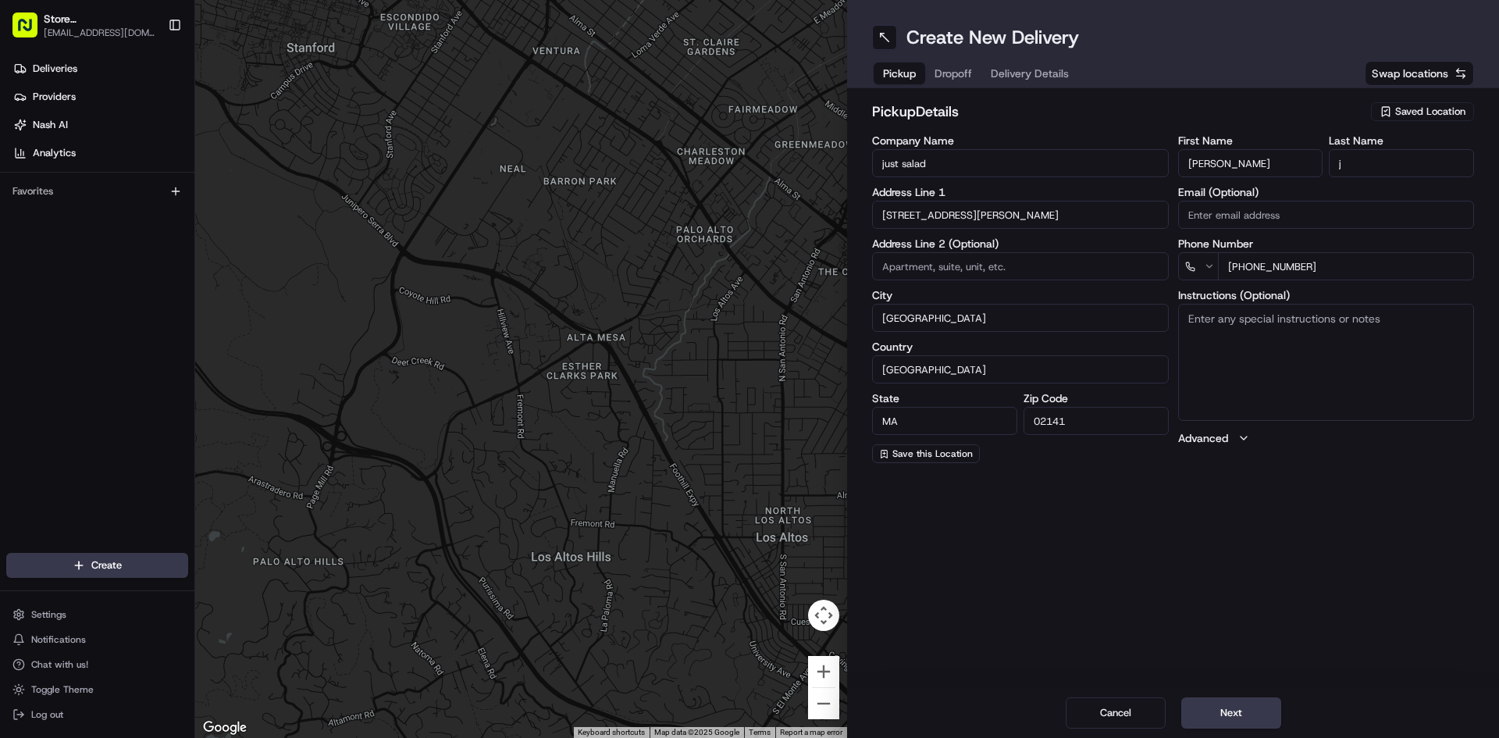
click at [1330, 598] on div "Create New Delivery Pickup Dropoff Delivery Details Swap locations pickup Detai…" at bounding box center [1173, 369] width 652 height 738
click at [1229, 266] on input "[PHONE_NUMBER]" at bounding box center [1346, 266] width 257 height 28
click at [1234, 259] on input "[PHONE_NUMBER]" at bounding box center [1346, 266] width 257 height 28
type input "[PHONE_NUMBER]"
click at [1296, 513] on div "Create New Delivery Pickup Dropoff Delivery Details Swap locations pickup Detai…" at bounding box center [1173, 369] width 652 height 738
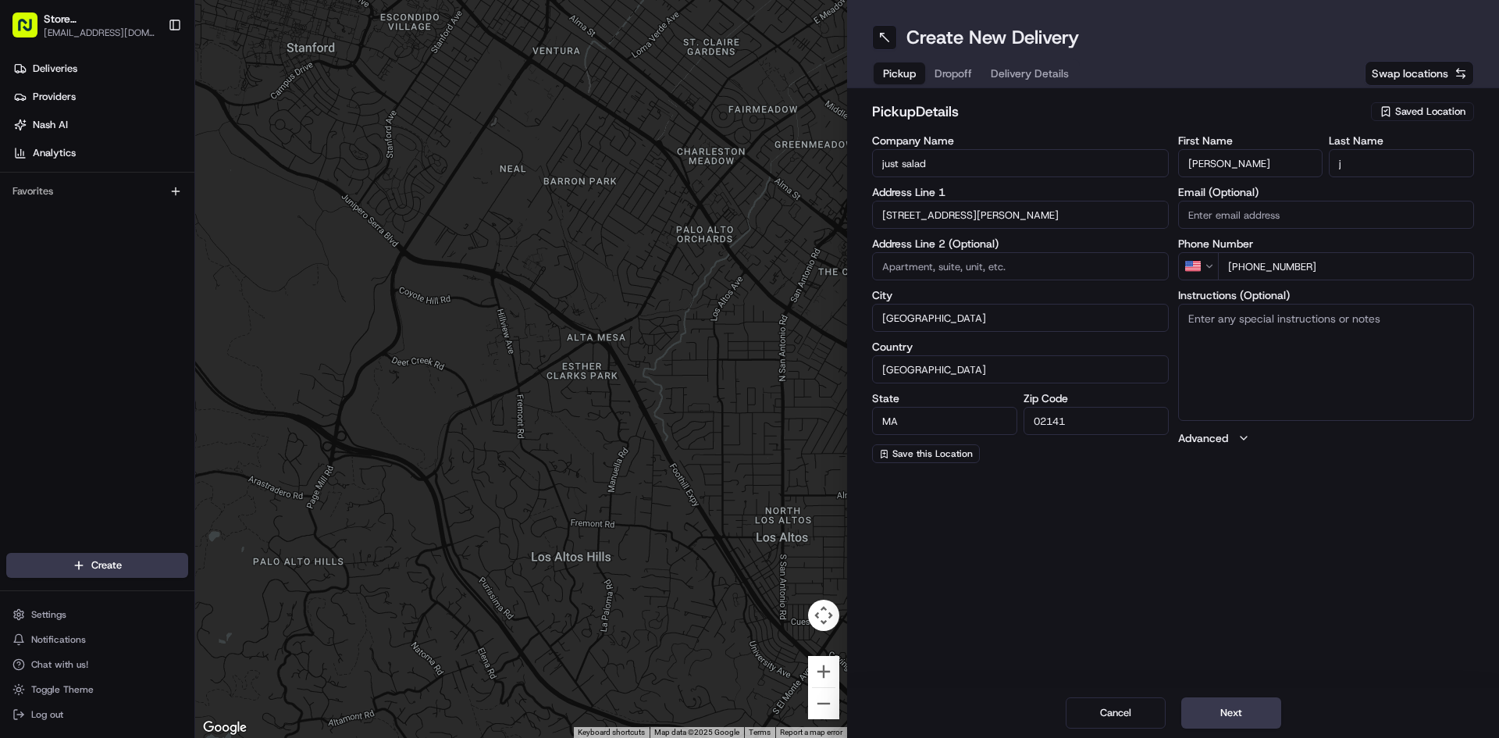
click at [1271, 359] on textarea "Instructions (Optional)" at bounding box center [1326, 362] width 297 height 117
click at [1235, 328] on textarea "222" at bounding box center [1326, 362] width 297 height 117
click at [1236, 320] on textarea "[STREET_ADDRESS]" at bounding box center [1326, 362] width 297 height 117
type textarea "[STREET_ADDRESS][PERSON_NAME]"
click at [1250, 731] on div "Cancel Next" at bounding box center [1173, 713] width 652 height 50
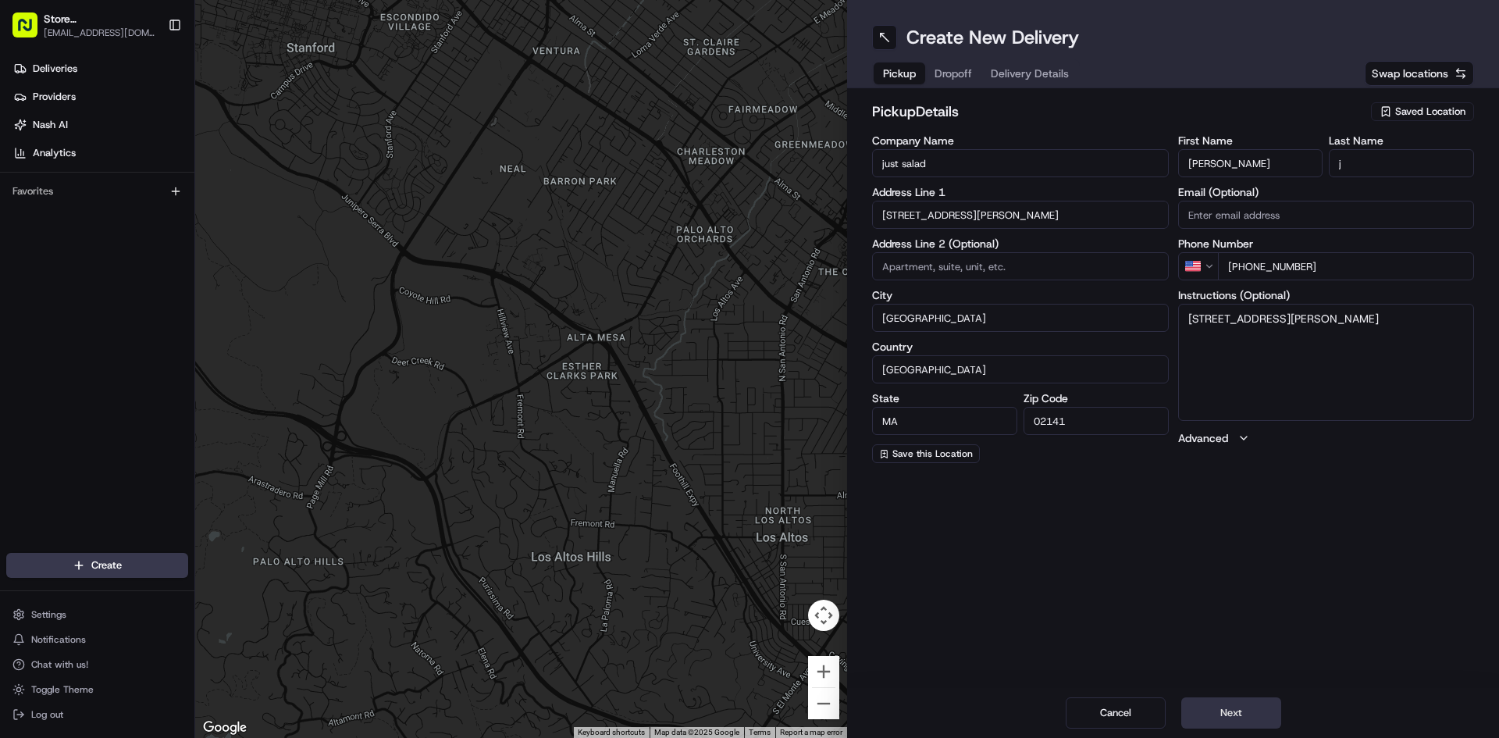
click at [1256, 717] on button "Next" at bounding box center [1231, 712] width 100 height 31
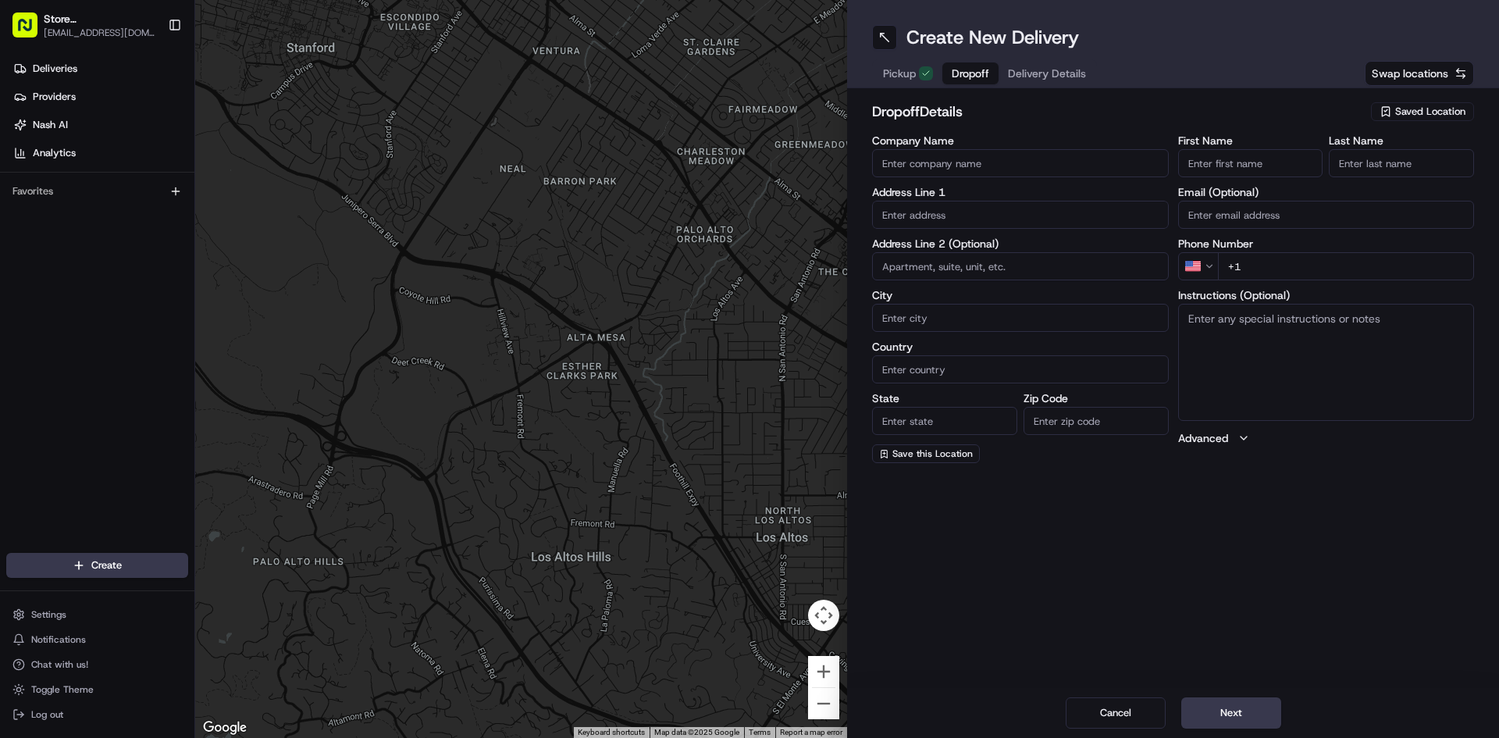
click at [947, 171] on input "Company Name" at bounding box center [1020, 163] width 297 height 28
type input "Just Salad"
type input "[STREET_ADDRESS]"
type input "[GEOGRAPHIC_DATA]"
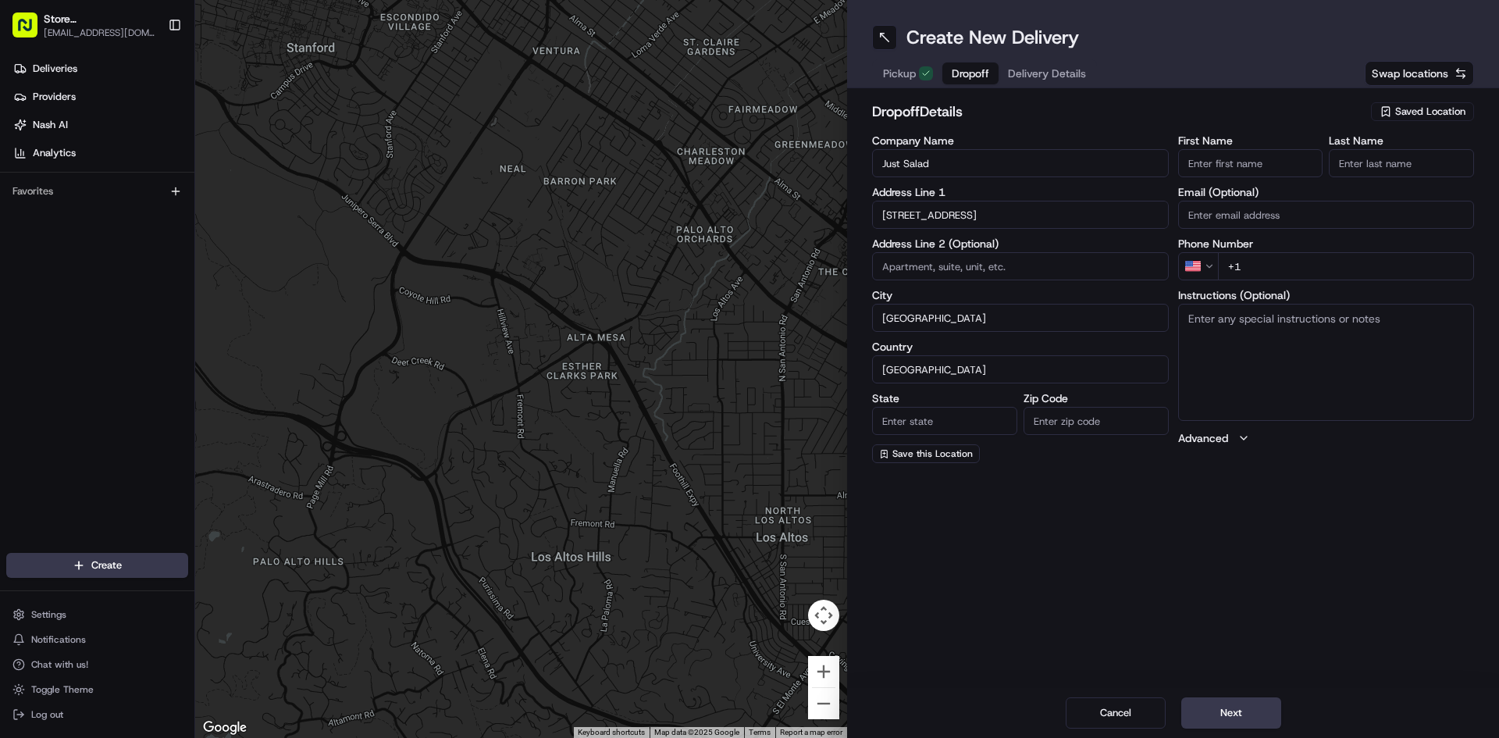
type input "MA"
type input "02210"
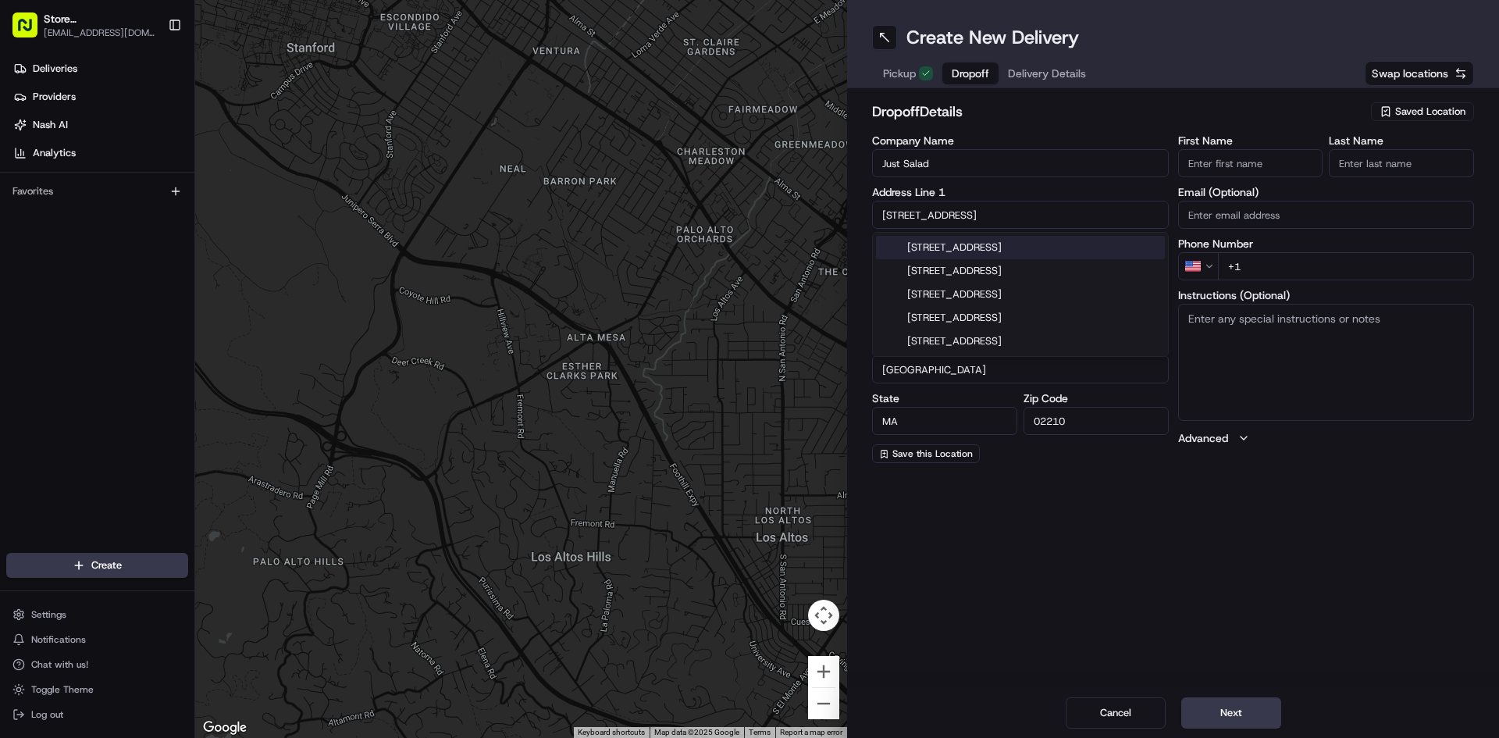
click at [1231, 157] on input "First Name" at bounding box center [1250, 163] width 145 height 28
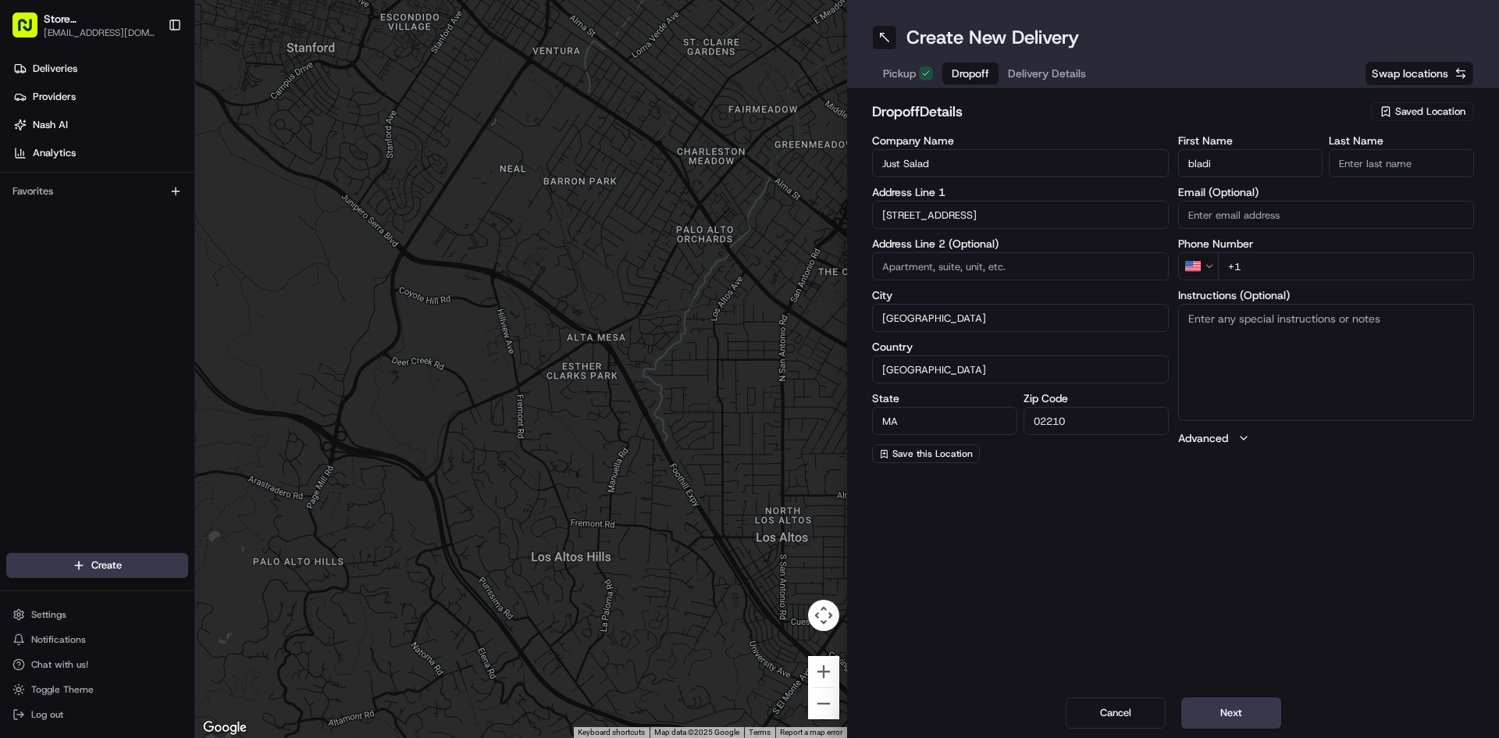
type input "BLADI"
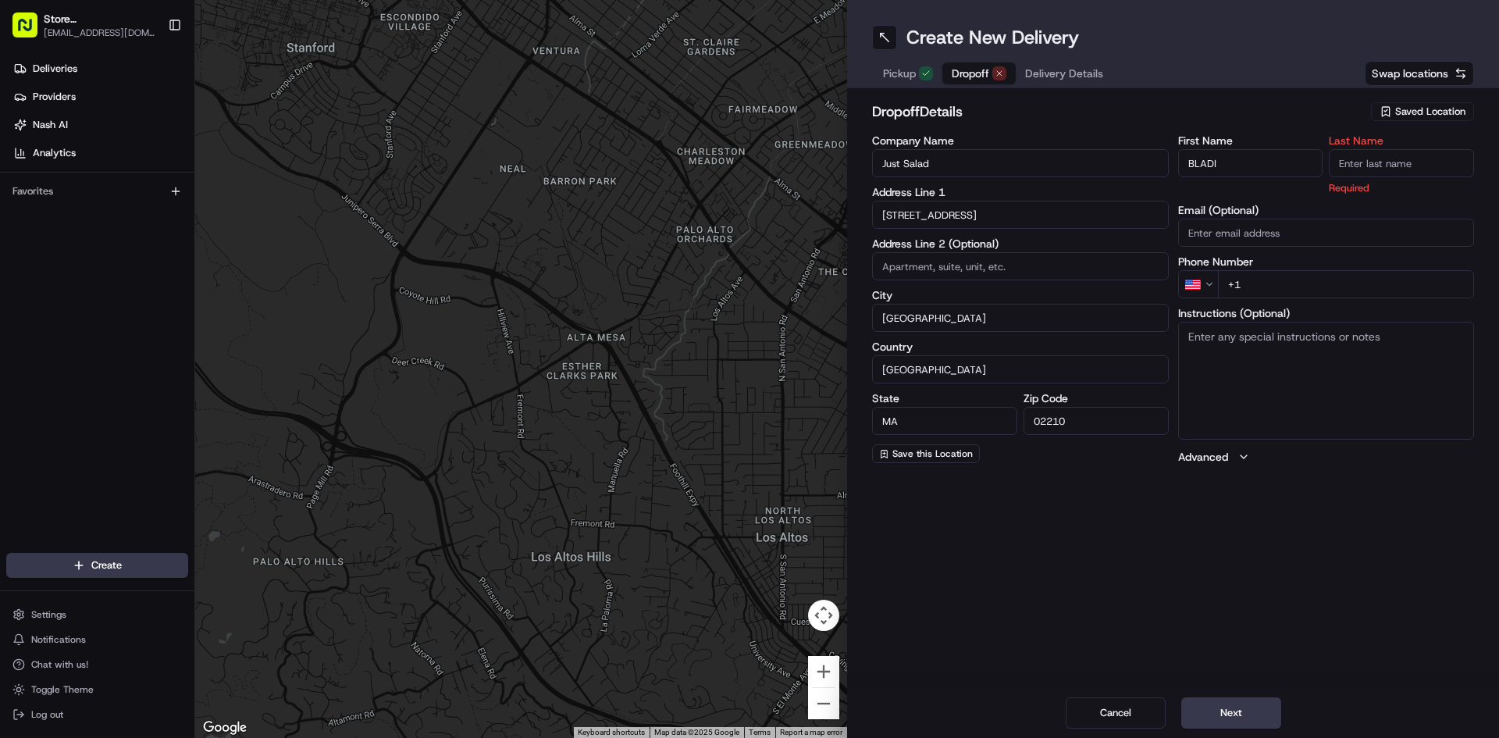
click at [1280, 325] on textarea "Instructions (Optional)" at bounding box center [1326, 380] width 297 height 117
click at [1288, 290] on input "+1" at bounding box center [1346, 284] width 257 height 28
type input "[PHONE_NUMBER]"
click at [1379, 157] on input "Last Name" at bounding box center [1400, 163] width 145 height 28
type input "r"
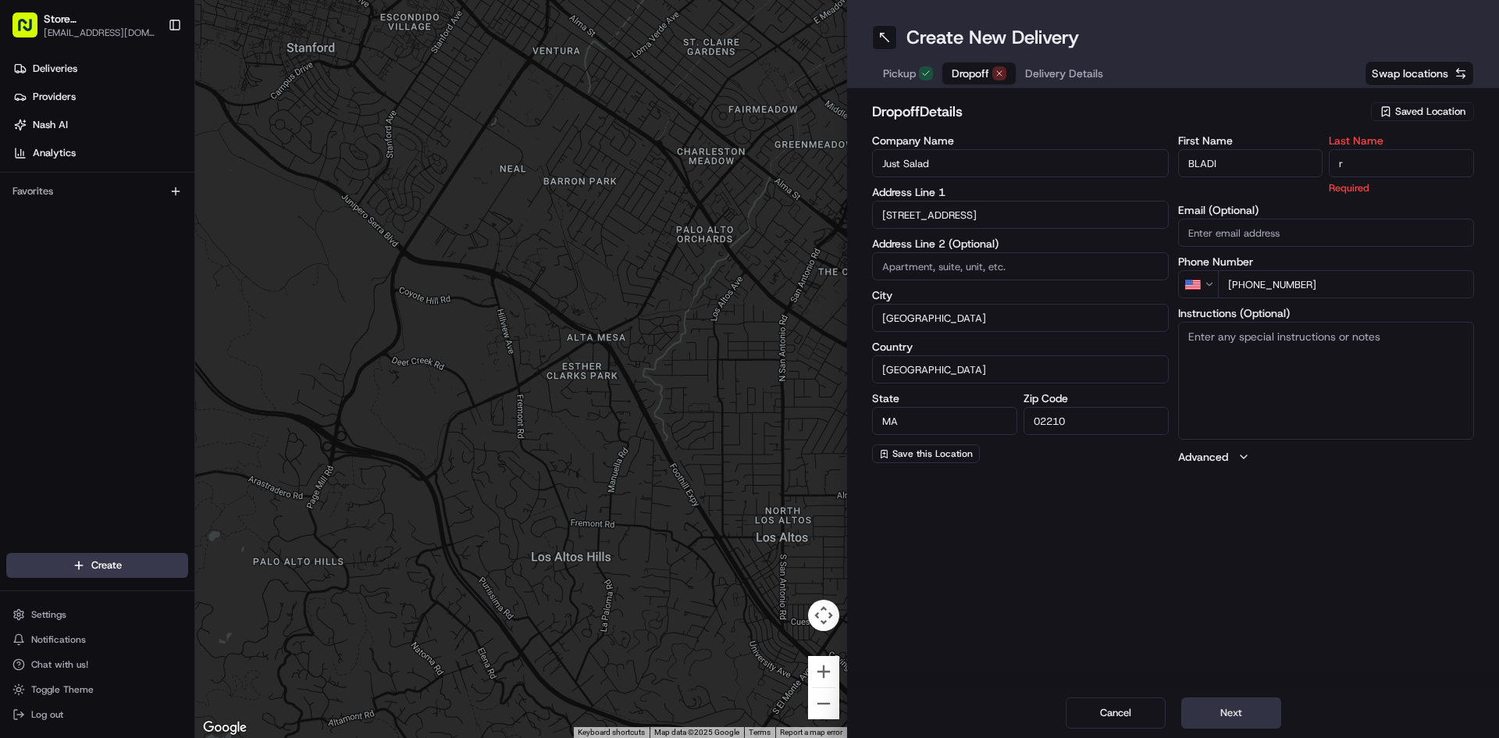
click at [1219, 711] on button "Next" at bounding box center [1231, 712] width 100 height 31
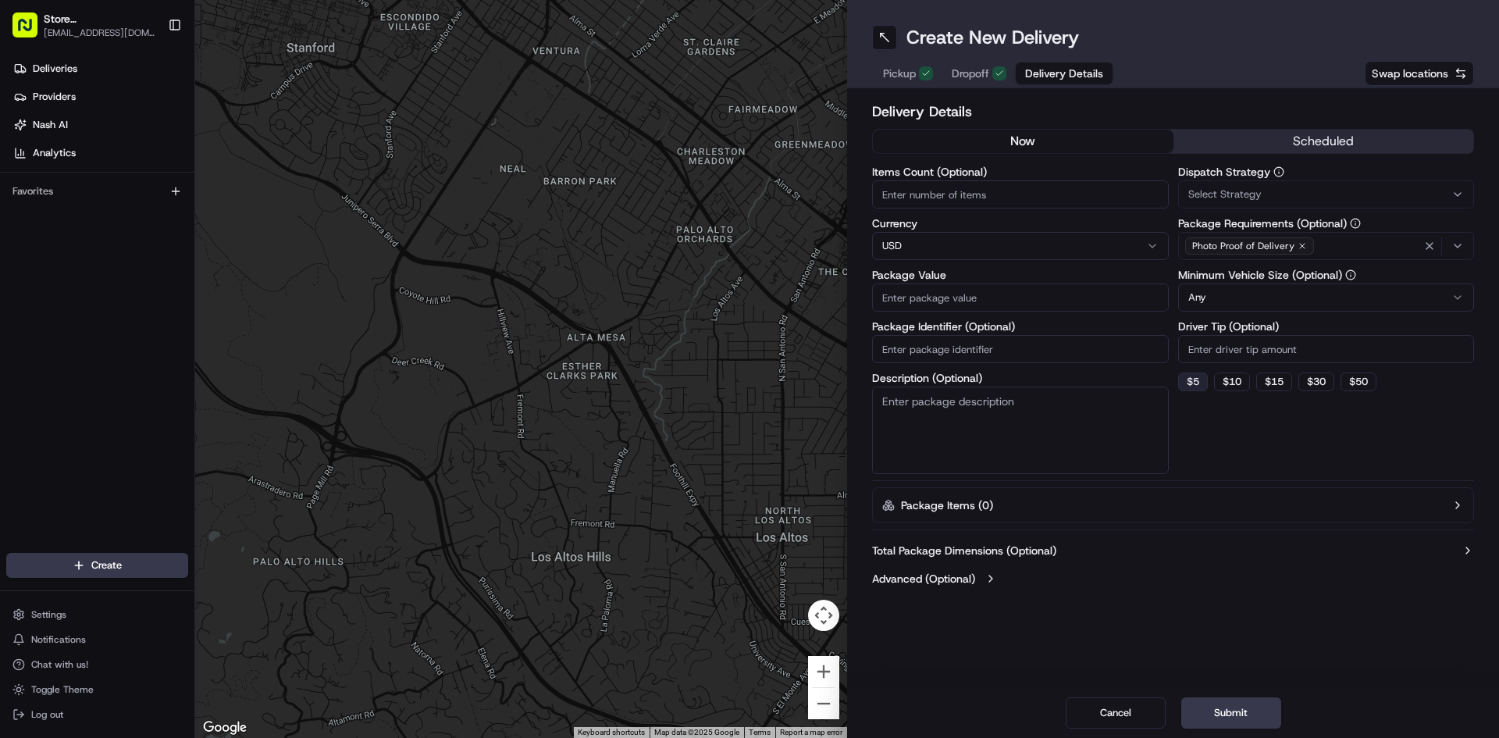
click at [1199, 383] on button "$ 5" at bounding box center [1193, 381] width 30 height 19
type input "5"
click at [1214, 716] on button "Submit" at bounding box center [1231, 712] width 100 height 31
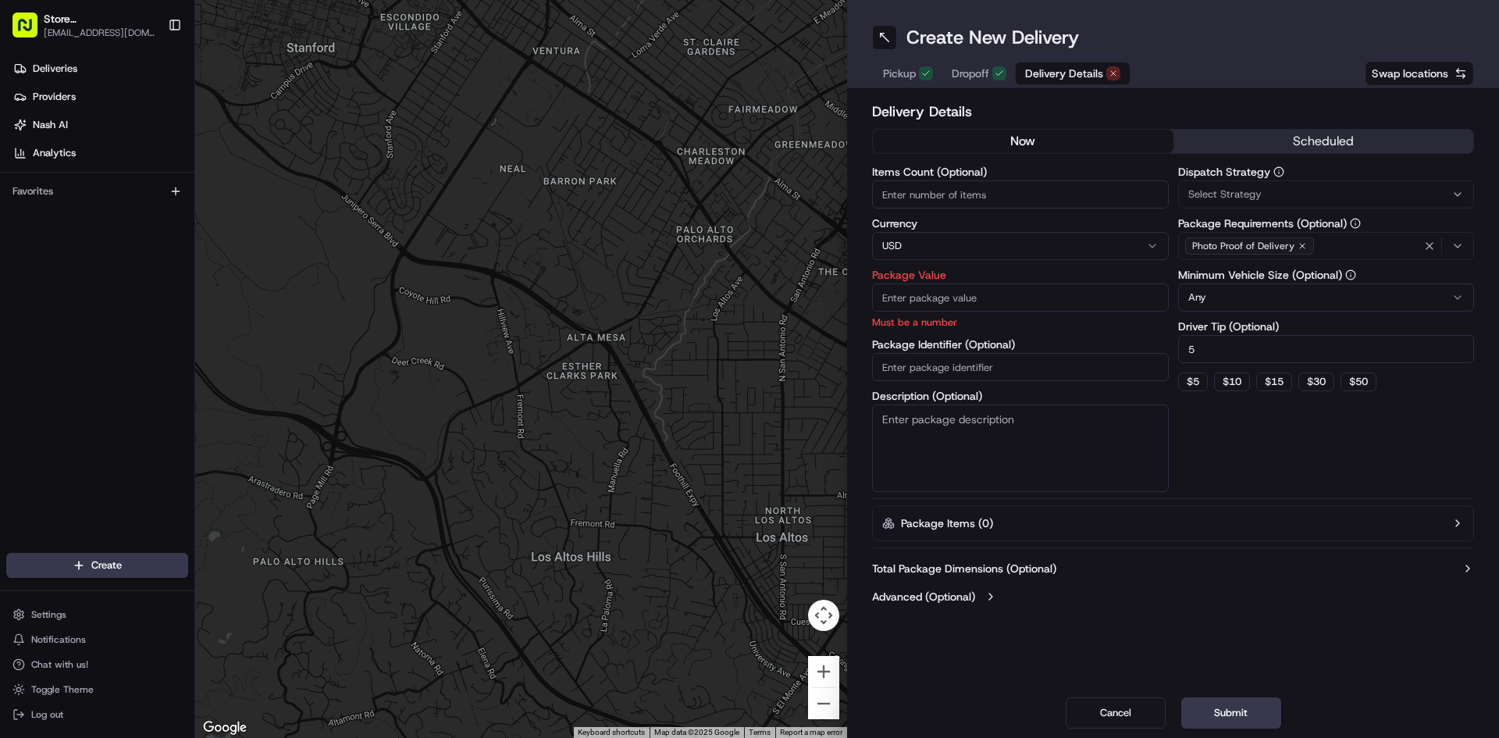
click at [944, 301] on input "Package Value" at bounding box center [1020, 297] width 297 height 28
type input "20"
click at [1237, 719] on button "Submit" at bounding box center [1231, 712] width 100 height 31
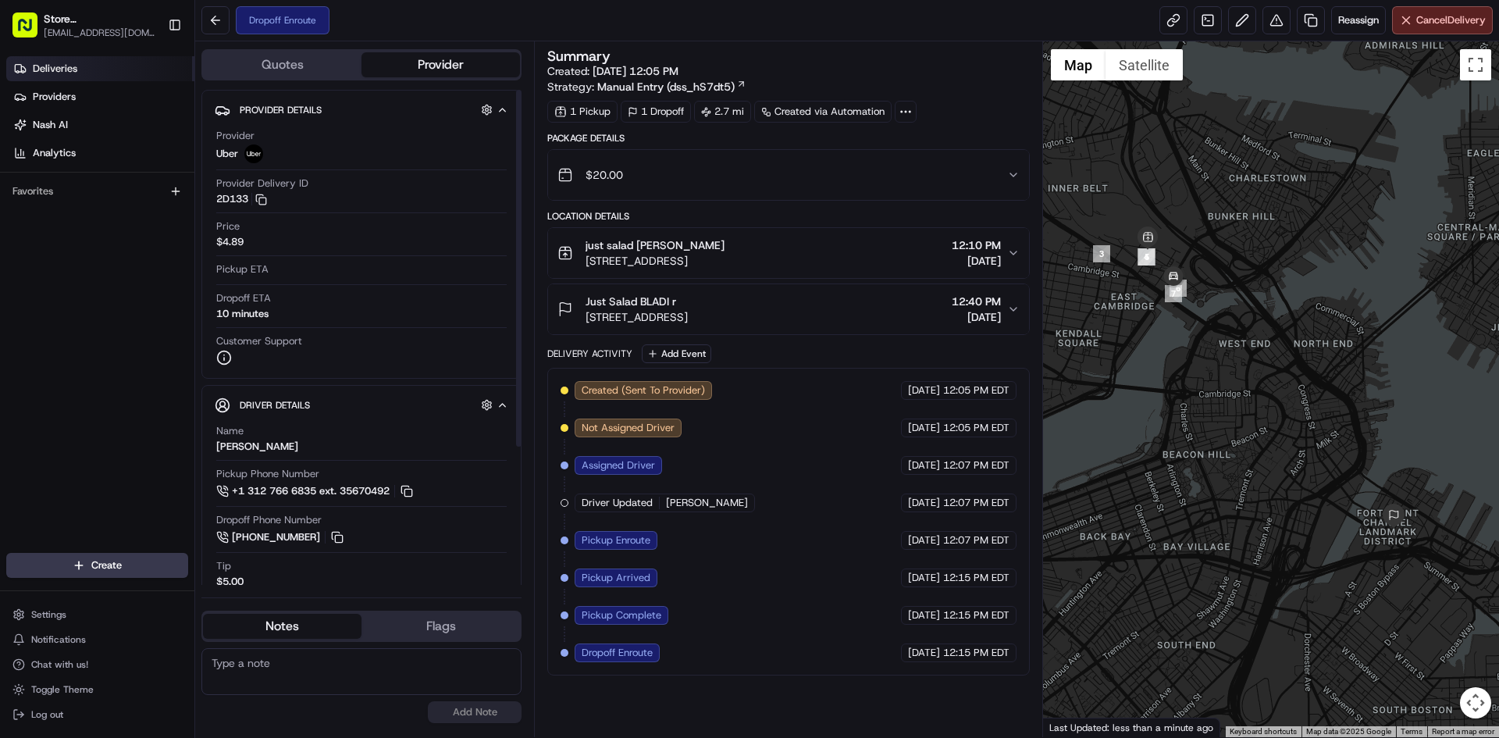
click at [16, 61] on link "Deliveries" at bounding box center [100, 68] width 188 height 25
